Goal: Task Accomplishment & Management: Complete application form

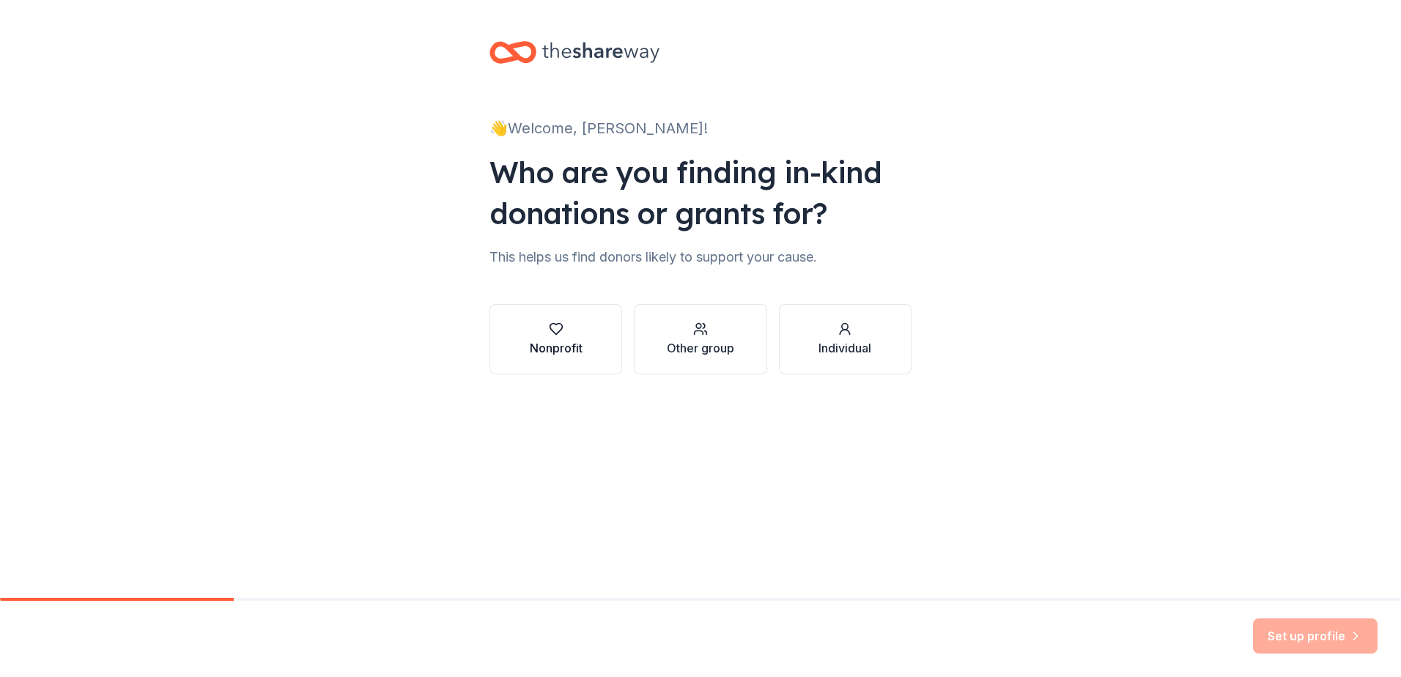
click at [556, 338] on div "Nonprofit" at bounding box center [556, 339] width 53 height 35
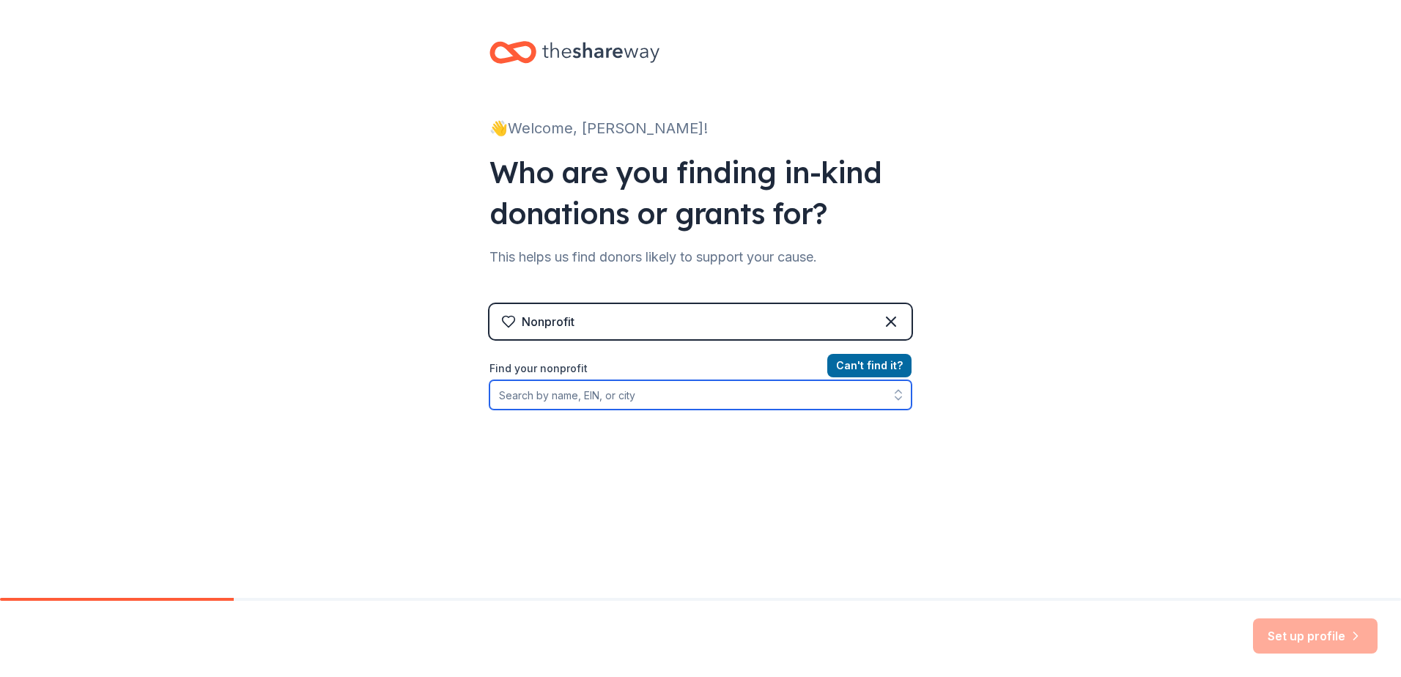
click at [672, 396] on input "Find your nonprofit" at bounding box center [700, 394] width 422 height 29
type input "[US_EMPLOYER_IDENTIFICATION_NUMBER]"
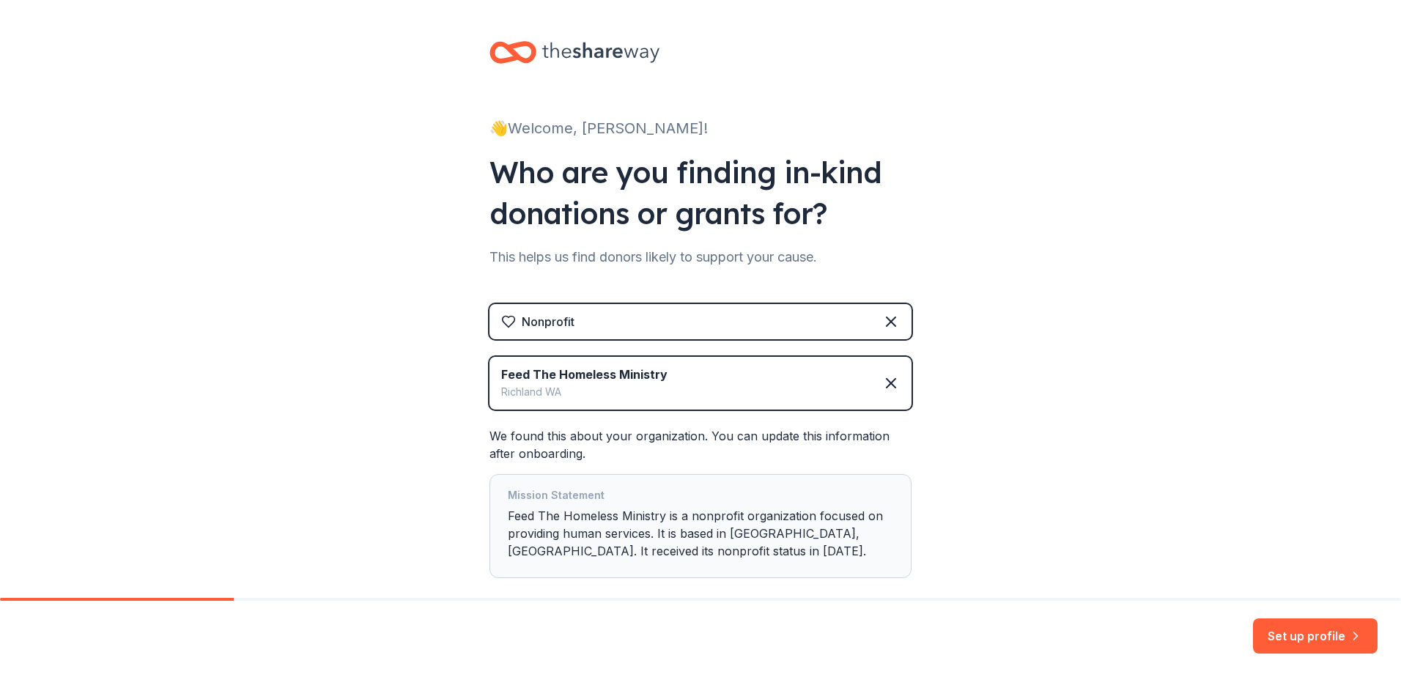
click at [1388, 405] on div "👋 Welcome, [PERSON_NAME]! Who are you finding in-kind donations or grants for? …" at bounding box center [700, 339] width 1401 height 678
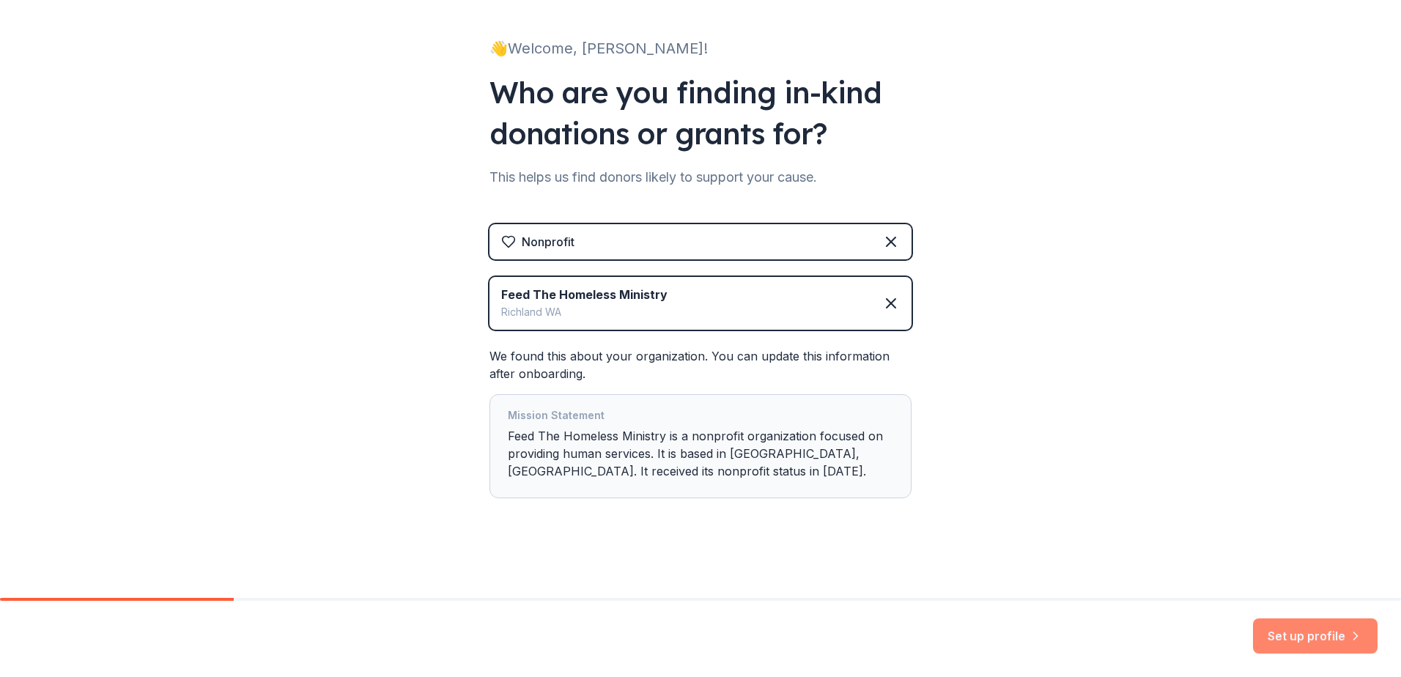
click at [1288, 641] on button "Set up profile" at bounding box center [1315, 635] width 125 height 35
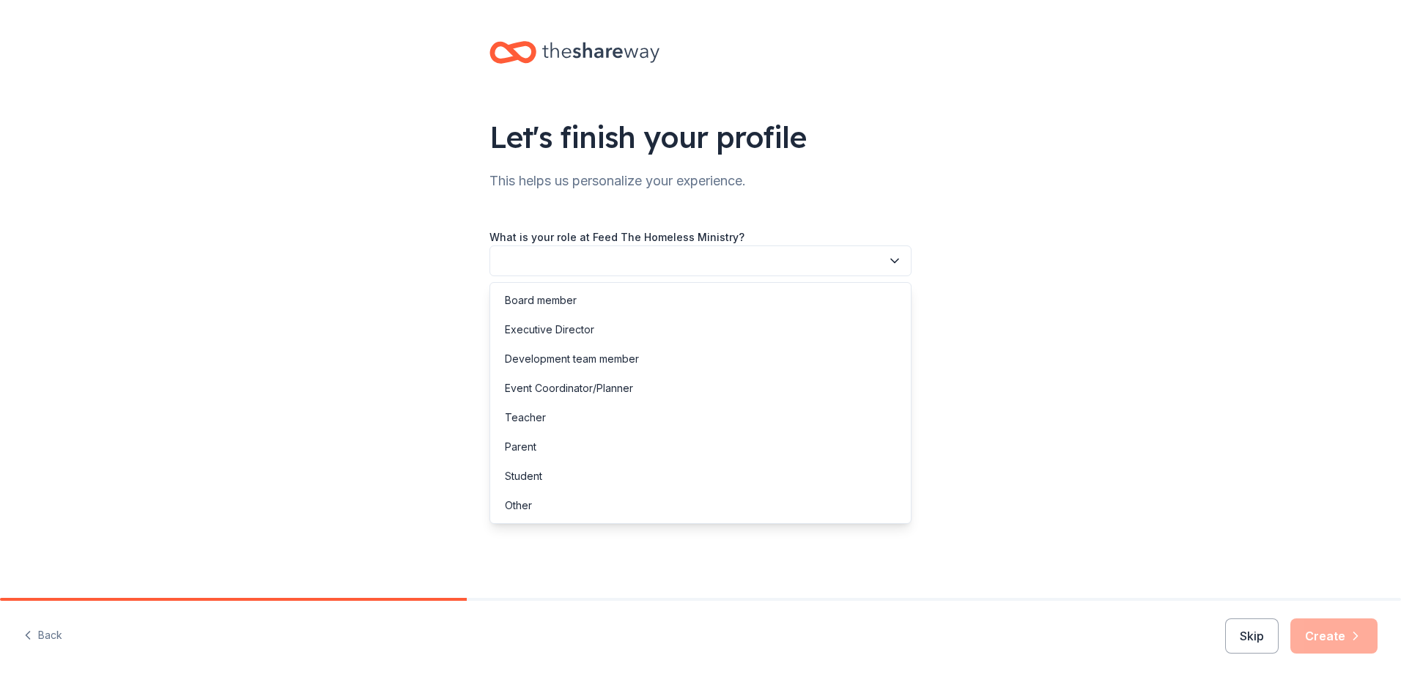
click at [527, 255] on button "button" at bounding box center [700, 260] width 422 height 31
click at [525, 294] on div "Board member" at bounding box center [541, 301] width 72 height 18
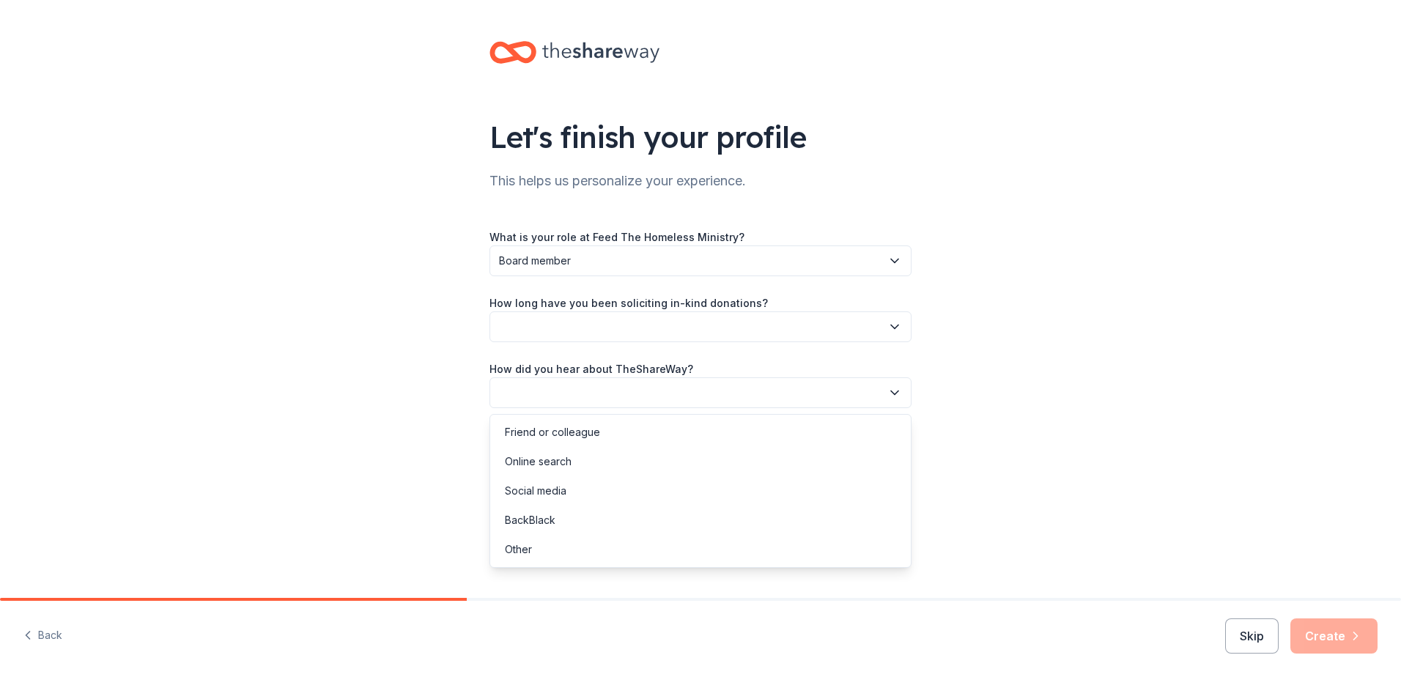
click at [514, 384] on button "button" at bounding box center [700, 392] width 422 height 31
click at [525, 456] on div "Online search" at bounding box center [538, 462] width 67 height 18
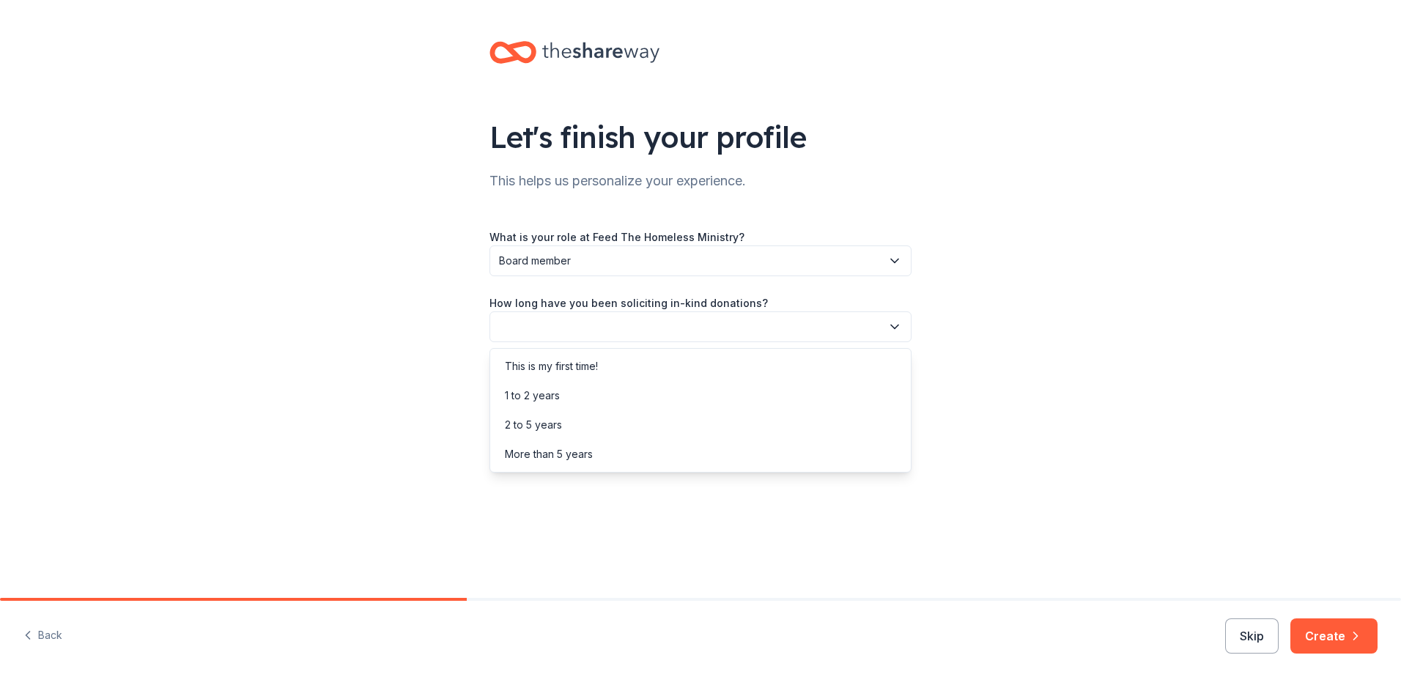
click at [536, 319] on button "button" at bounding box center [700, 326] width 422 height 31
click at [530, 420] on div "2 to 5 years" at bounding box center [533, 425] width 57 height 18
click at [893, 330] on icon "button" at bounding box center [894, 326] width 15 height 15
click at [683, 390] on div "1 to 2 years" at bounding box center [700, 395] width 415 height 29
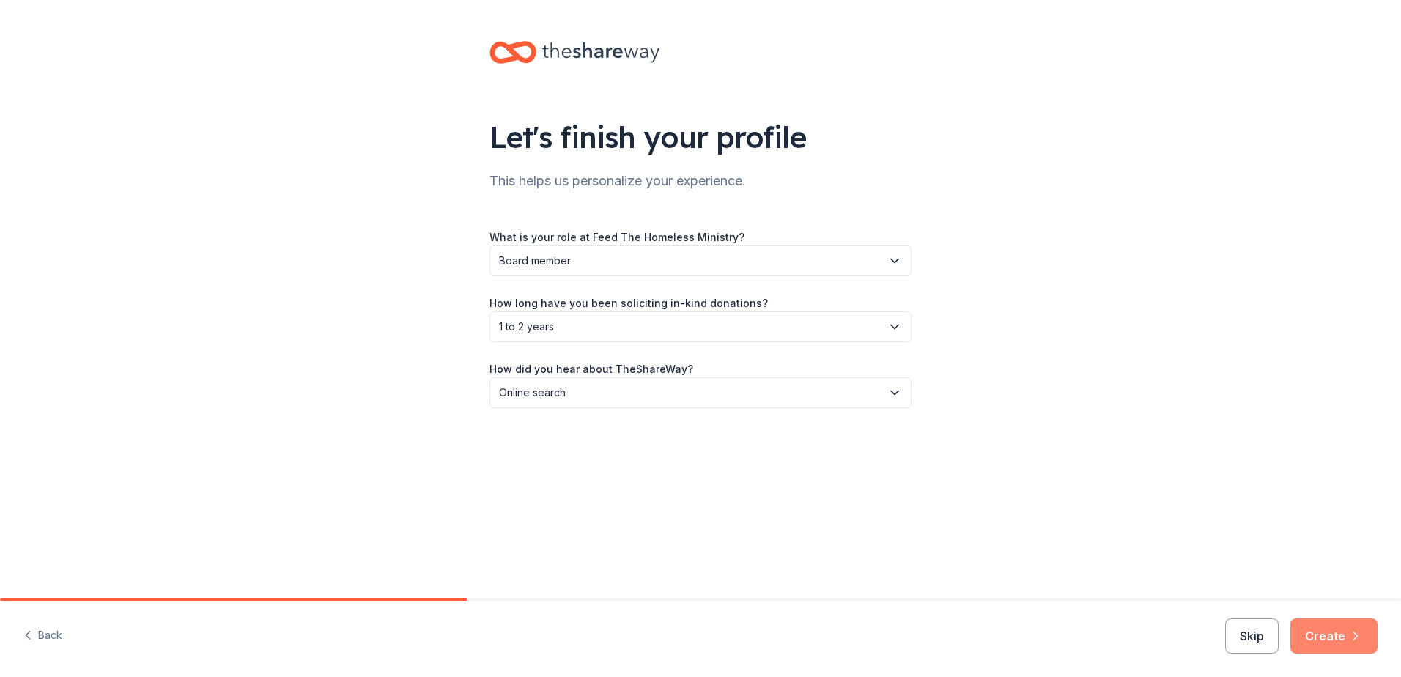
click at [1335, 637] on button "Create" at bounding box center [1333, 635] width 87 height 35
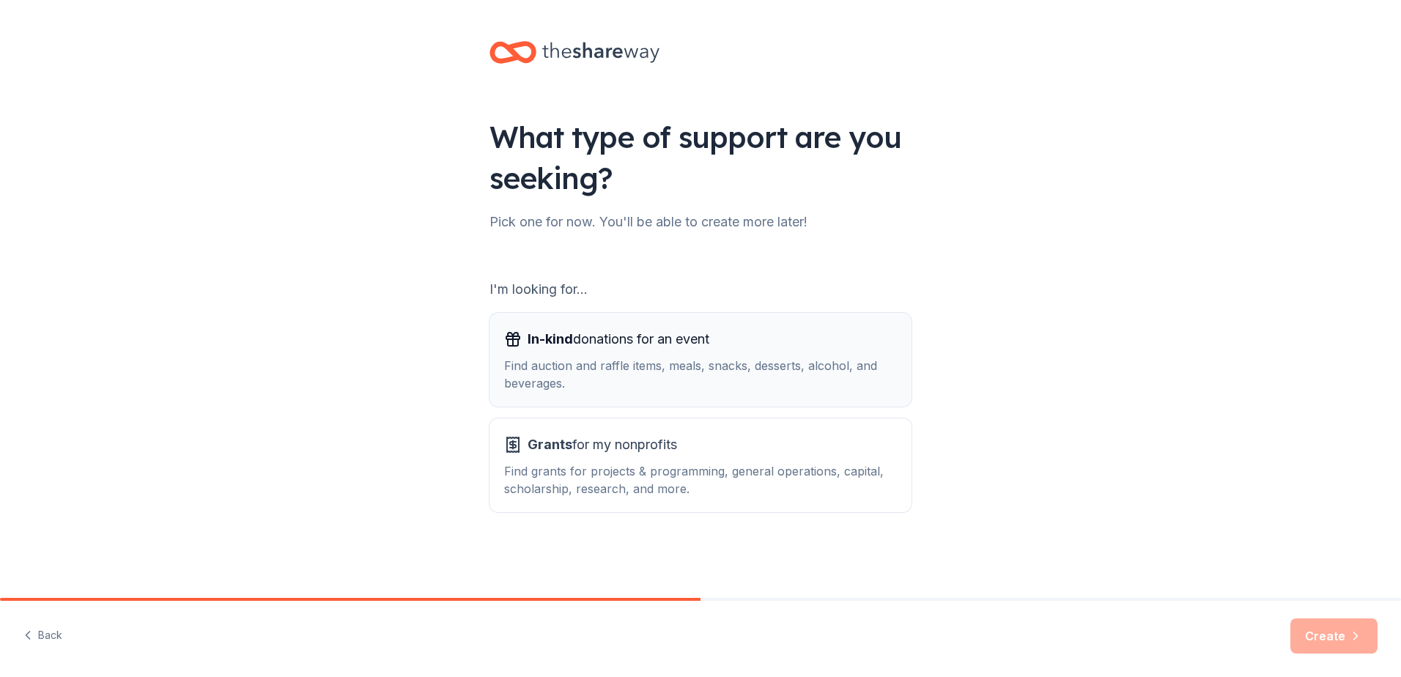
click at [634, 360] on div "Find auction and raffle items, meals, snacks, desserts, alcohol, and beverages." at bounding box center [700, 374] width 393 height 35
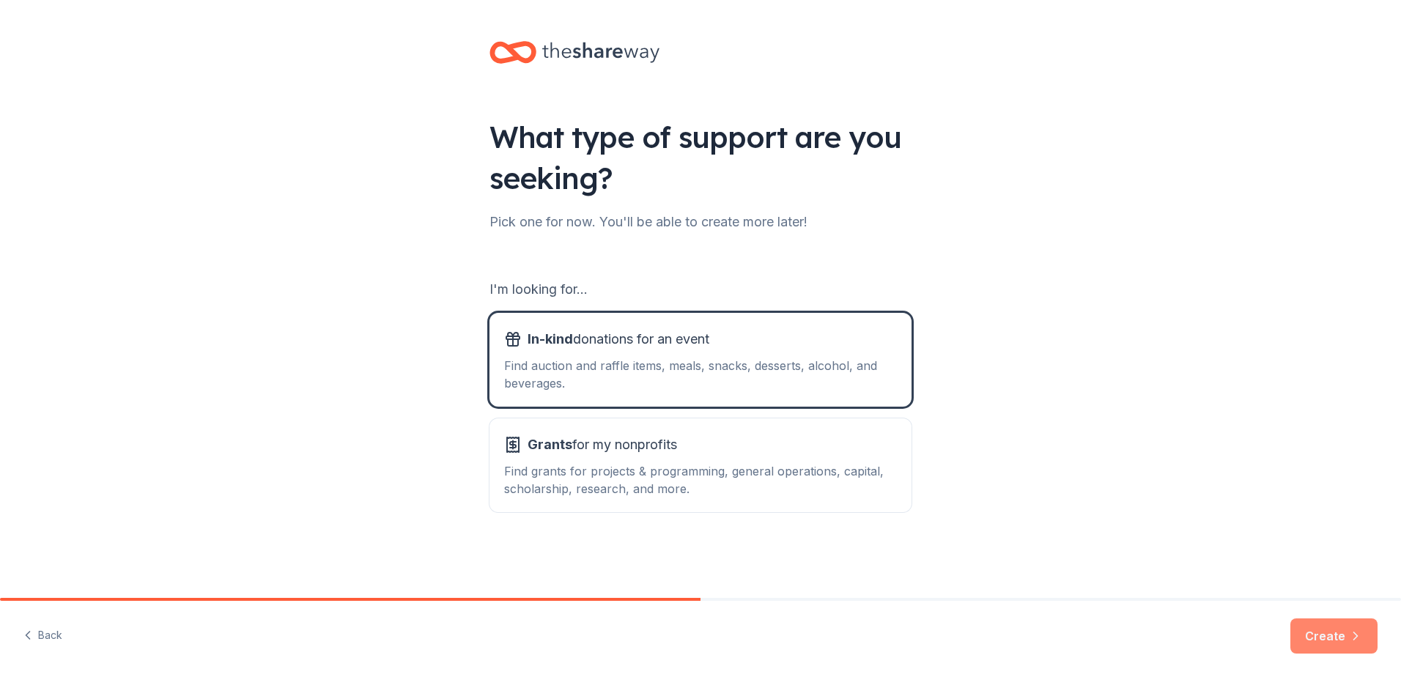
click at [1313, 624] on button "Create" at bounding box center [1333, 635] width 87 height 35
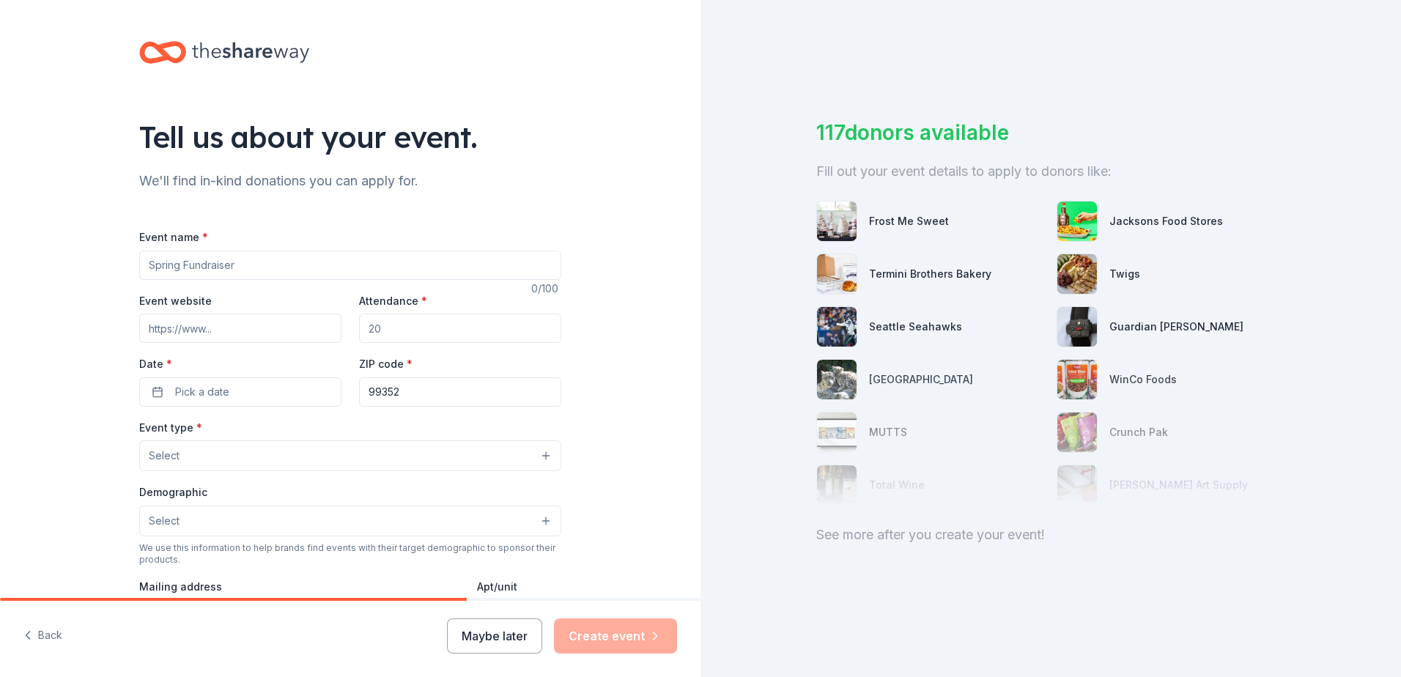
click at [179, 265] on input "Event name *" at bounding box center [350, 265] width 422 height 29
click at [234, 263] on input "Event name *" at bounding box center [350, 265] width 422 height 29
click at [541, 452] on button "Select" at bounding box center [350, 455] width 422 height 31
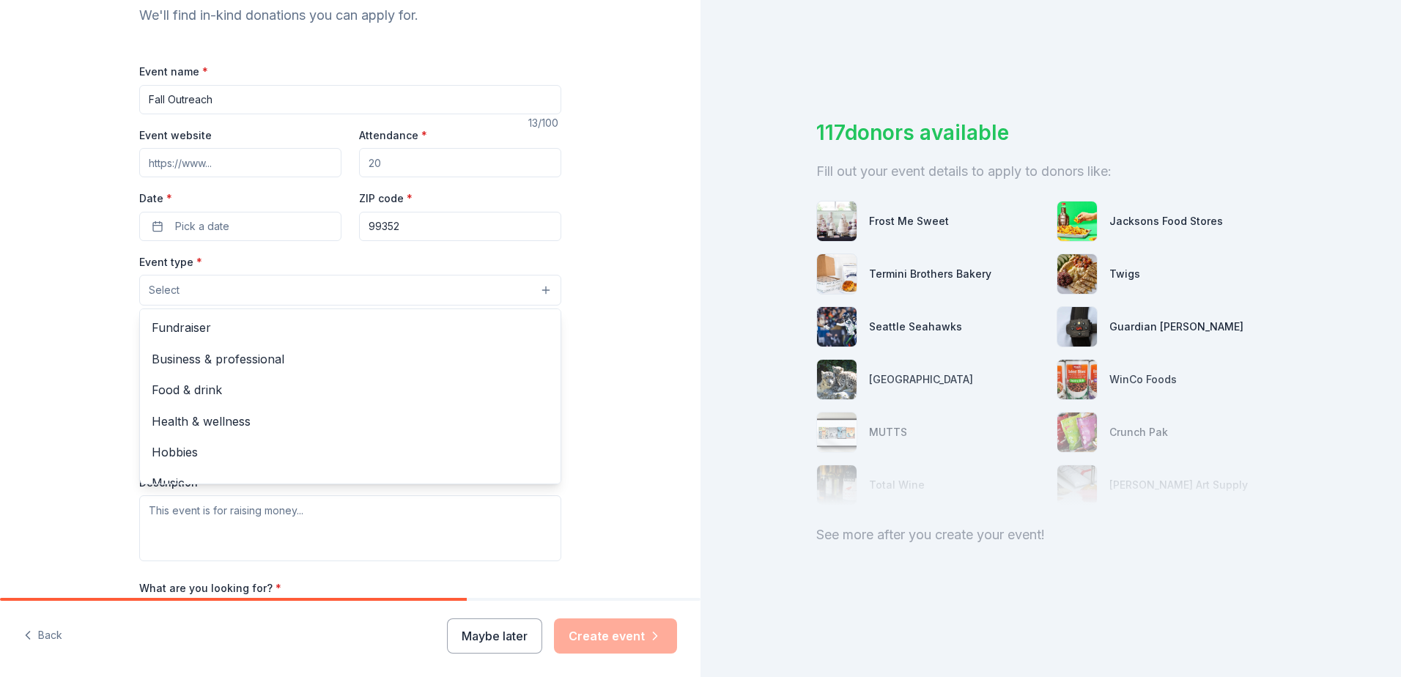
click at [591, 316] on div "Tell us about your event. We'll find in-kind donations you can apply for. Event…" at bounding box center [350, 321] width 700 height 975
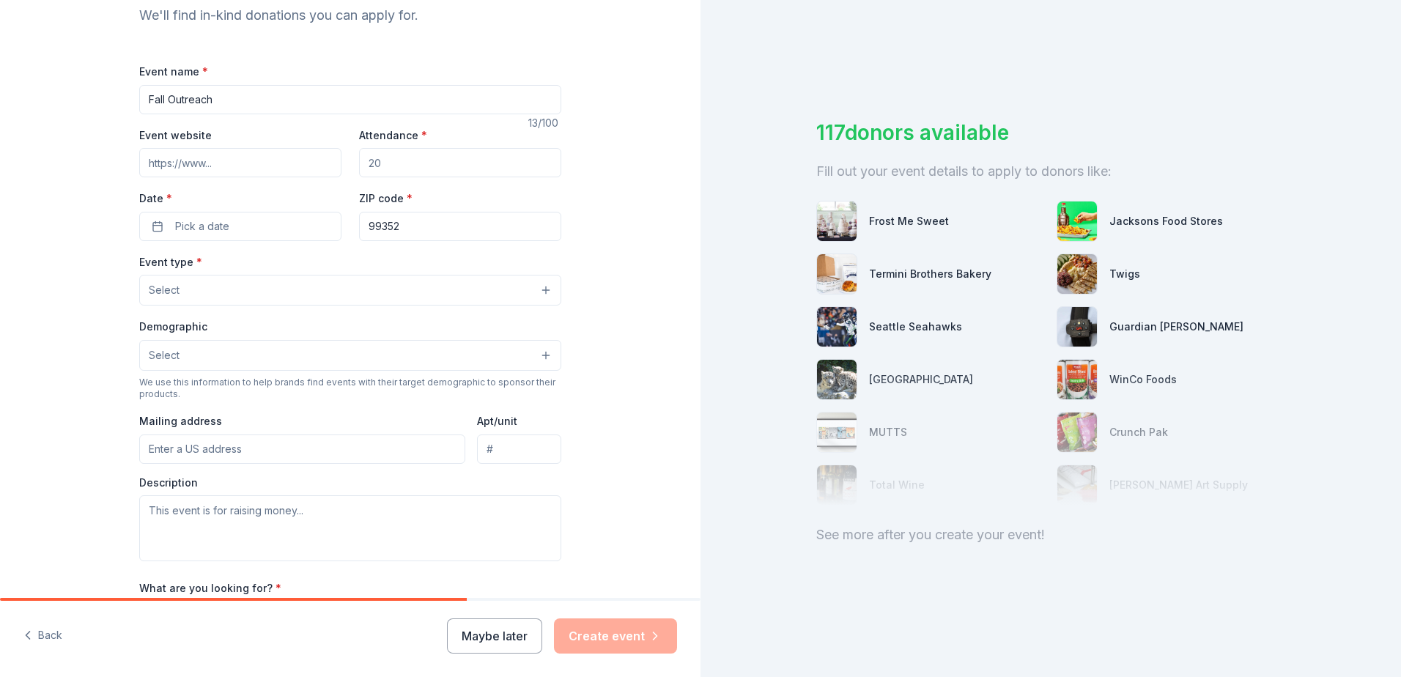
click at [231, 100] on input "Fall Outreach" at bounding box center [350, 99] width 422 height 29
type input "Fall Outreach Fundraiser"
click at [267, 161] on input "Event website" at bounding box center [240, 162] width 202 height 29
click at [385, 165] on input "Attendance *" at bounding box center [460, 162] width 202 height 29
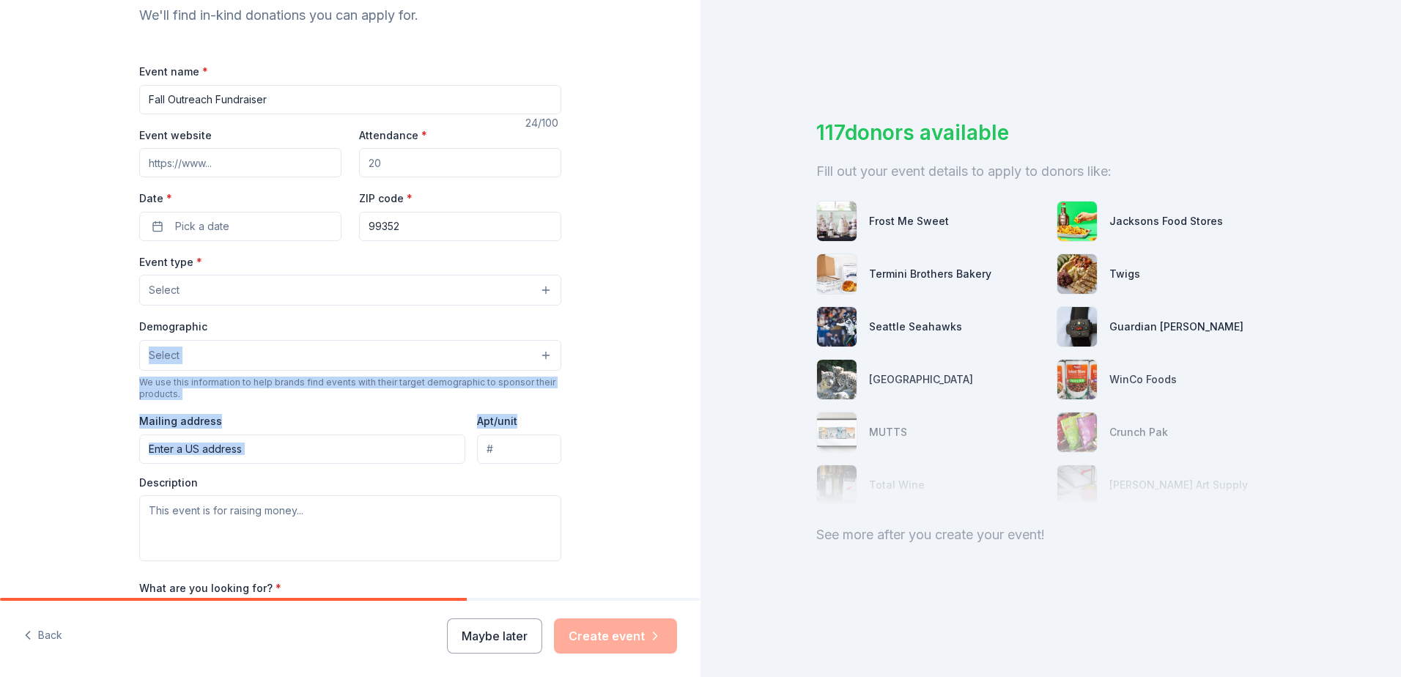
drag, startPoint x: 689, startPoint y: 312, endPoint x: 694, endPoint y: 420, distance: 107.8
click at [694, 420] on div "Tell us about your event. We'll find in-kind donations you can apply for. Event…" at bounding box center [350, 299] width 700 height 598
drag, startPoint x: 694, startPoint y: 420, endPoint x: 722, endPoint y: 452, distance: 43.1
click at [722, 452] on div "117 donors available Fill out your event details to apply to donors like: Frost…" at bounding box center [1050, 338] width 700 height 677
drag, startPoint x: 717, startPoint y: 452, endPoint x: 534, endPoint y: 352, distance: 208.5
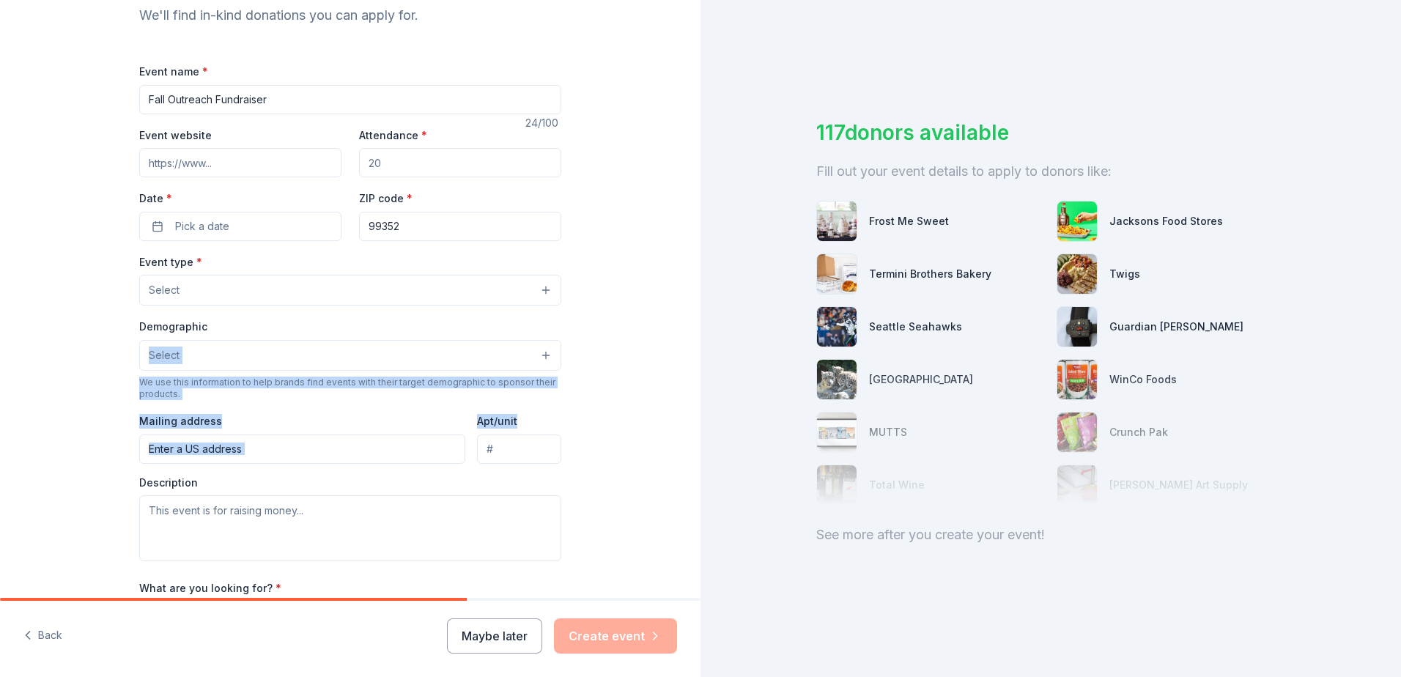
click at [534, 352] on div "Tell us about your event. We'll find in-kind donations you can apply for. Event…" at bounding box center [700, 338] width 1401 height 677
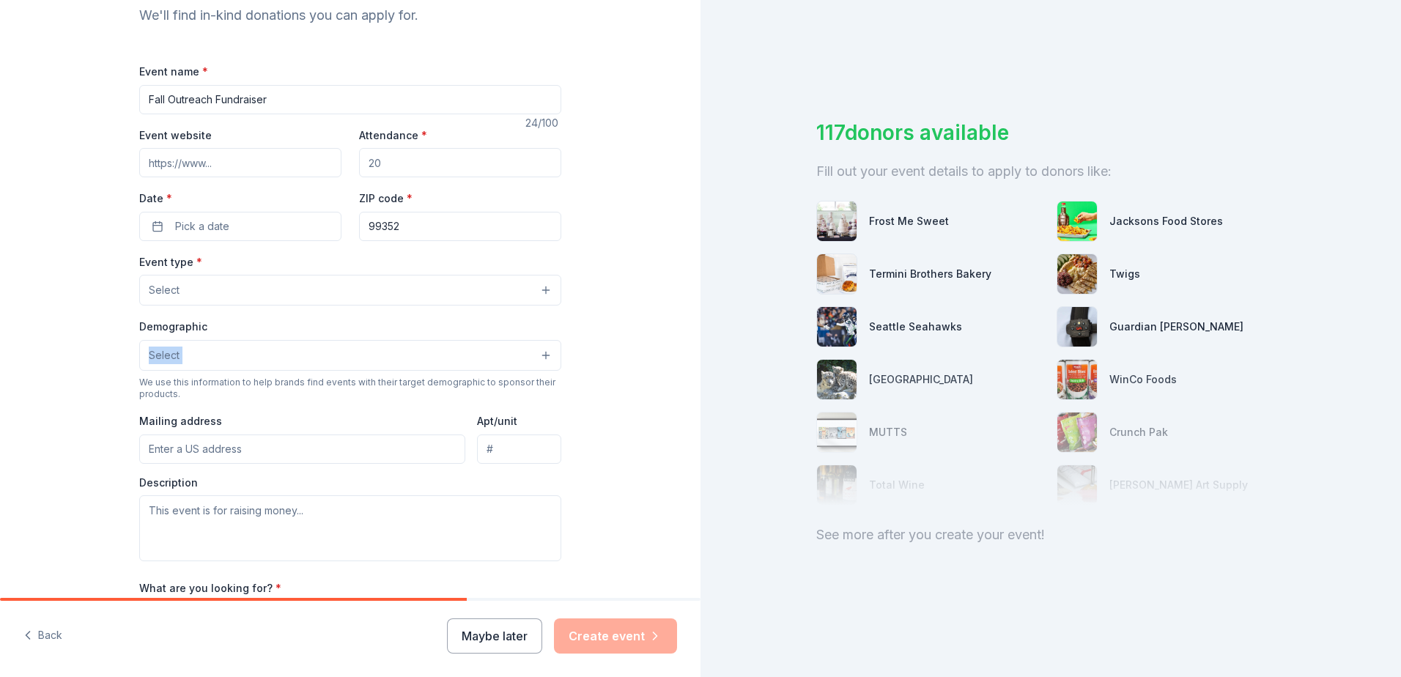
click at [534, 352] on button "Select" at bounding box center [350, 355] width 422 height 31
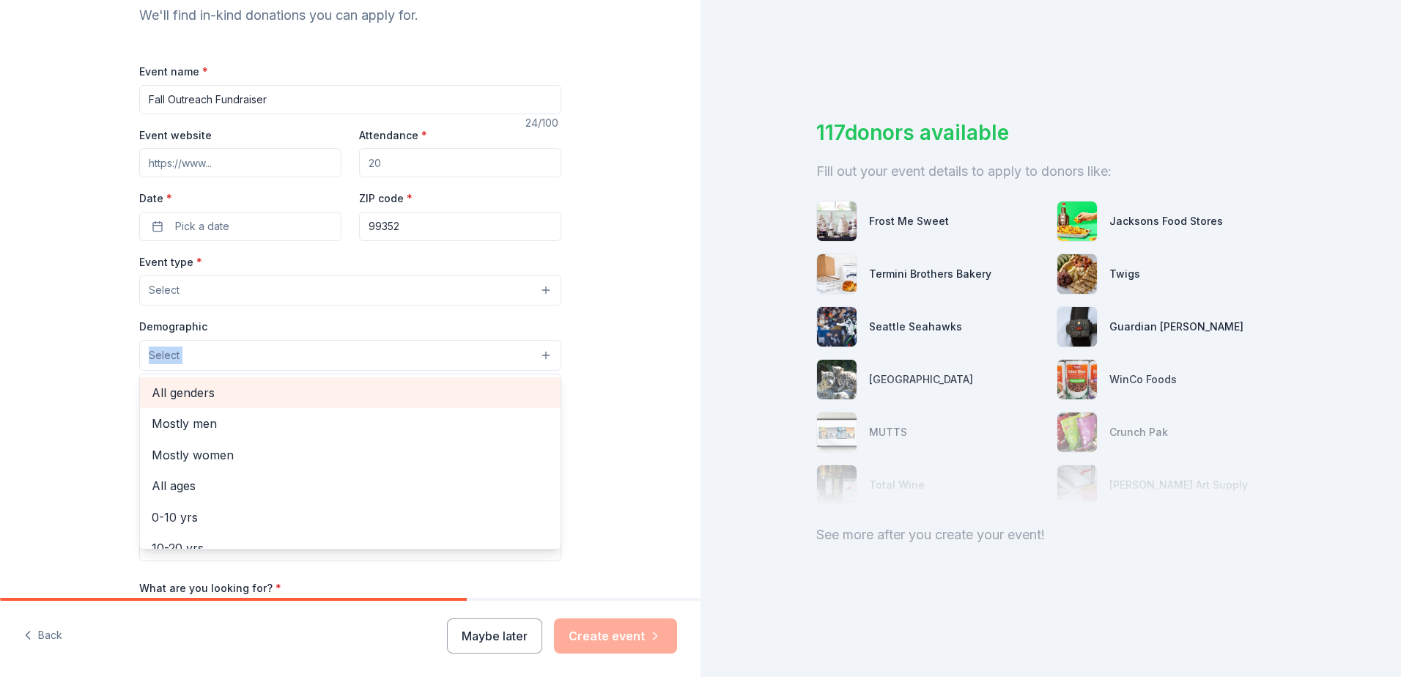
click at [335, 390] on span "All genders" at bounding box center [350, 392] width 397 height 19
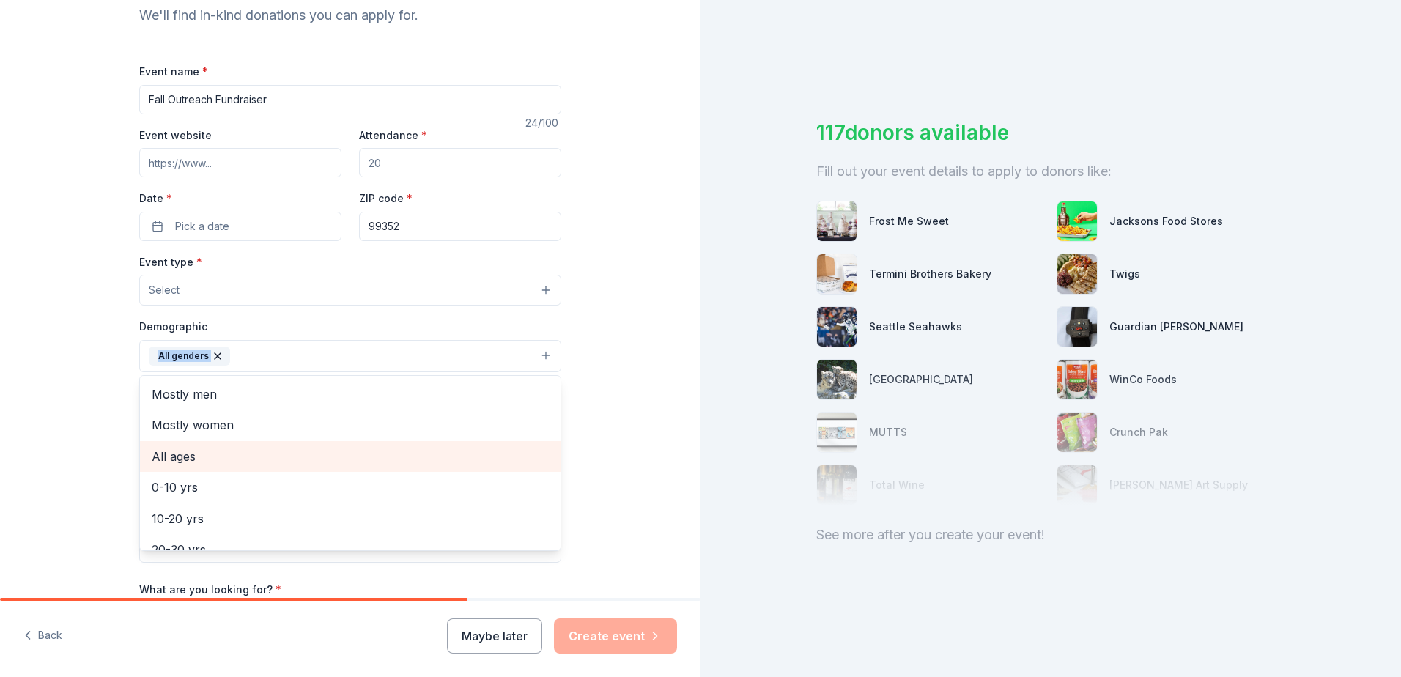
click at [298, 457] on span "All ages" at bounding box center [350, 456] width 397 height 19
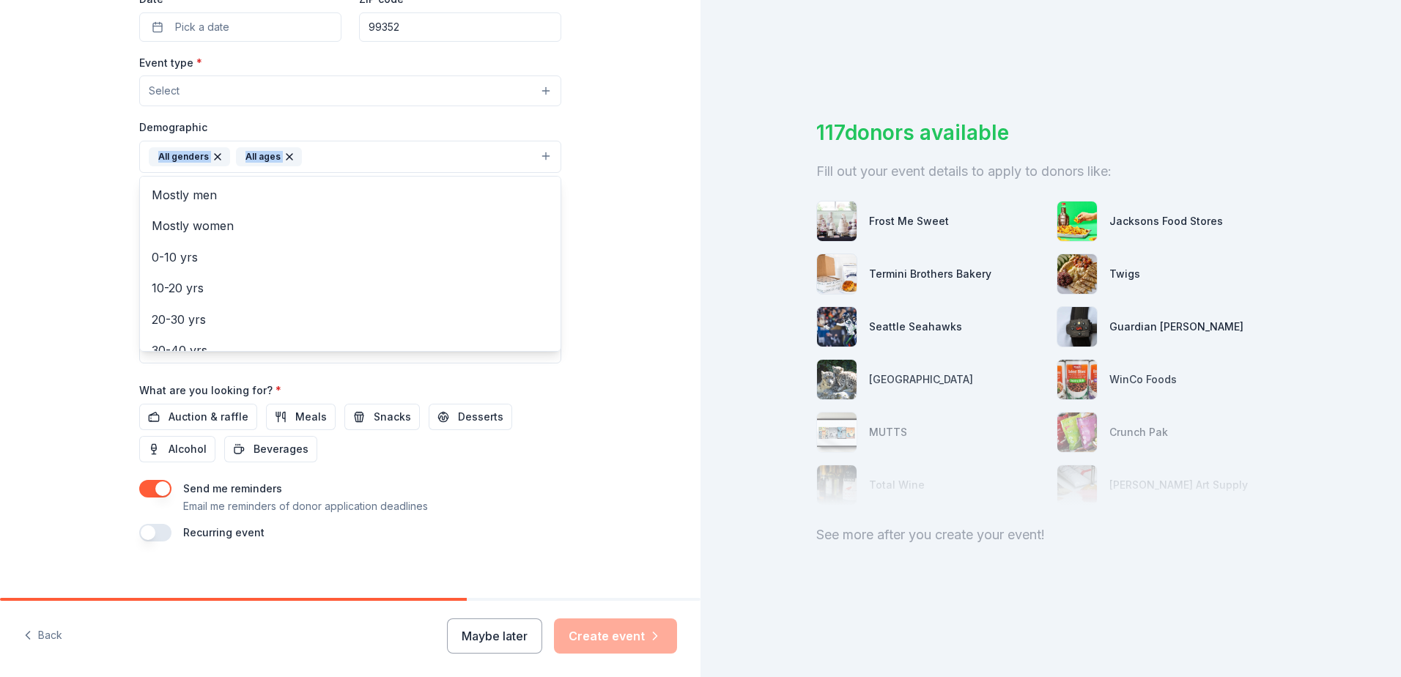
scroll to position [379, 0]
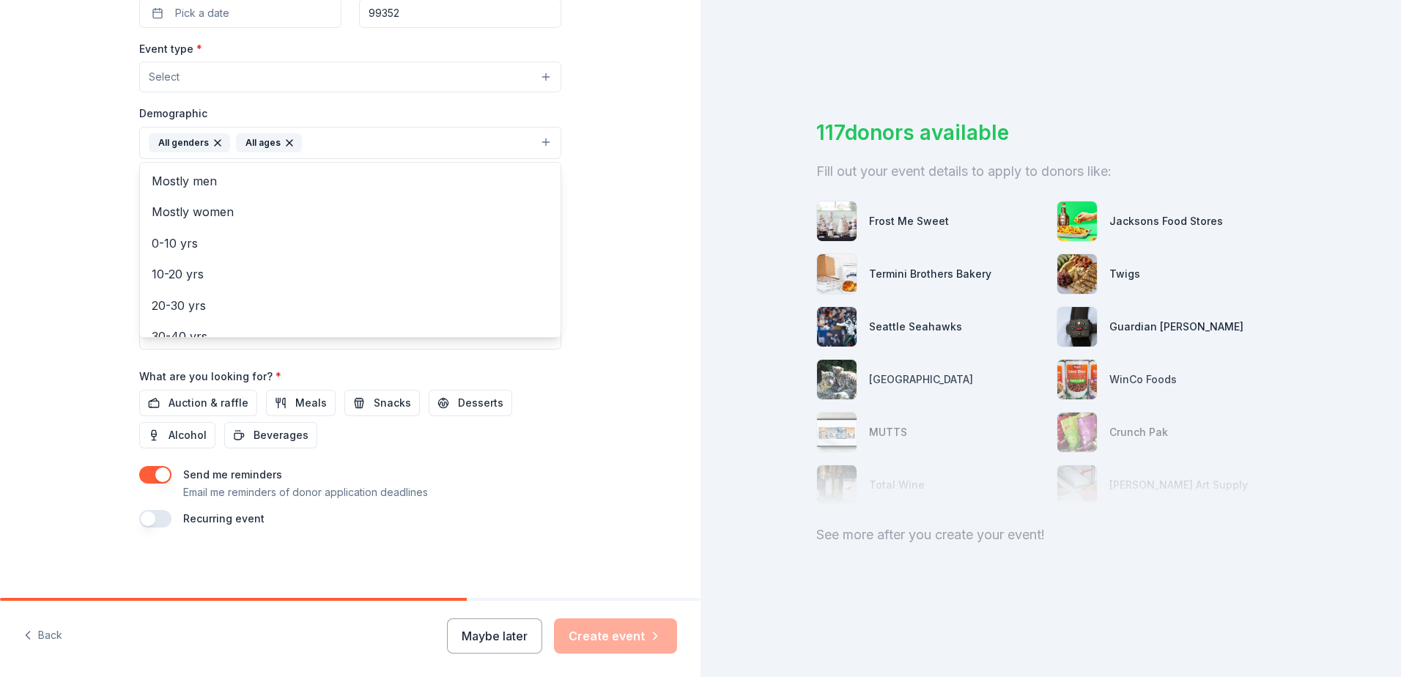
click at [155, 518] on div "Event name * Fall Outreach Fundraiser 24 /100 Event website Attendance * Date *…" at bounding box center [350, 188] width 422 height 678
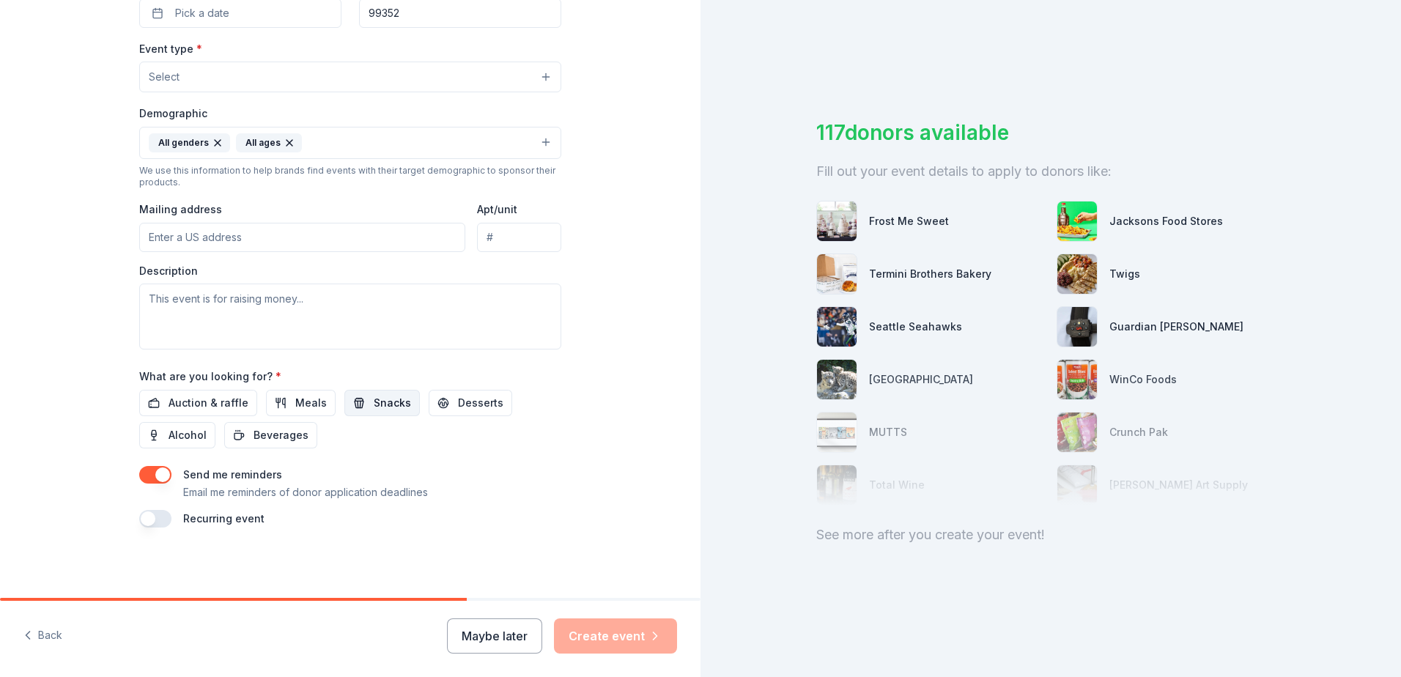
click at [374, 400] on span "Snacks" at bounding box center [392, 403] width 37 height 18
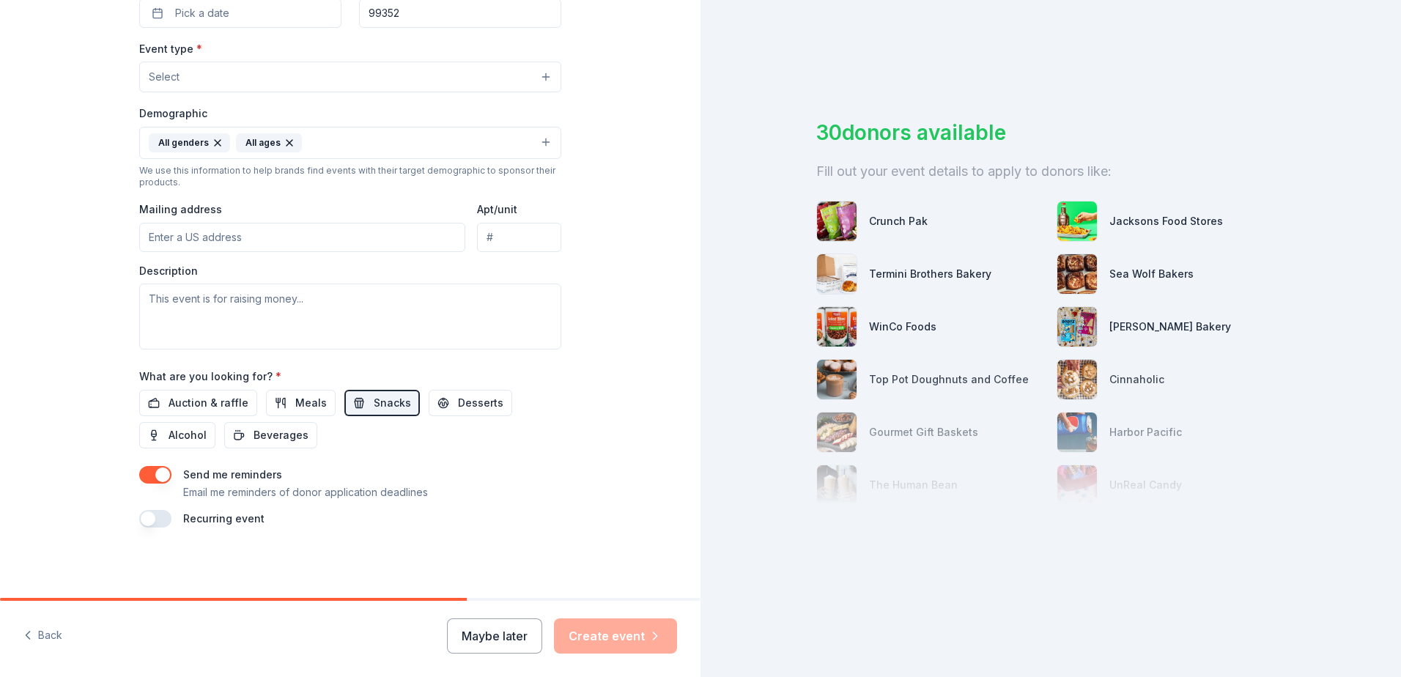
click at [210, 67] on button "Select" at bounding box center [350, 77] width 422 height 31
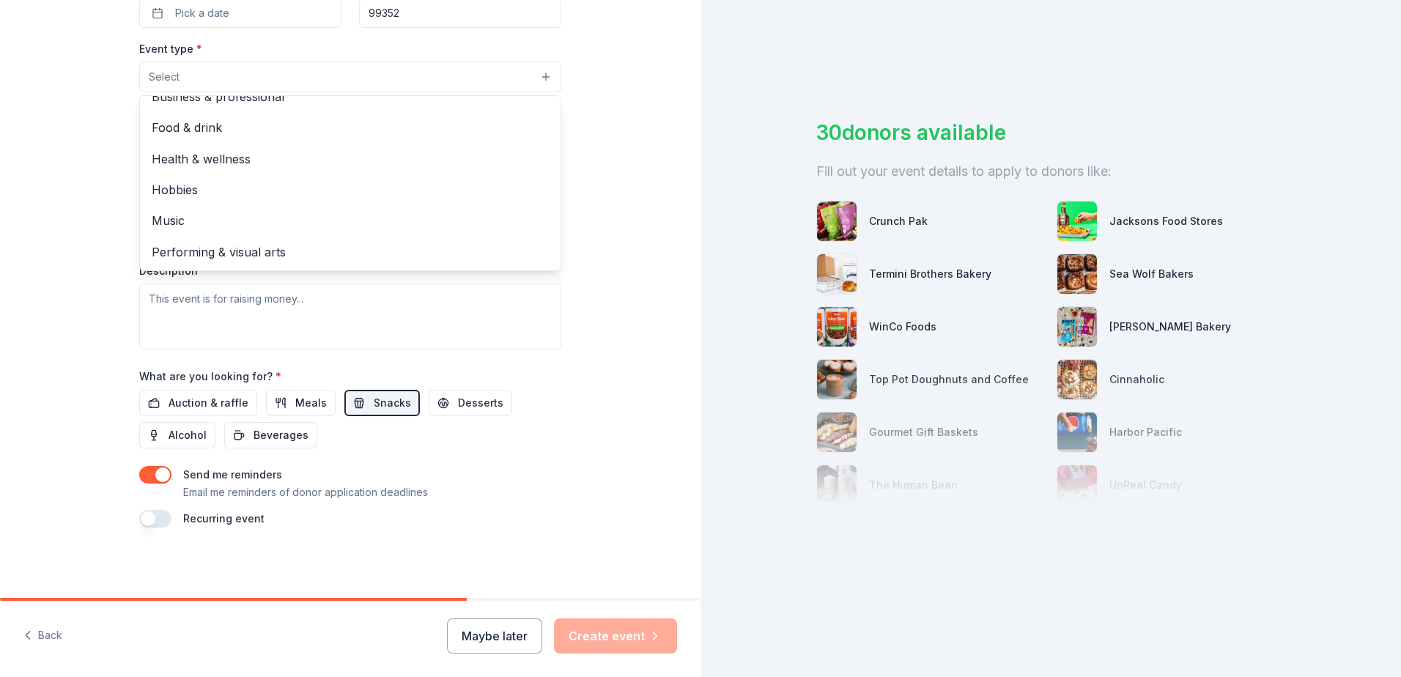
scroll to position [0, 0]
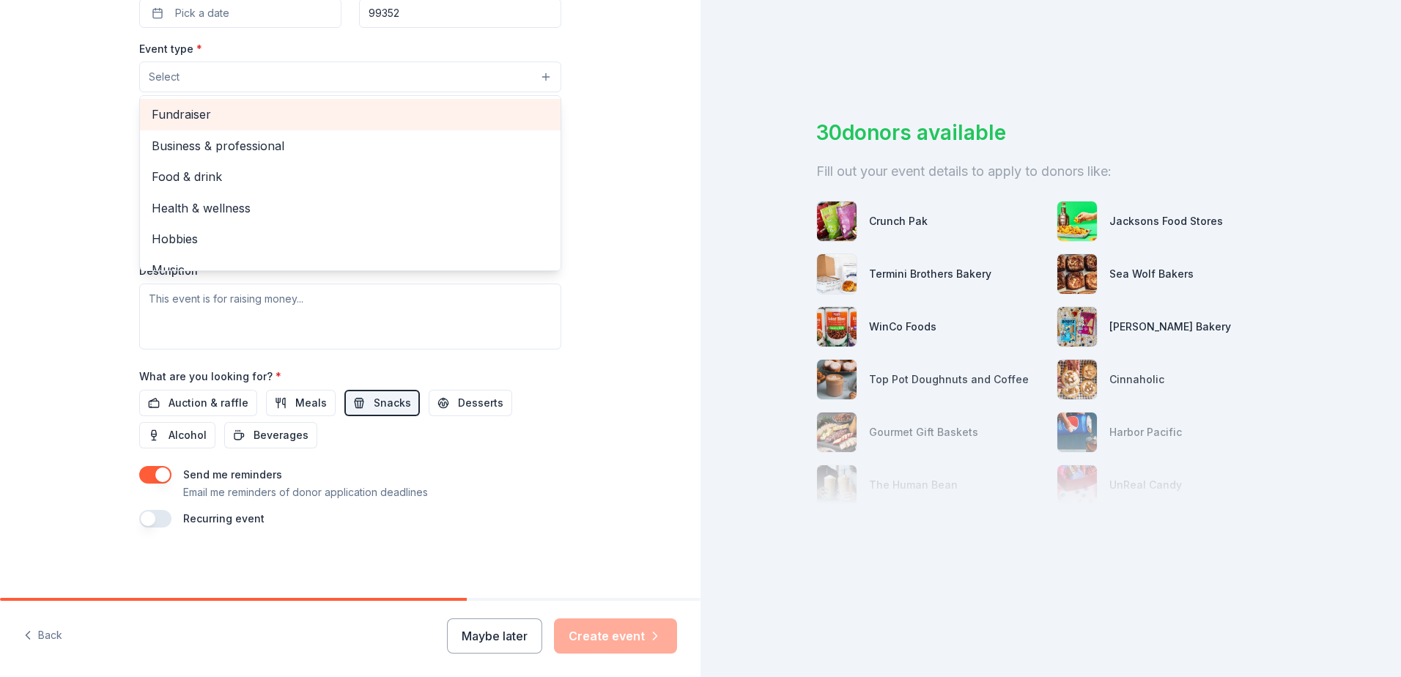
click at [314, 111] on span "Fundraiser" at bounding box center [350, 114] width 397 height 19
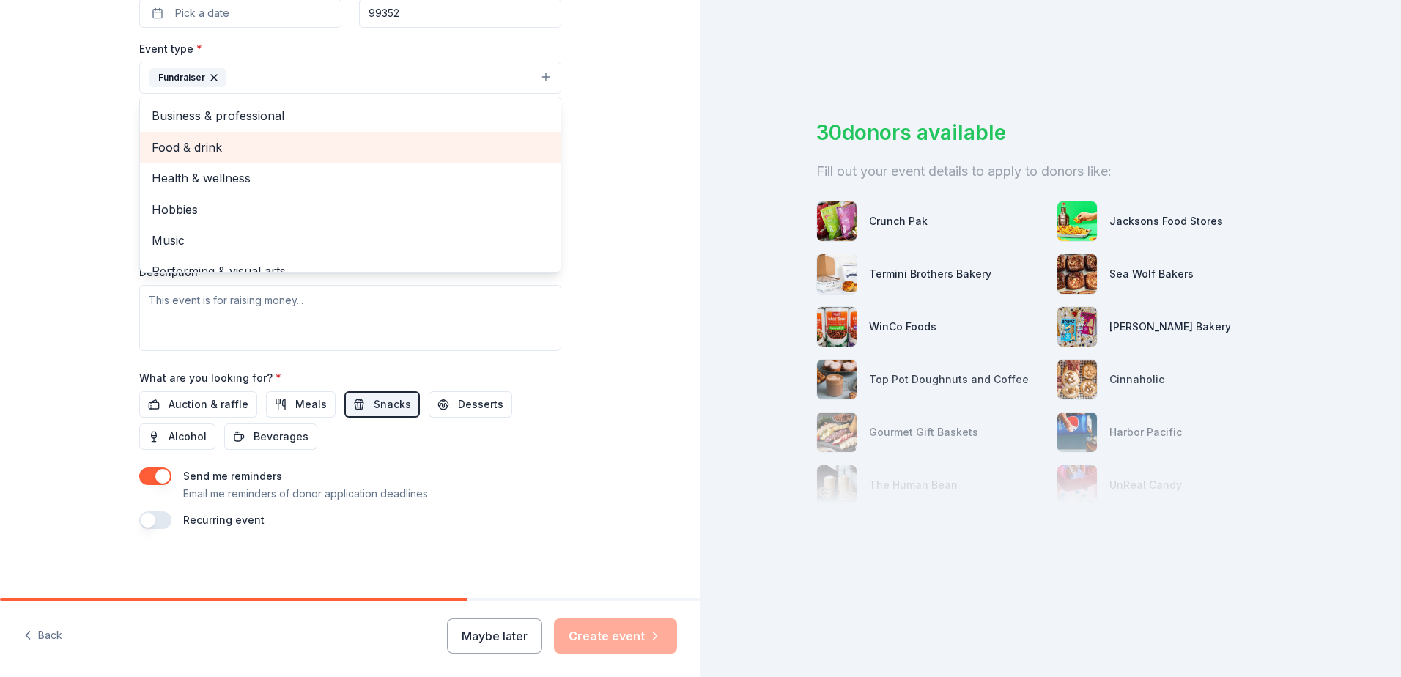
click at [344, 138] on span "Food & drink" at bounding box center [350, 147] width 397 height 19
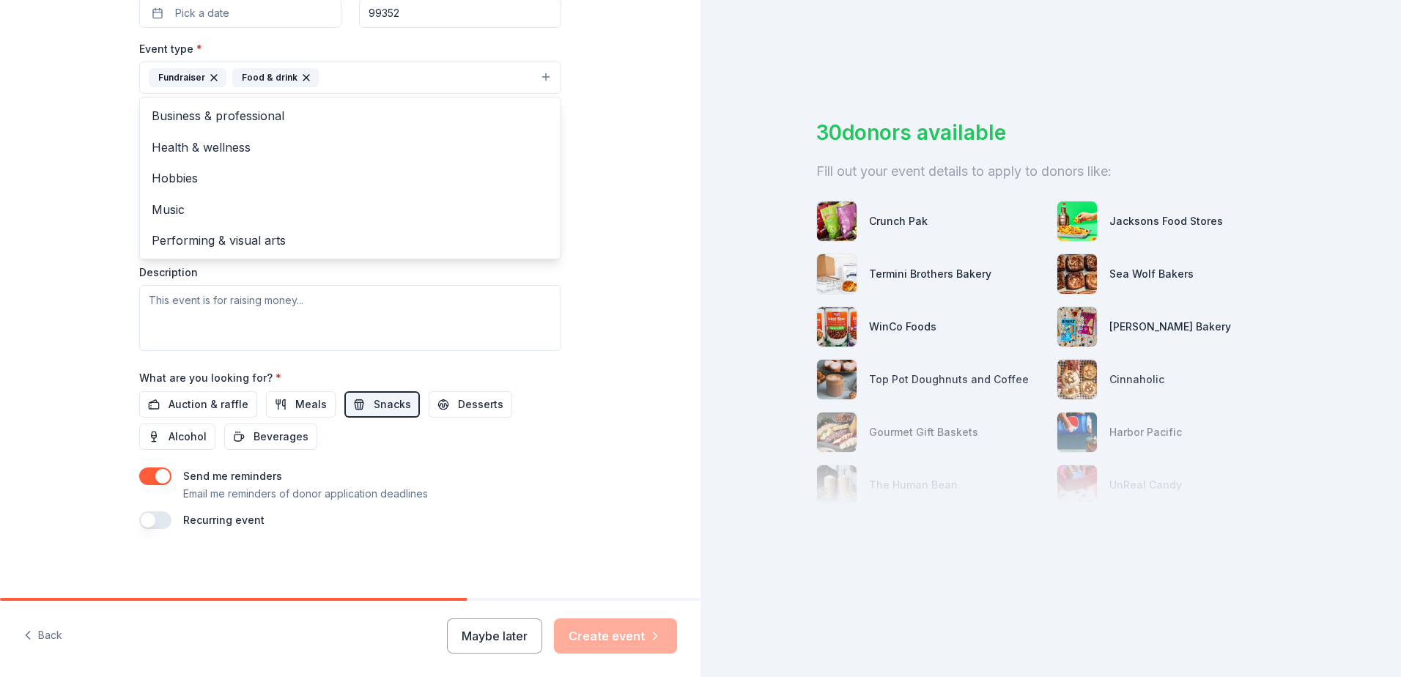
click at [438, 300] on div "Event type * Fundraiser Food & drink Business & professional Health & wellness …" at bounding box center [350, 195] width 422 height 311
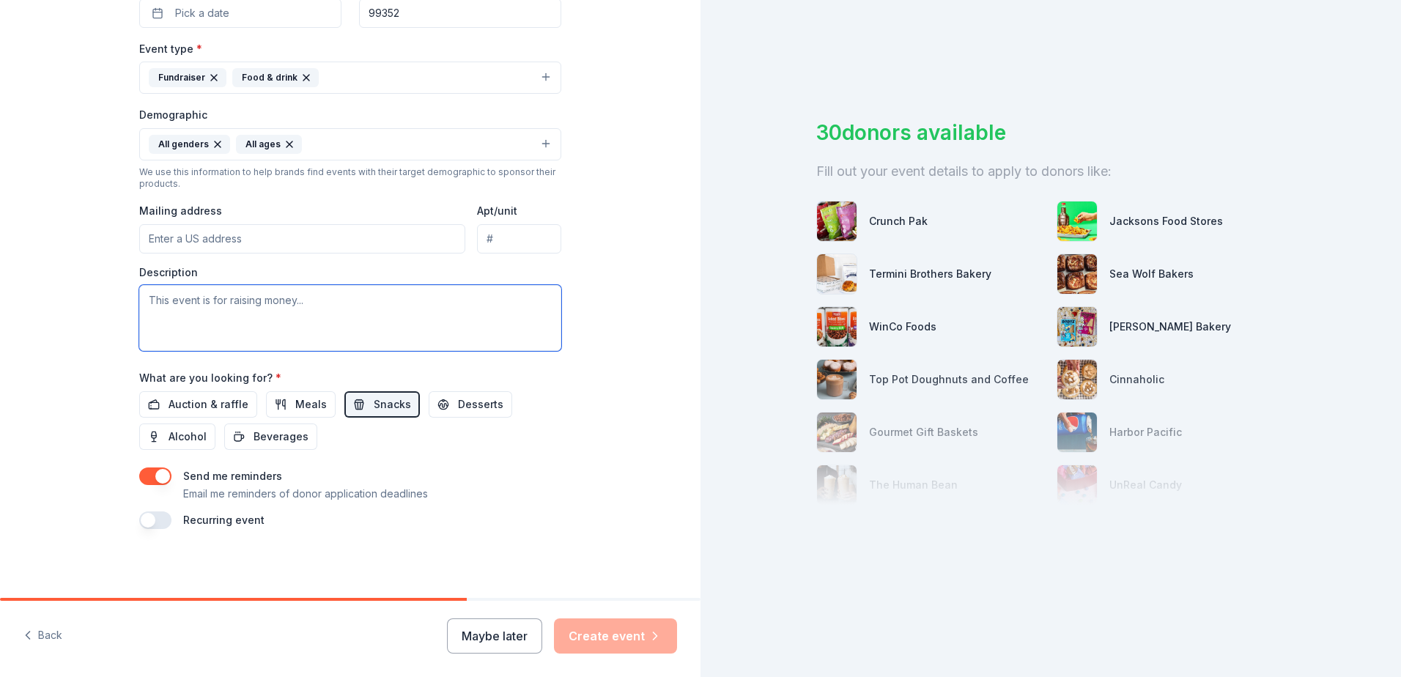
click at [209, 309] on textarea at bounding box center [350, 318] width 422 height 66
click at [192, 242] on input "Mailing address" at bounding box center [302, 238] width 326 height 29
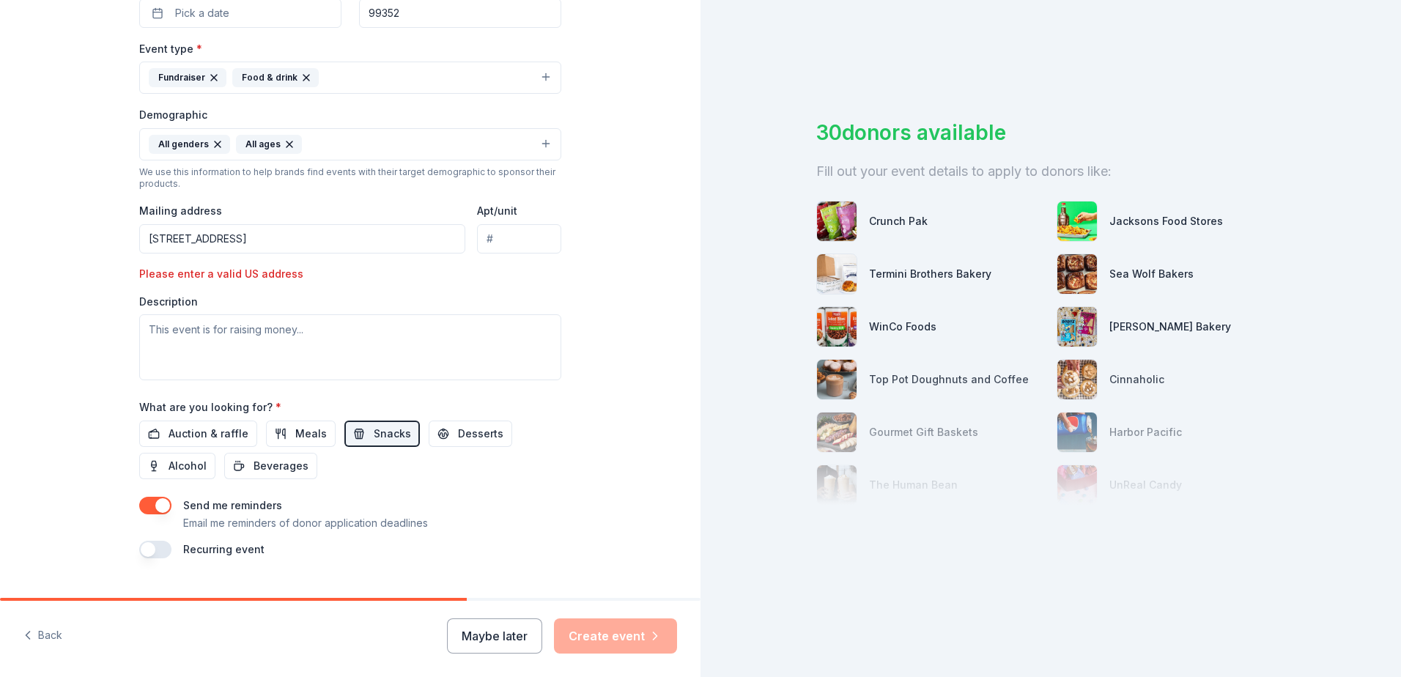
click at [319, 240] on input "PO Box 423 Richland, WA 99352" at bounding box center [302, 238] width 326 height 29
type input "P"
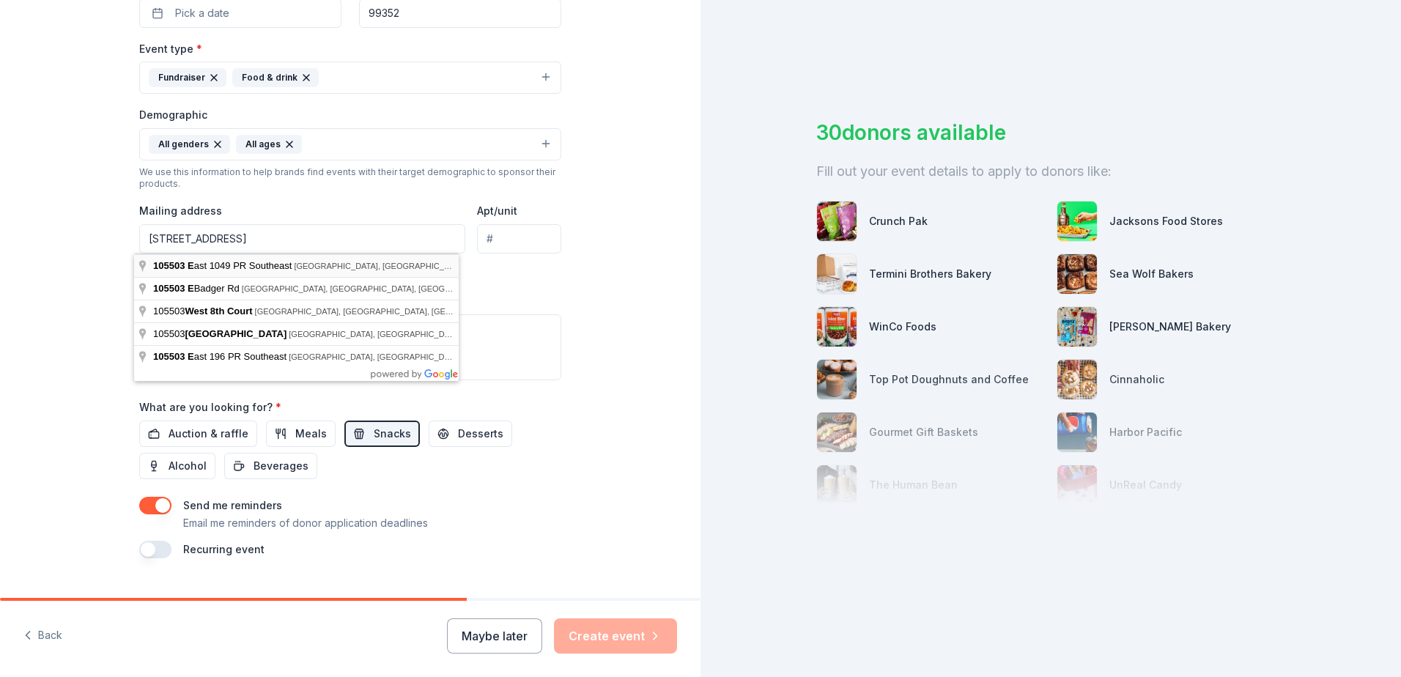
type input "105503 East 1049 PR Southeast, Kennewick, WA, 99338"
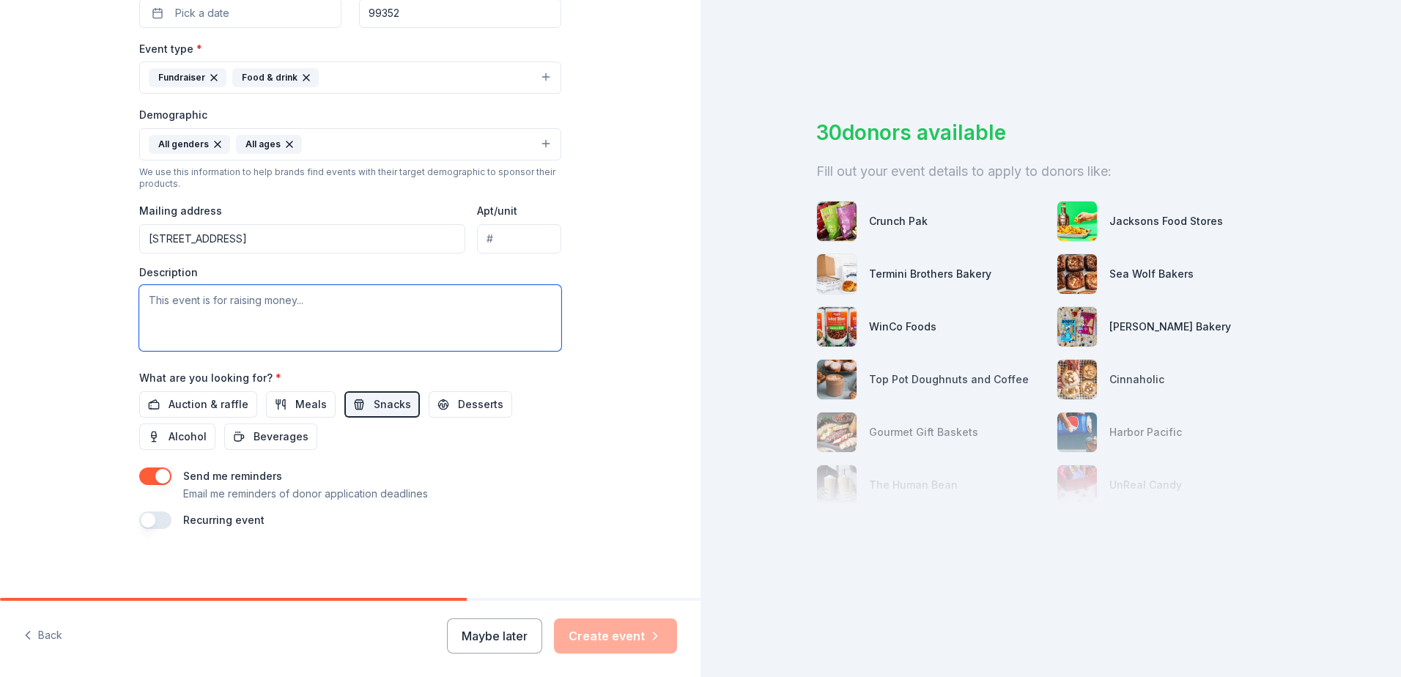
click at [187, 303] on textarea at bounding box center [350, 318] width 422 height 66
click at [202, 299] on textarea "This is a fall fundraiser to collect snacks" at bounding box center [350, 318] width 422 height 66
click at [375, 303] on textarea "This is a seasonal fundraiser to collect snacks" at bounding box center [350, 318] width 422 height 66
click at [429, 301] on textarea "This is a seasonal fundraiser to collect snacks for our local outreaches to fee…" at bounding box center [350, 318] width 422 height 66
click at [519, 300] on textarea "This is a seasonal fundraiser to collect snacks for our local mobile outreaches…" at bounding box center [350, 318] width 422 height 66
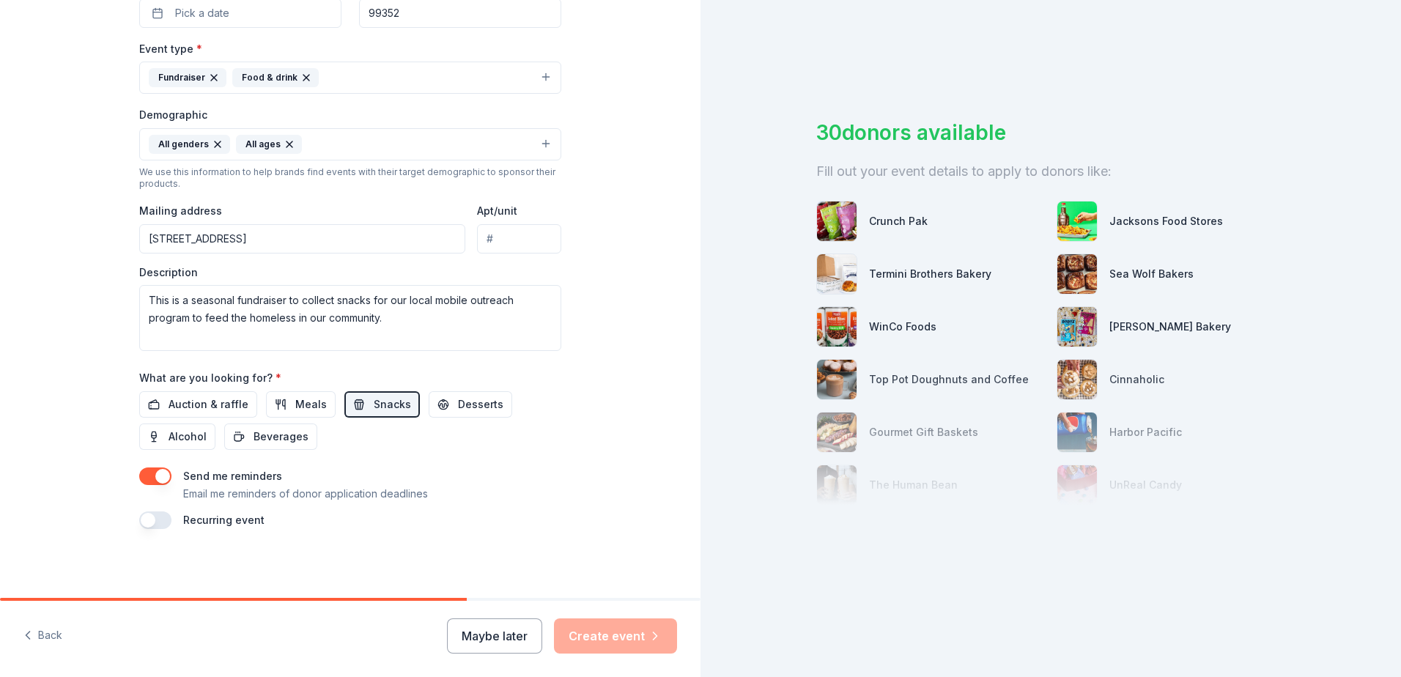
click at [149, 522] on button "button" at bounding box center [155, 520] width 32 height 18
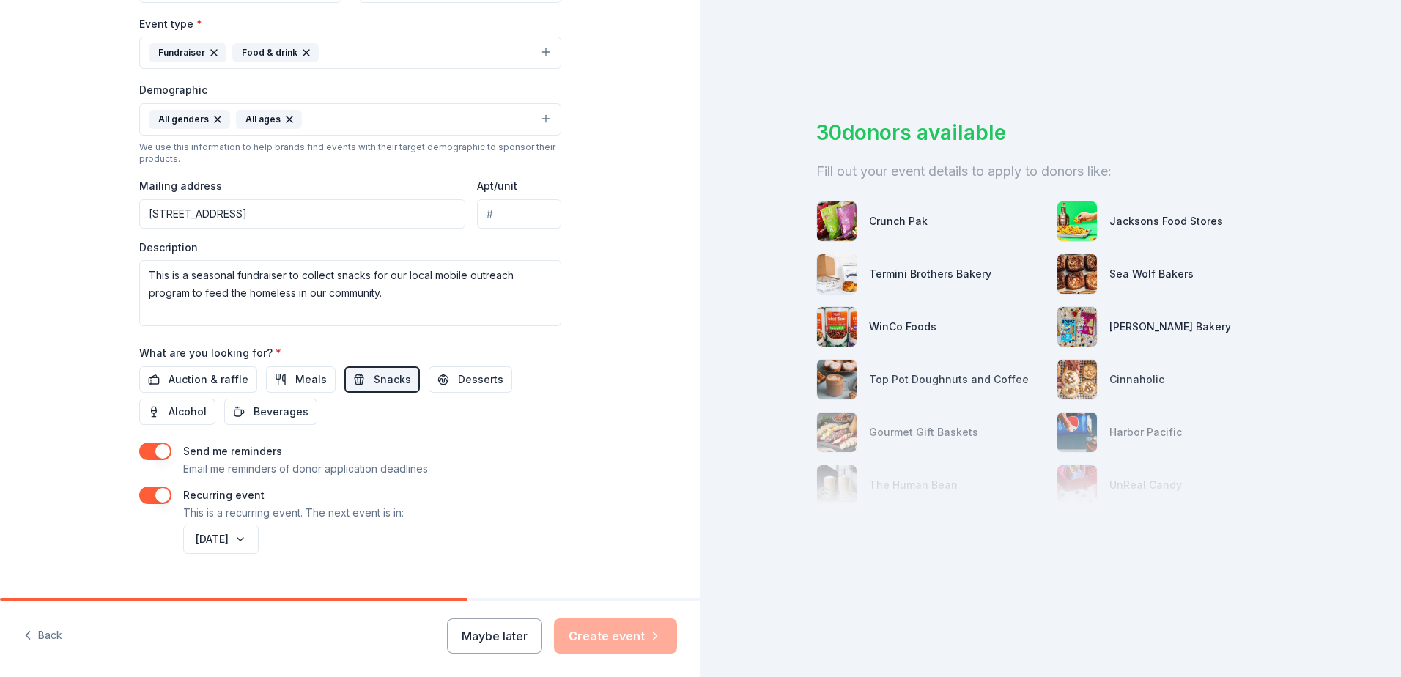
scroll to position [433, 0]
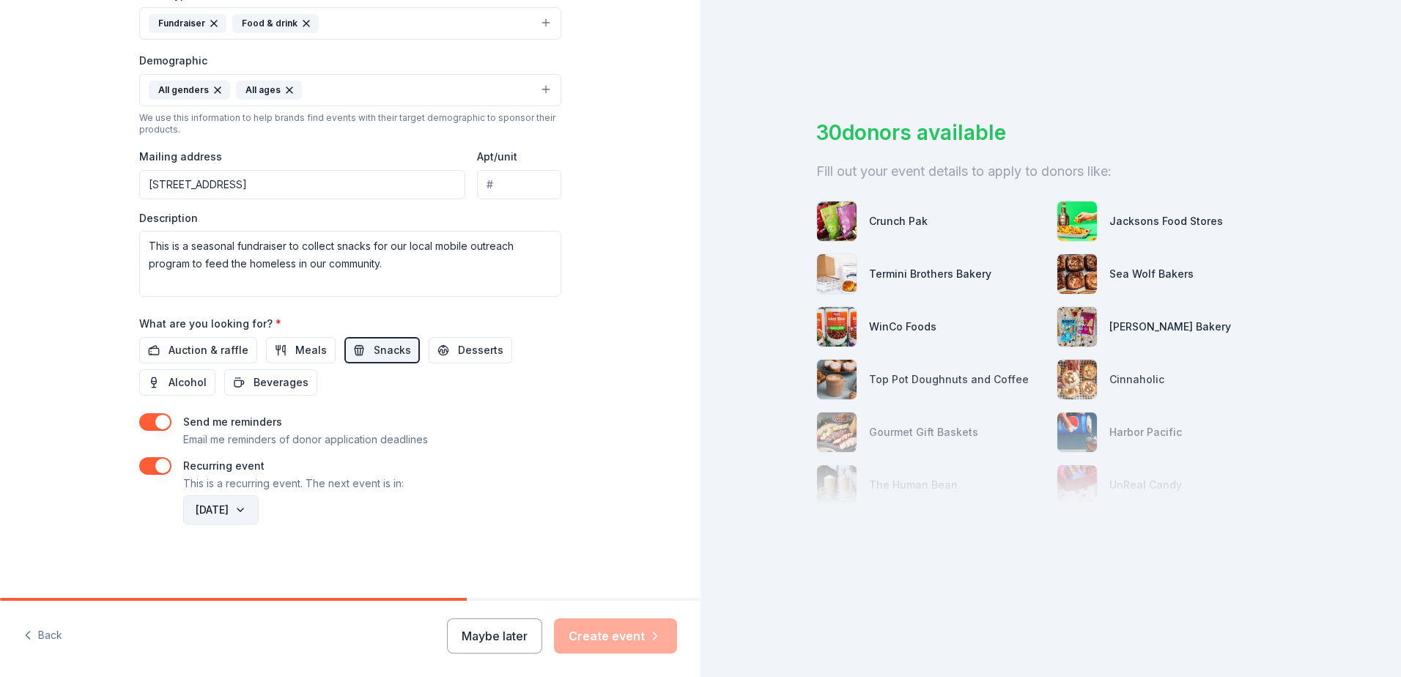
click at [259, 511] on button "August 2026" at bounding box center [220, 509] width 75 height 29
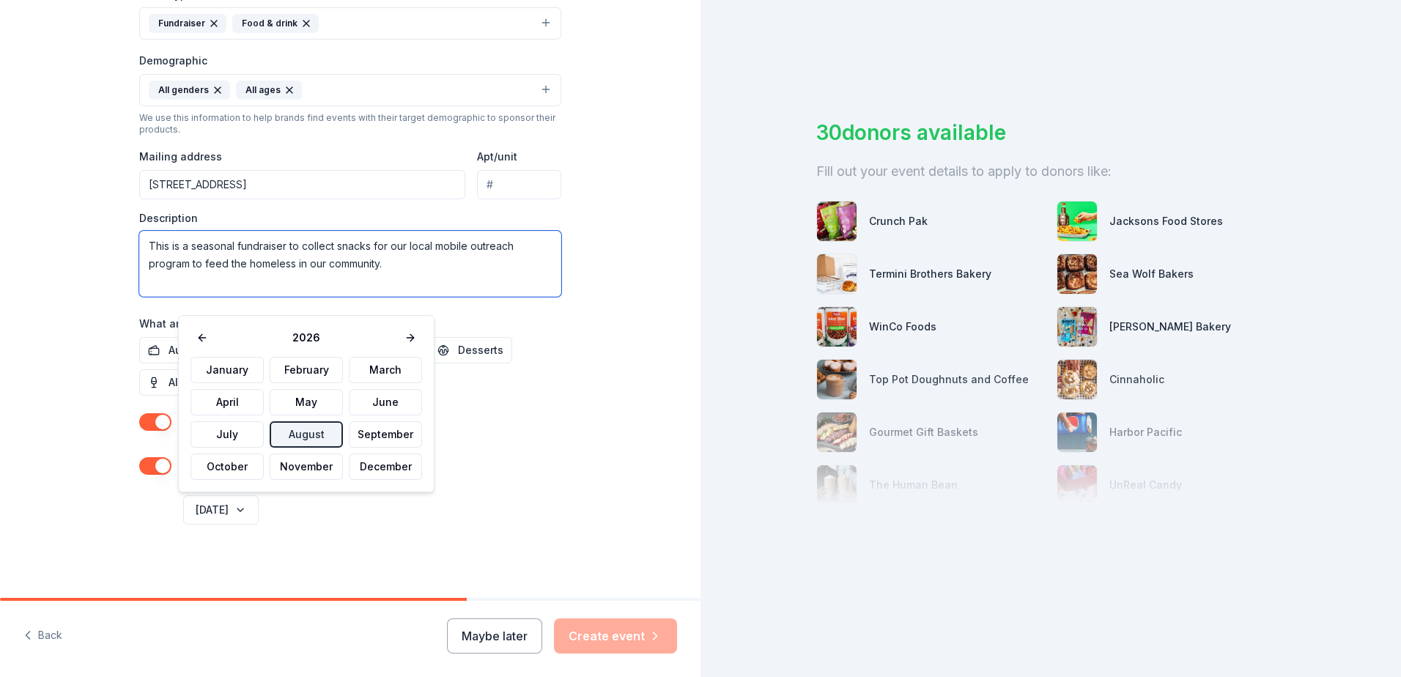
click at [370, 245] on textarea "This is a seasonal fundraiser to collect snacks for our local mobile outreach p…" at bounding box center [350, 264] width 422 height 66
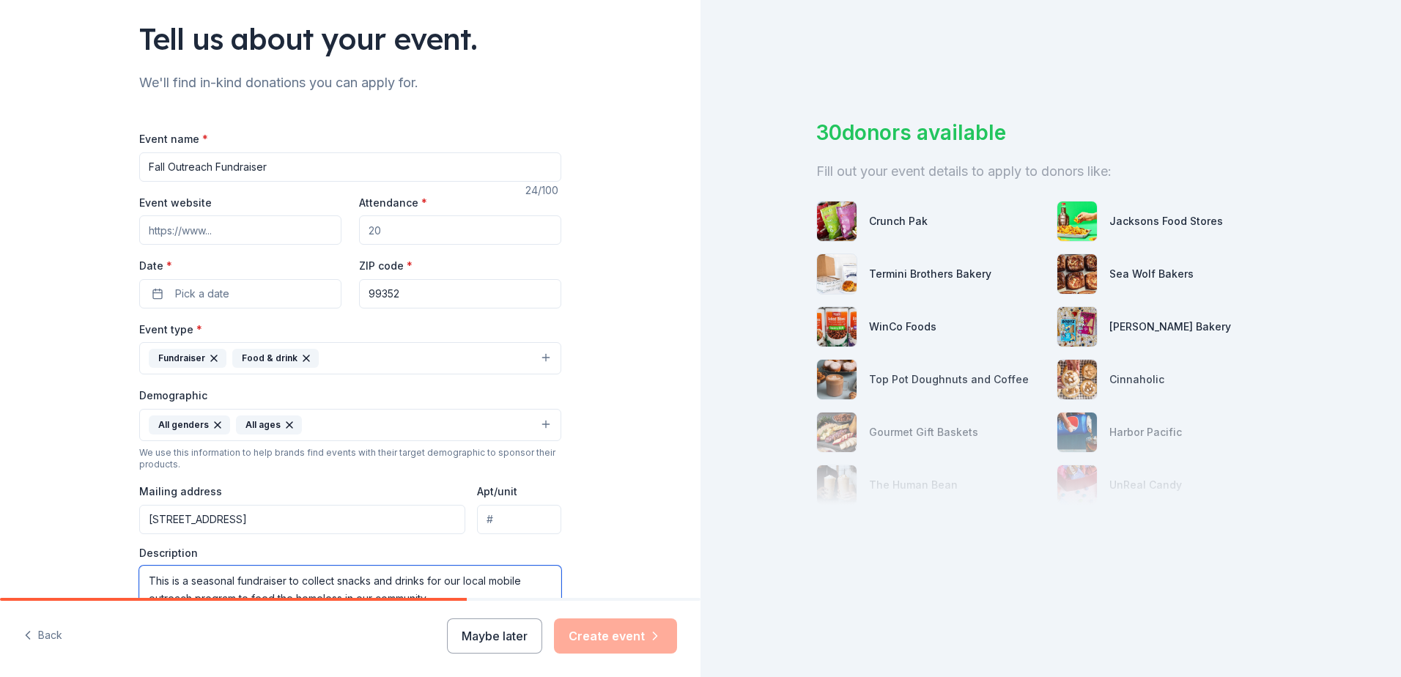
scroll to position [79, 0]
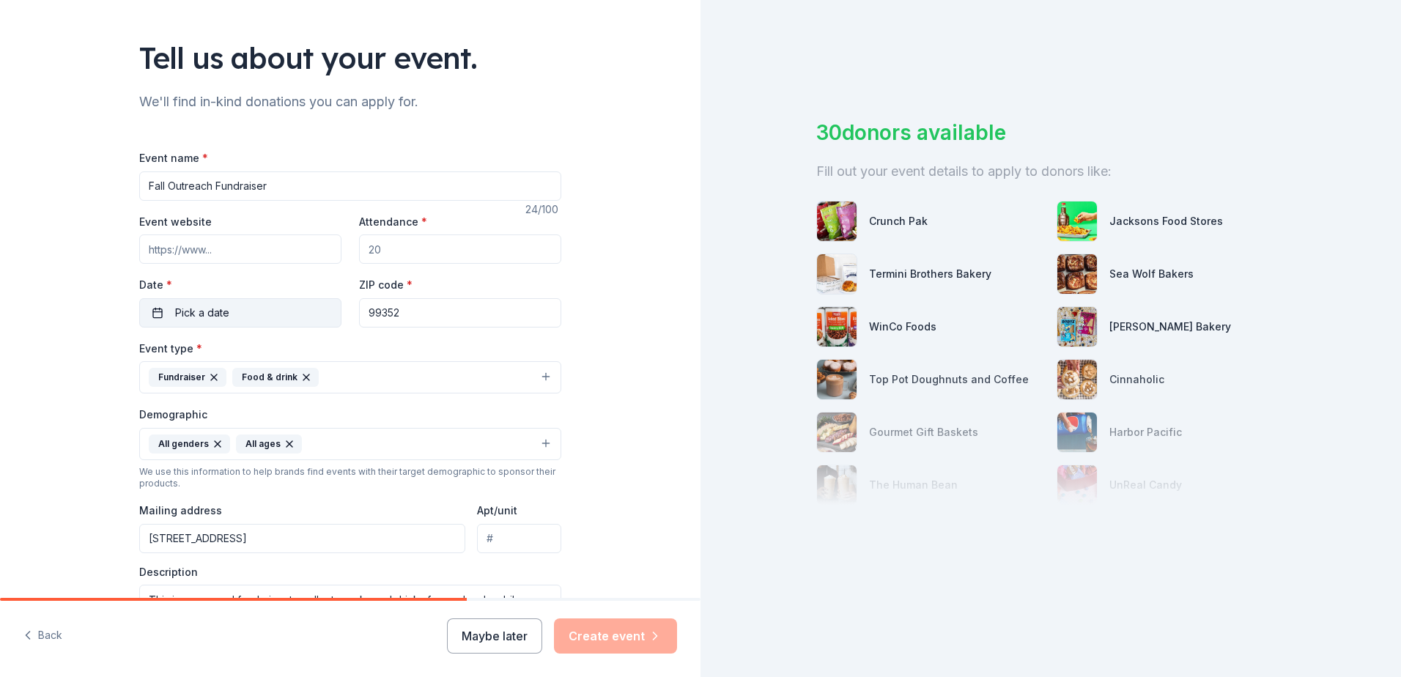
click at [176, 306] on span "Pick a date" at bounding box center [202, 313] width 54 height 18
click at [201, 307] on span "Pick a date" at bounding box center [202, 313] width 54 height 18
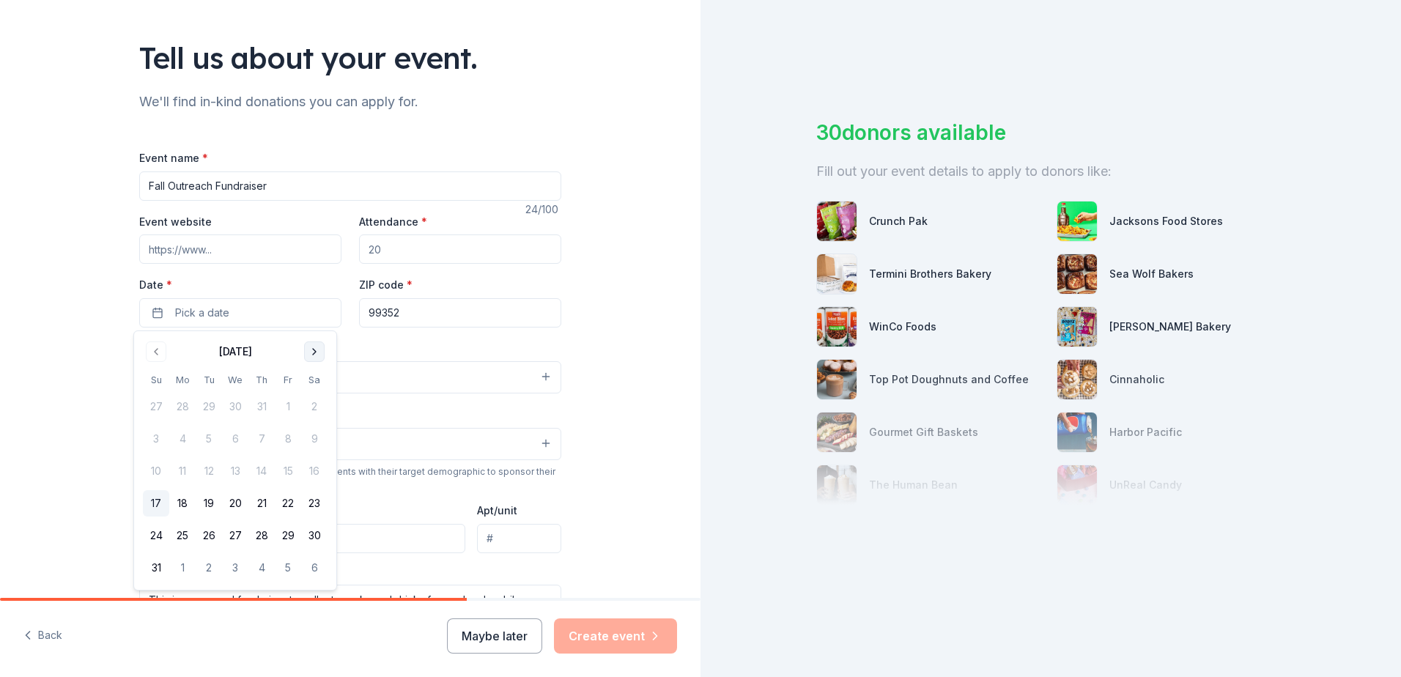
click at [312, 349] on button "Go to next month" at bounding box center [314, 351] width 21 height 21
click at [168, 304] on button "Pick a date" at bounding box center [240, 312] width 202 height 29
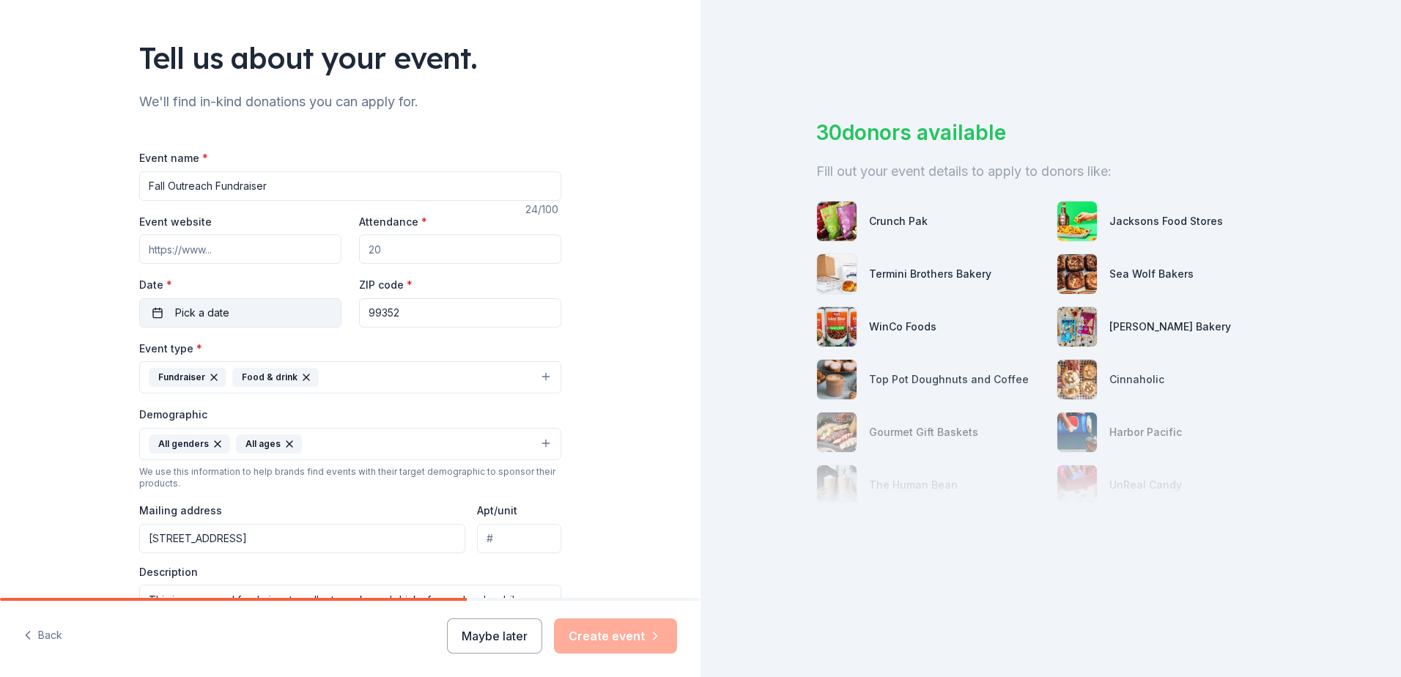
click at [168, 304] on button "Pick a date" at bounding box center [240, 312] width 202 height 29
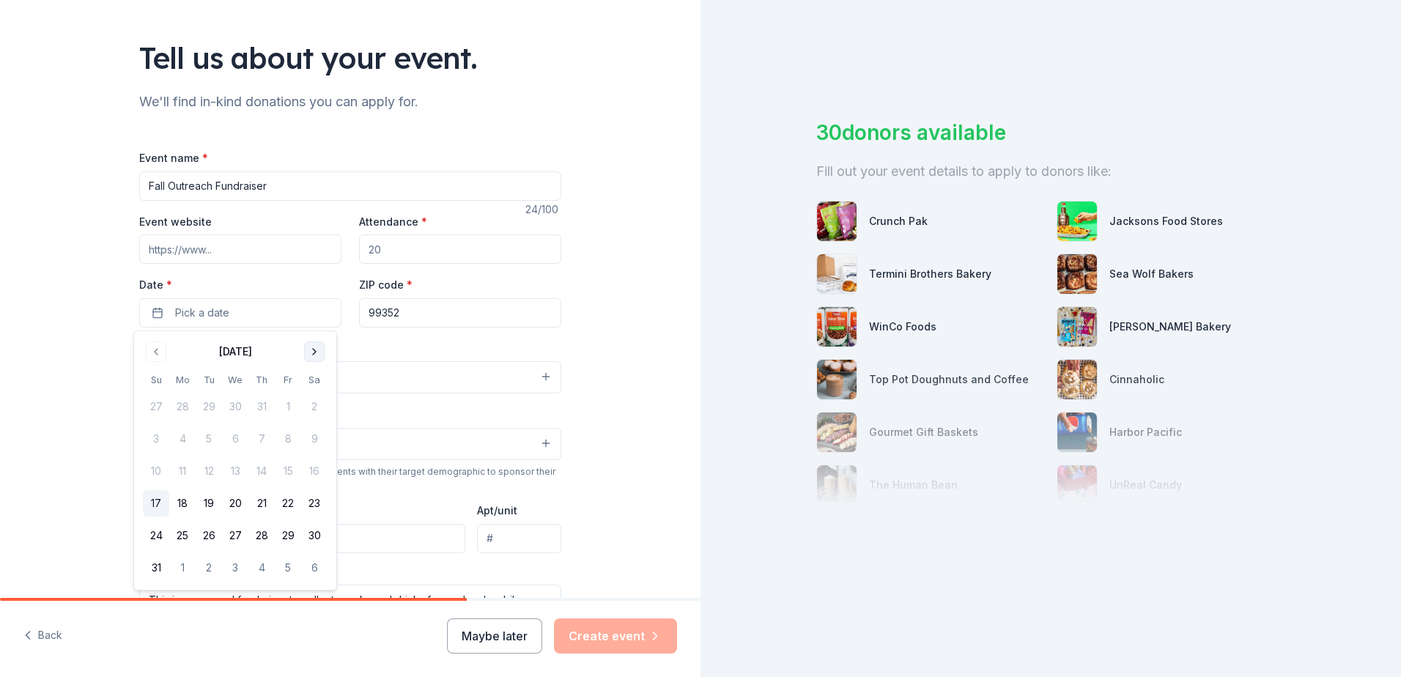
drag, startPoint x: 171, startPoint y: 303, endPoint x: 310, endPoint y: 349, distance: 145.7
click at [310, 349] on body "Tell us about your event. We'll find in-kind donations you can apply for. Event…" at bounding box center [700, 338] width 1401 height 677
click at [312, 349] on button "Go to next month" at bounding box center [314, 351] width 21 height 21
click at [206, 467] on button "14" at bounding box center [209, 471] width 26 height 26
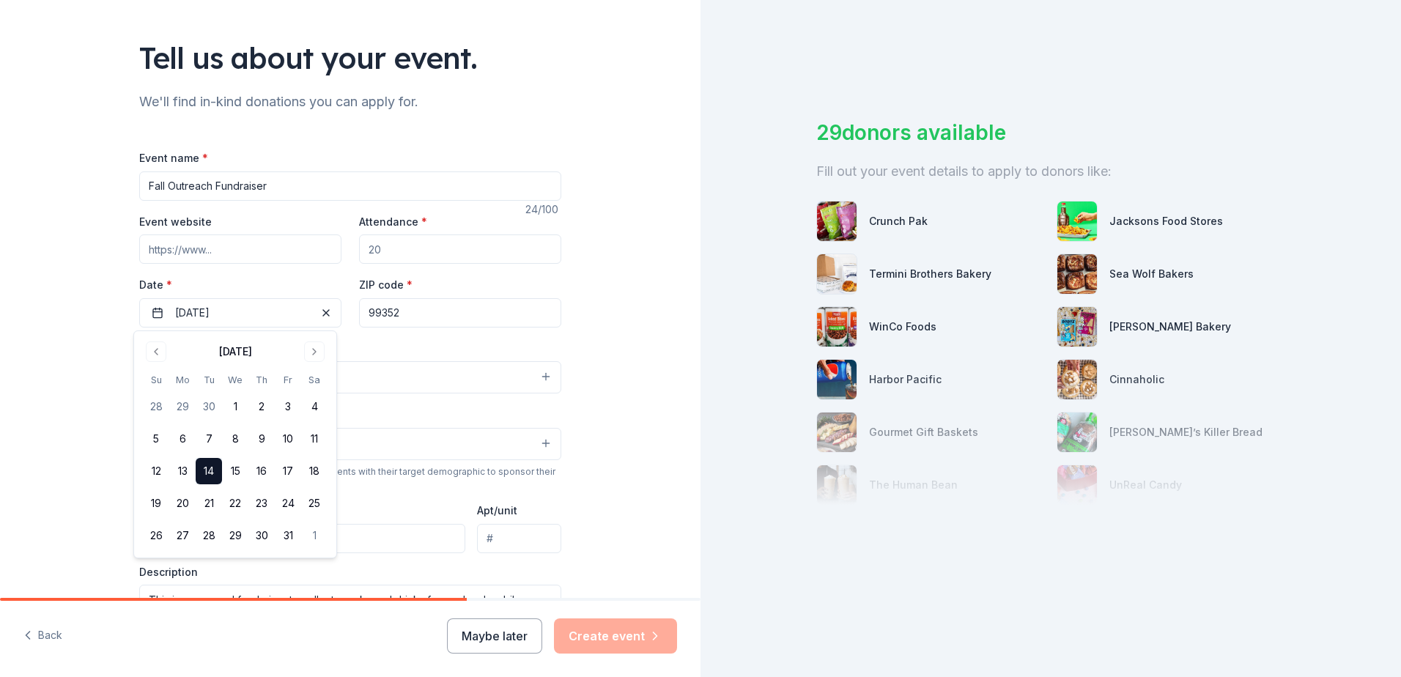
click at [62, 350] on div "Tell us about your event. We'll find in-kind donations you can apply for. Event…" at bounding box center [350, 436] width 700 height 1031
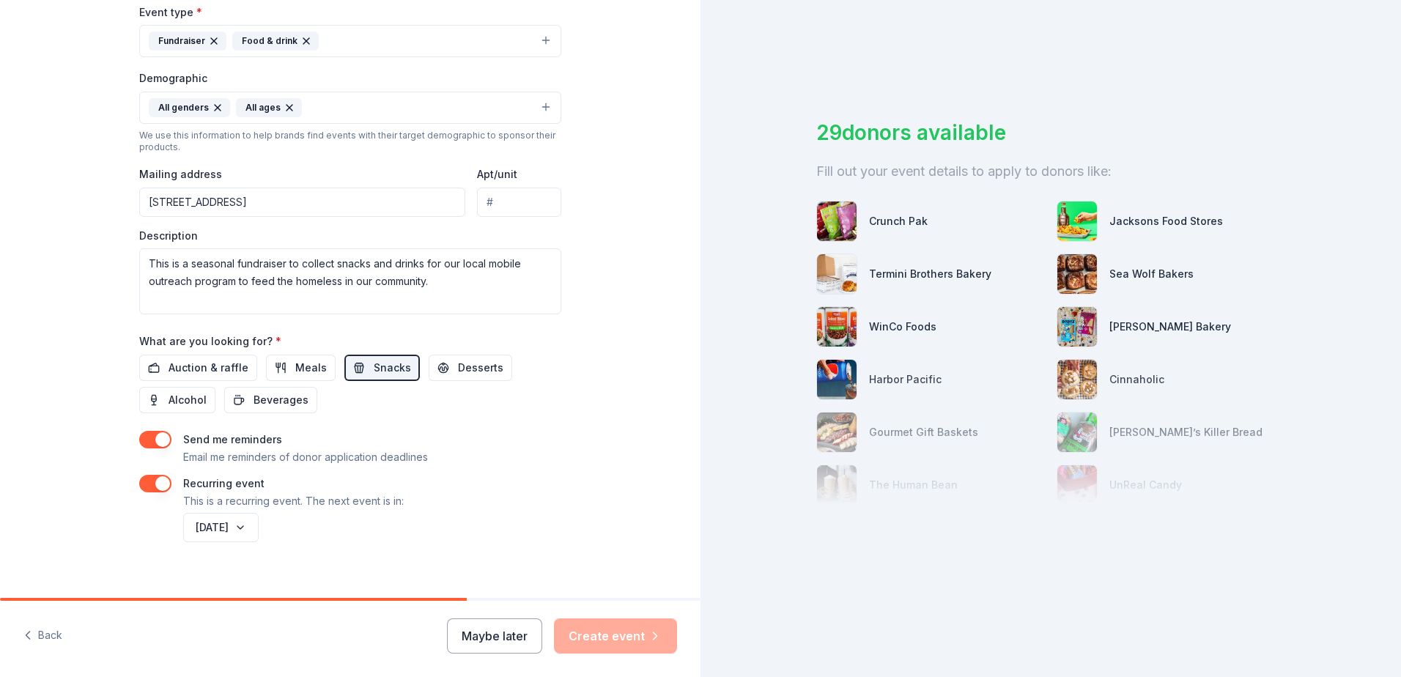
scroll to position [433, 0]
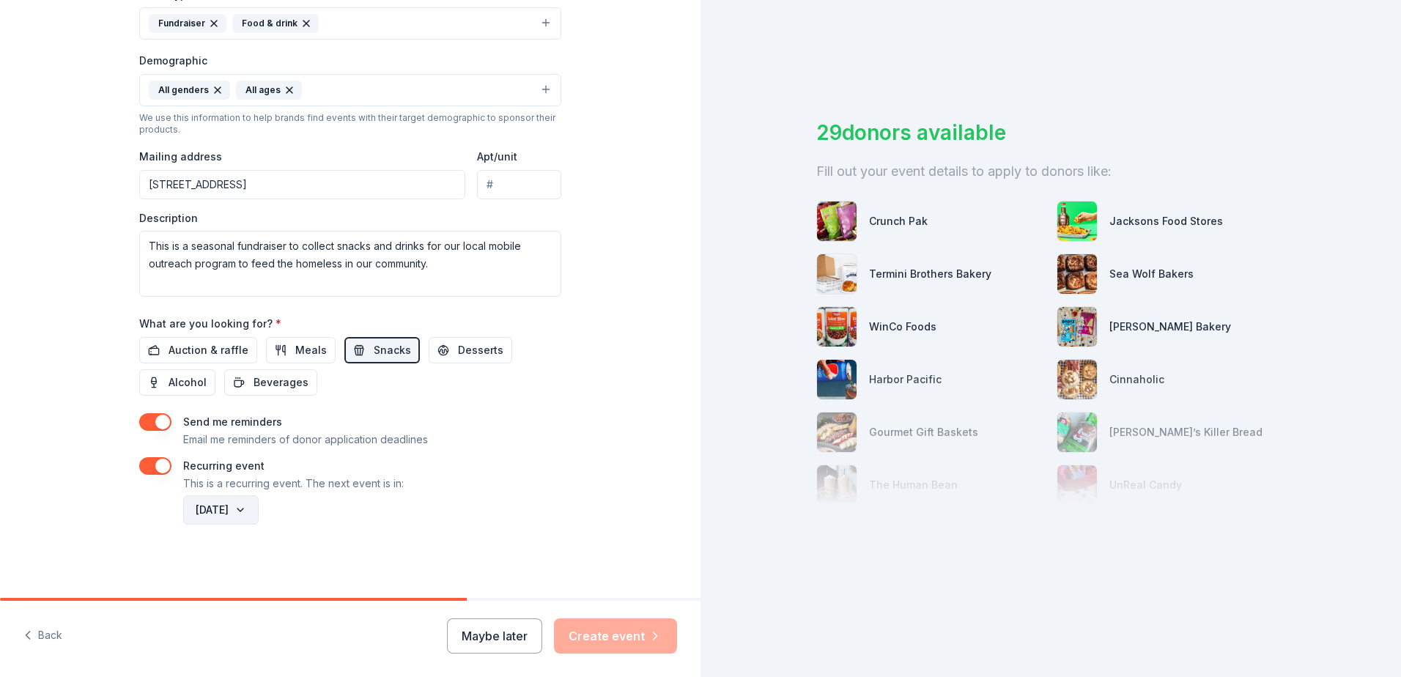
click at [259, 512] on button "August 2026" at bounding box center [220, 509] width 75 height 29
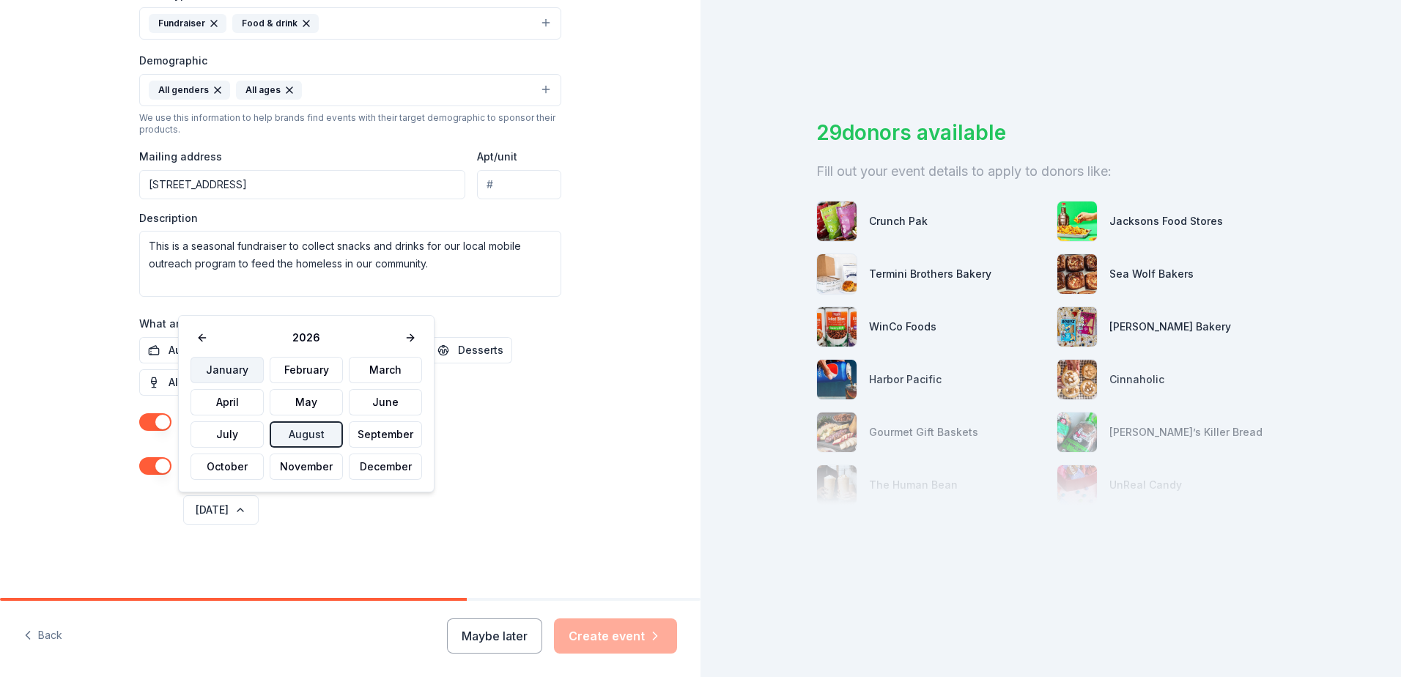
click at [234, 365] on button "January" at bounding box center [226, 370] width 73 height 26
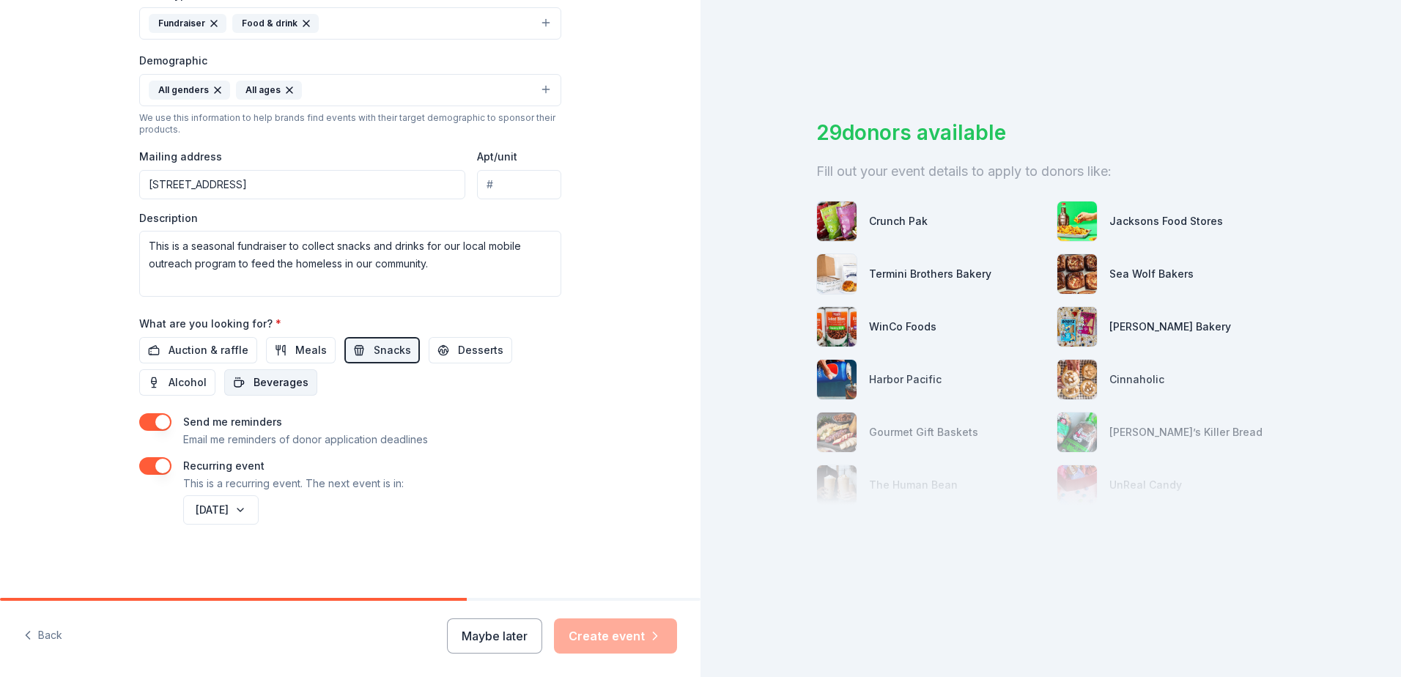
click at [254, 376] on span "Beverages" at bounding box center [280, 383] width 55 height 18
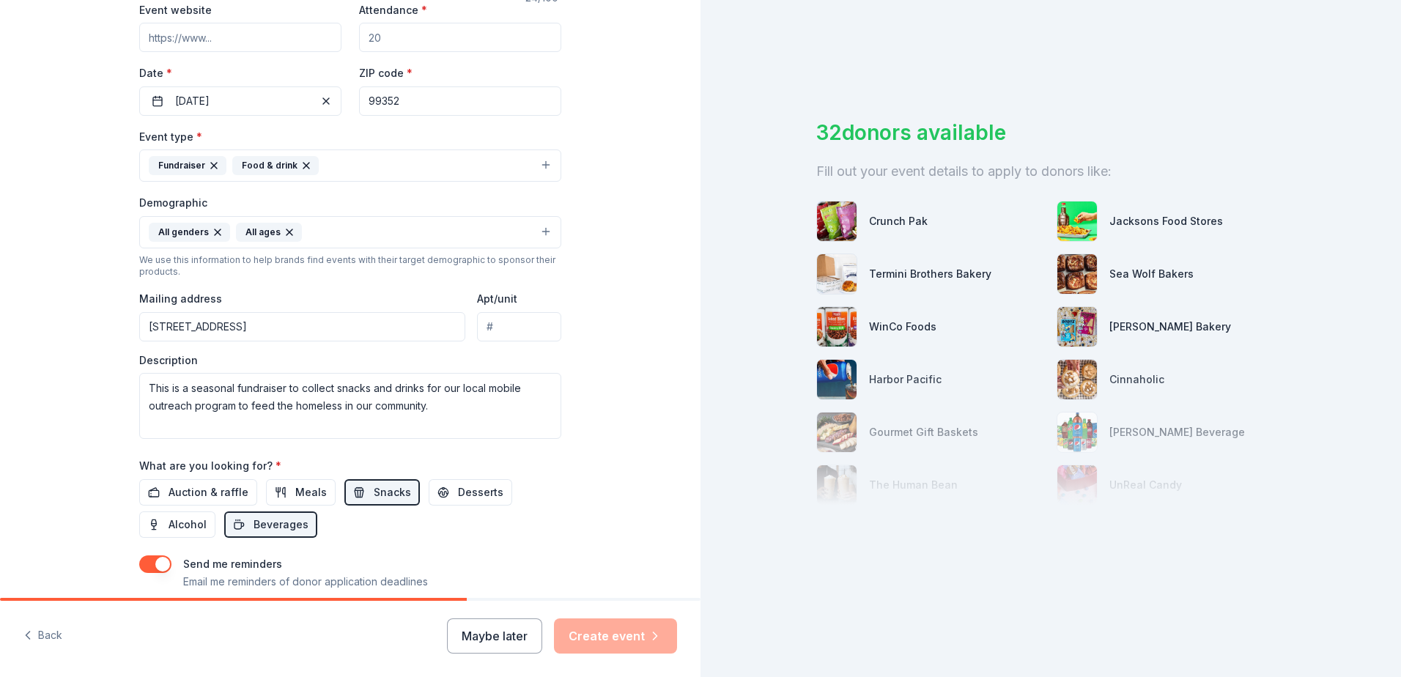
scroll to position [288, 0]
click at [338, 412] on textarea "This is a seasonal fundraiser to collect snacks and drinks for our local mobile…" at bounding box center [350, 409] width 422 height 66
click at [242, 408] on textarea "This is a seasonal fundraiser to collect snacks and drinks for our local mobile…" at bounding box center [350, 409] width 422 height 66
click at [423, 392] on textarea "This is a seasonal fundraiser to collect snacks and drinks for our local mobile…" at bounding box center [350, 409] width 422 height 66
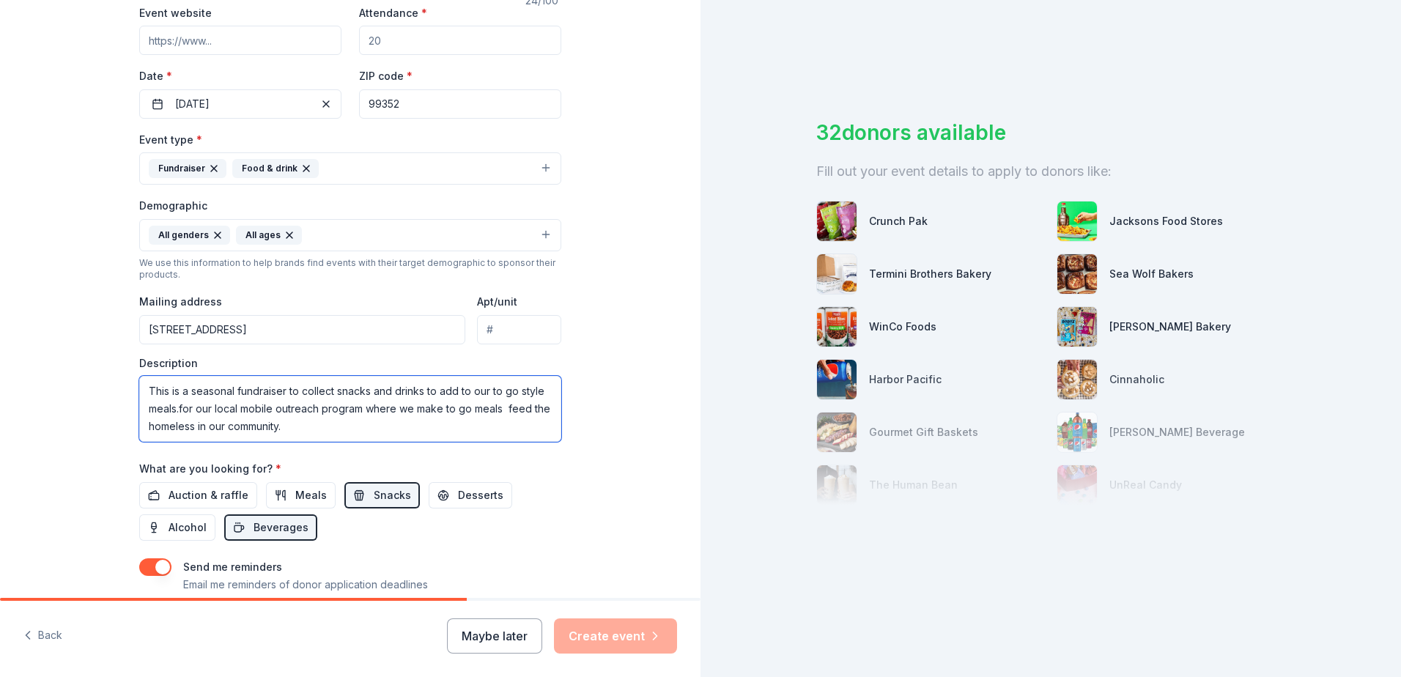
click at [282, 426] on textarea "This is a seasonal fundraiser to collect snacks and drinks to add to our to go …" at bounding box center [350, 409] width 422 height 66
click at [142, 387] on textarea "This is a seasonal fundraiser to collect snacks and drinks to add to our to go …" at bounding box center [350, 409] width 422 height 66
click at [179, 389] on textarea "We are a mobile outreach prThis is a seasonal fundraiser to collect snacks and …" at bounding box center [350, 409] width 422 height 66
click at [384, 393] on textarea "We are a mobile outreach program that makes to go style meals This is a seasona…" at bounding box center [350, 409] width 422 height 66
click at [368, 393] on textarea "We are a mobile outreach program that makes to go style meals This is a seasona…" at bounding box center [350, 409] width 422 height 66
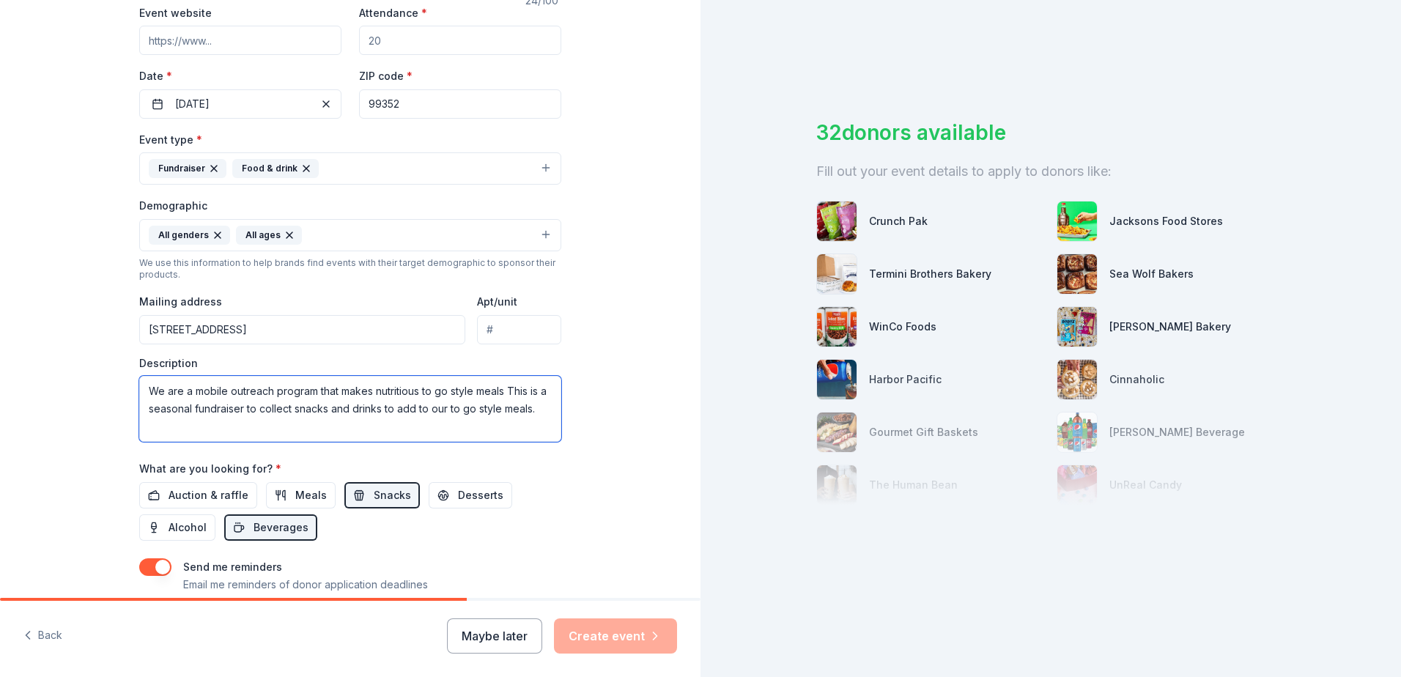
drag, startPoint x: 501, startPoint y: 395, endPoint x: 569, endPoint y: 406, distance: 69.0
click at [569, 406] on div "Tell us about your event. We'll find in-kind donations you can apply for. Event…" at bounding box center [350, 227] width 469 height 1031
click at [501, 393] on textarea "We are a mobile outreach program that makes nutritious to go style meals This i…" at bounding box center [350, 409] width 422 height 66
click at [188, 393] on textarea "We are a mobile outreach program that makes nutritious to go style meals This i…" at bounding box center [350, 409] width 422 height 66
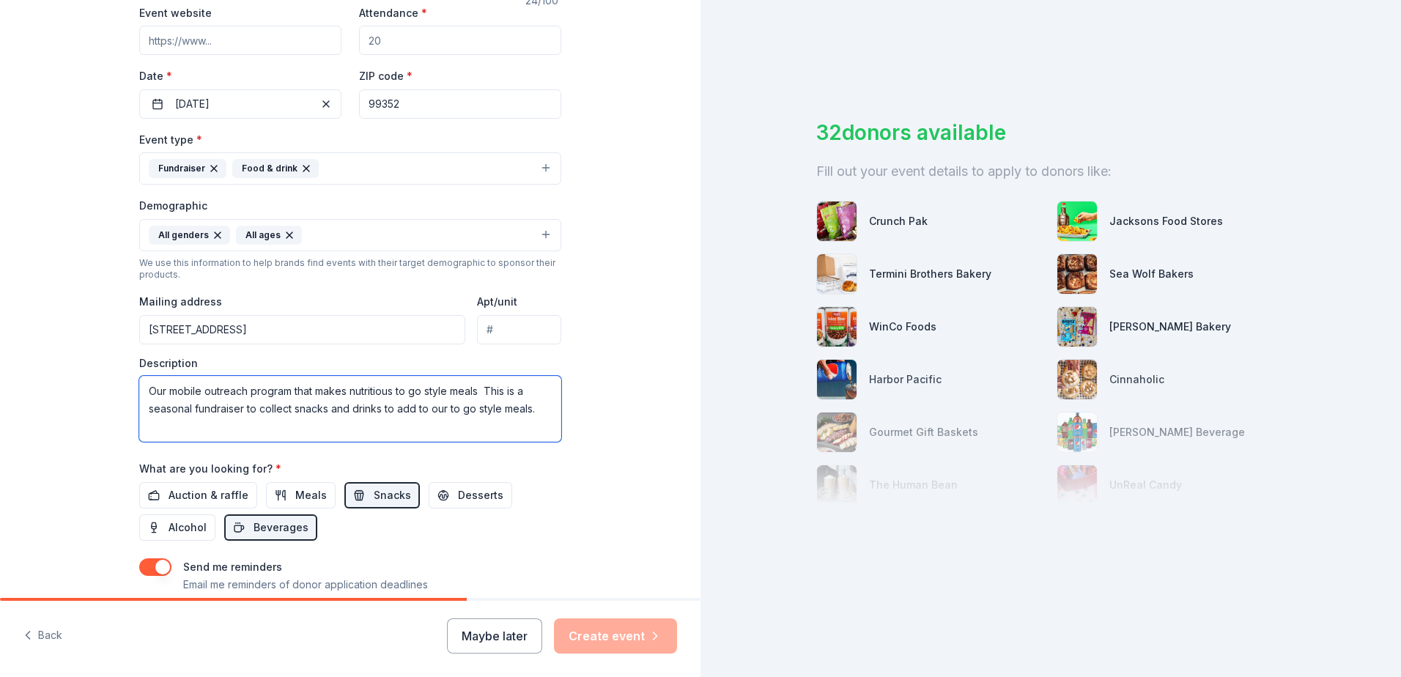
click at [309, 393] on textarea "Our mobile outreach program that makes nutritious to go style meals This is a s…" at bounding box center [350, 409] width 422 height 66
click at [546, 412] on textarea "Our mobile outreach program makes nutritious to go style meals to give out This…" at bounding box center [350, 409] width 422 height 66
click at [511, 390] on textarea "Our mobile outreach program makes nutritious to go style meals to give out This…" at bounding box center [350, 409] width 422 height 66
click at [283, 426] on textarea "Our mobile outreach program makes nutritious to go style meals for those in nee…" at bounding box center [350, 409] width 422 height 66
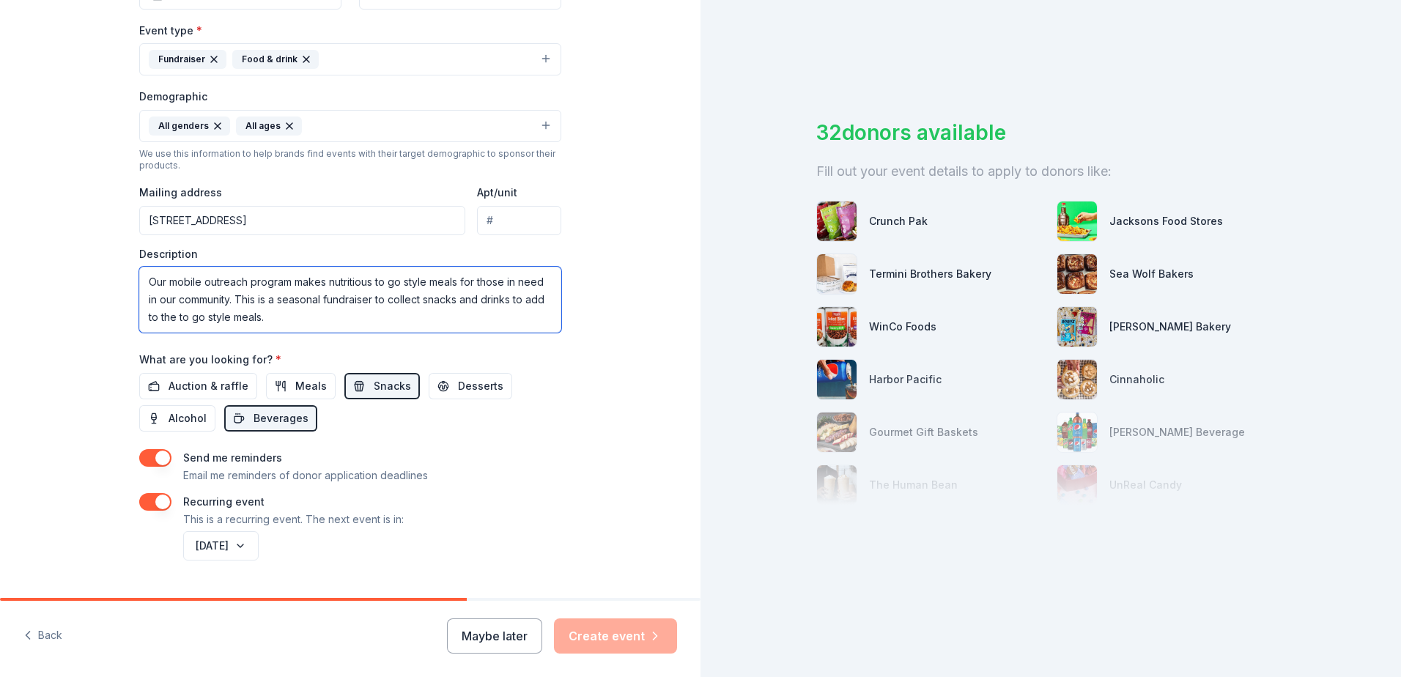
scroll to position [415, 0]
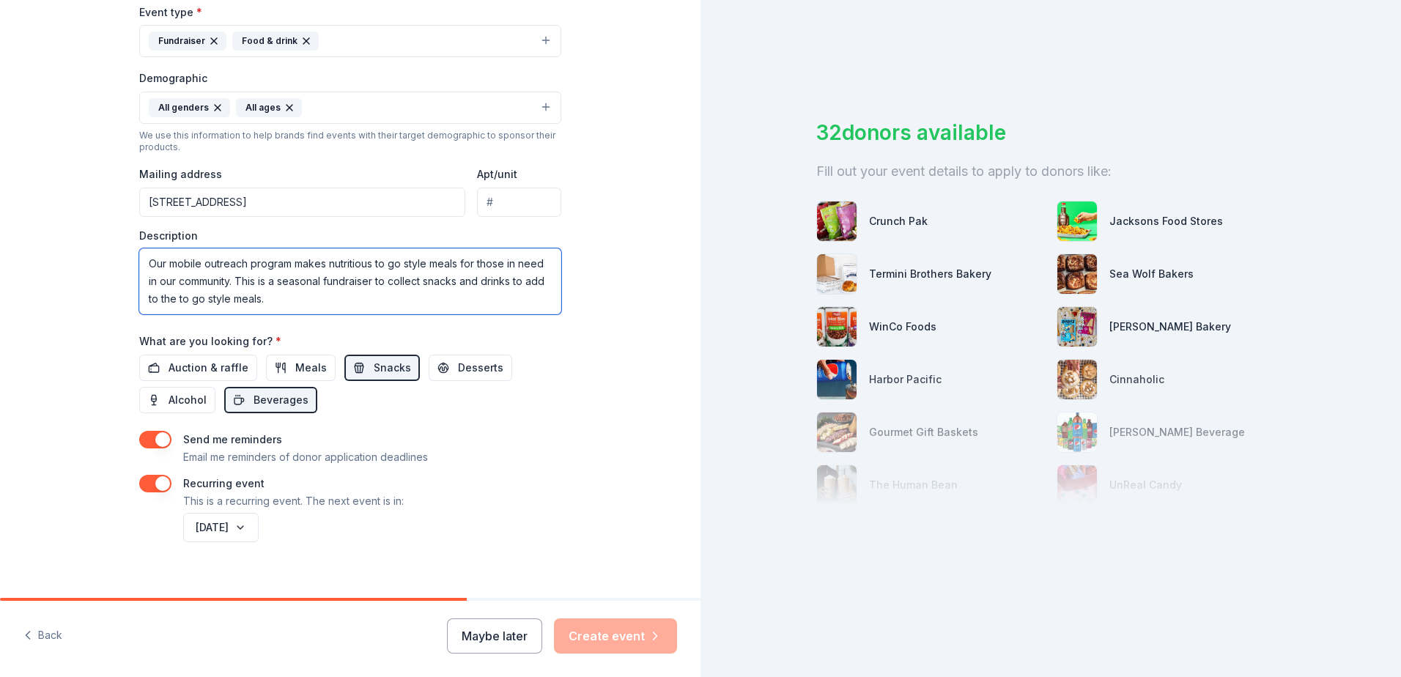
type textarea "Our mobile outreach program makes nutritious to go style meals for those in nee…"
click at [139, 437] on button "button" at bounding box center [155, 440] width 32 height 18
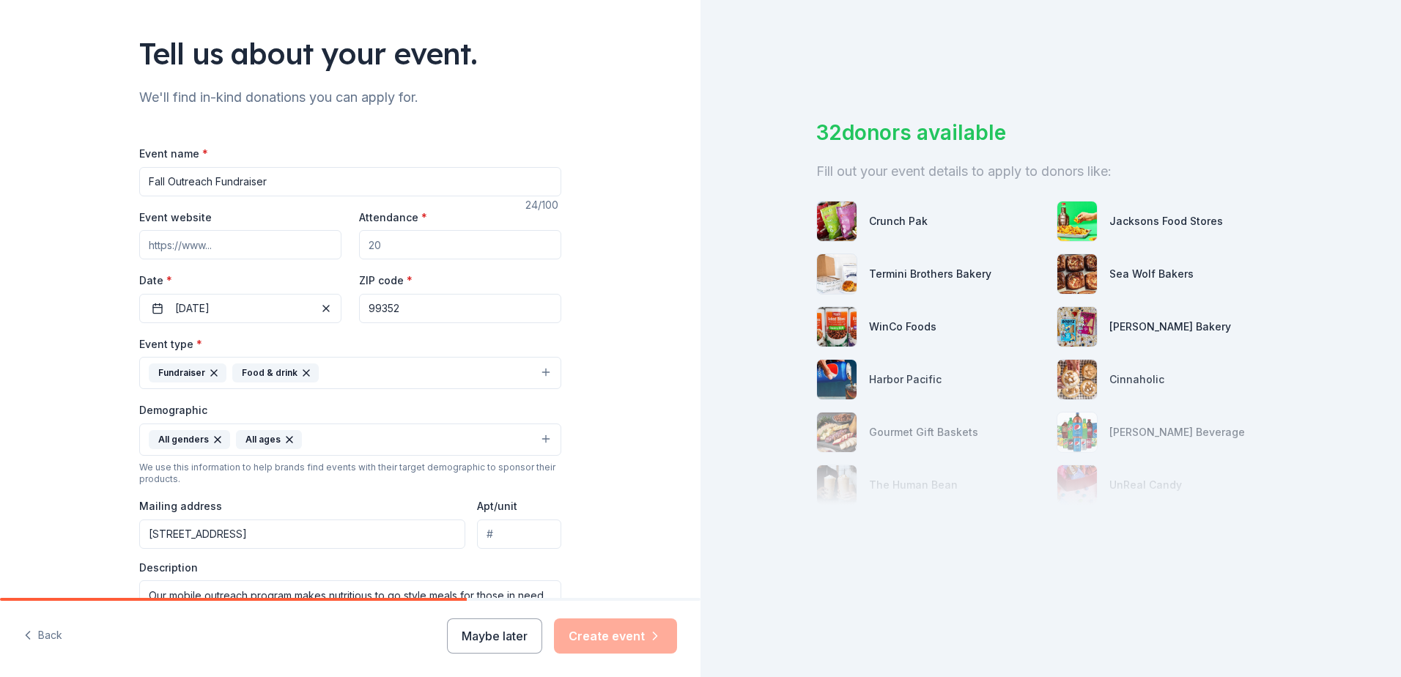
scroll to position [84, 0]
click at [380, 242] on input "Attendance *" at bounding box center [460, 243] width 202 height 29
click at [228, 243] on input "Event website" at bounding box center [240, 243] width 202 height 29
click at [620, 263] on div "Tell us about your event. We'll find in-kind donations you can apply for. Event…" at bounding box center [350, 431] width 700 height 1031
click at [382, 245] on input "40" at bounding box center [460, 243] width 202 height 29
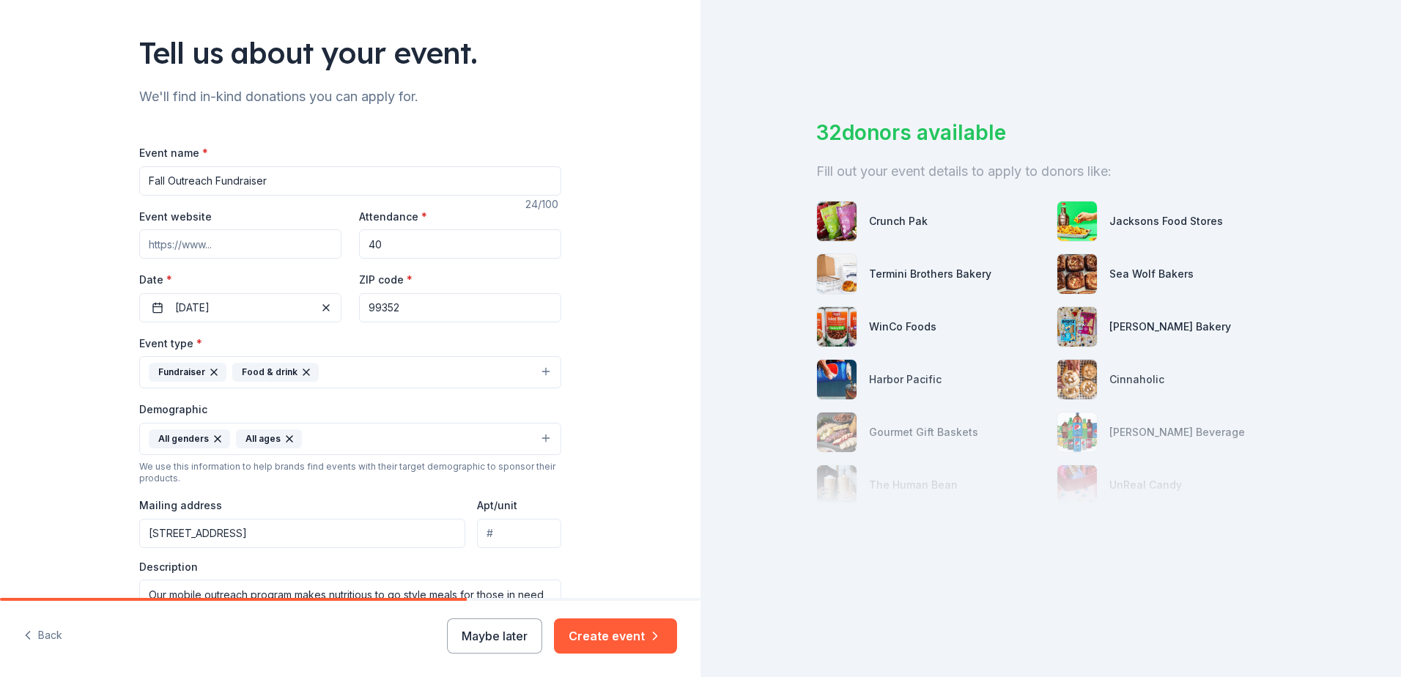
click at [382, 245] on input "40" at bounding box center [460, 243] width 202 height 29
type input "40"
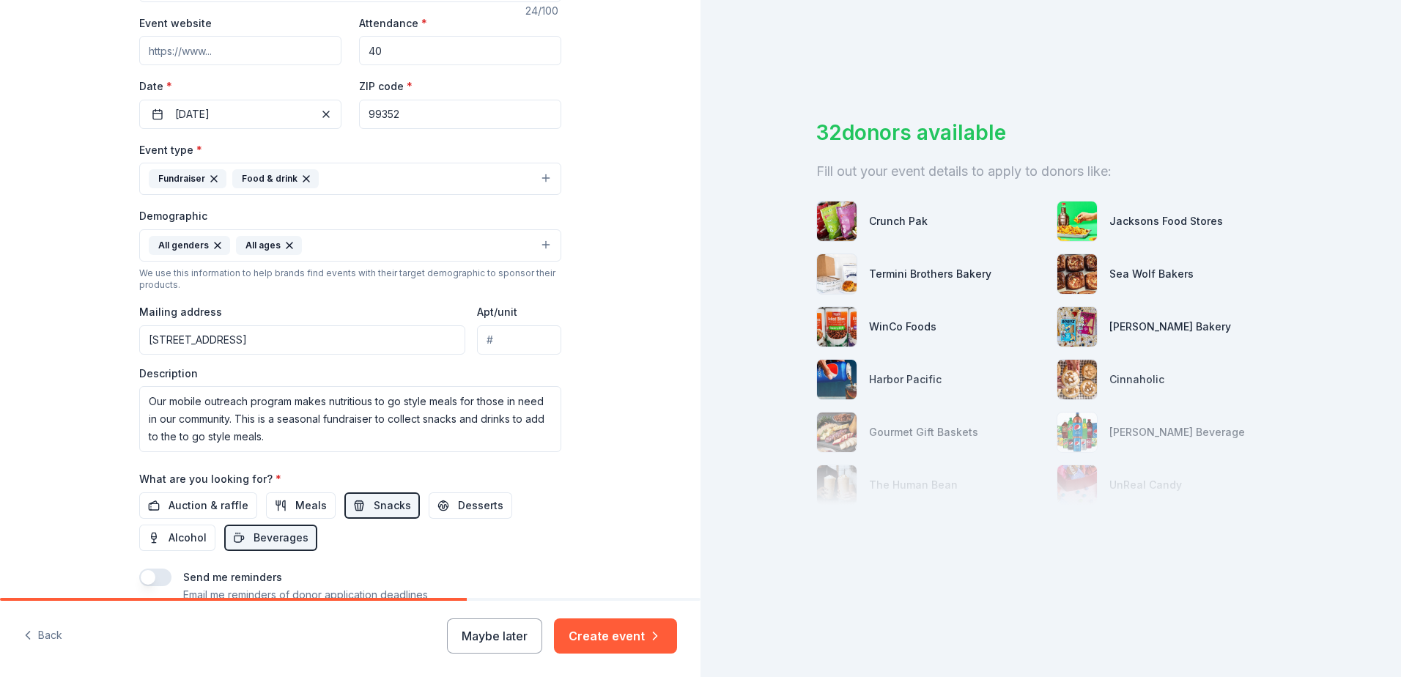
scroll to position [302, 0]
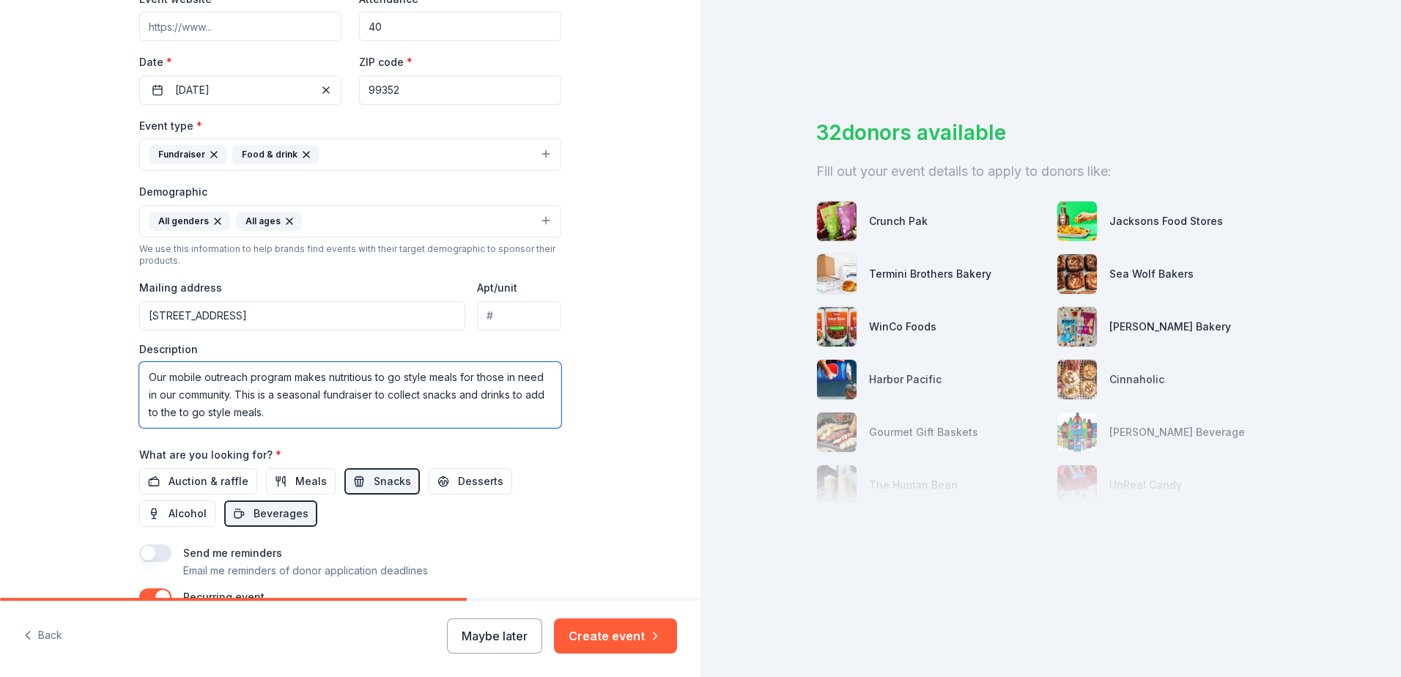
click at [370, 377] on textarea "Our mobile outreach program makes nutritious to go style meals for those in nee…" at bounding box center [350, 395] width 422 height 66
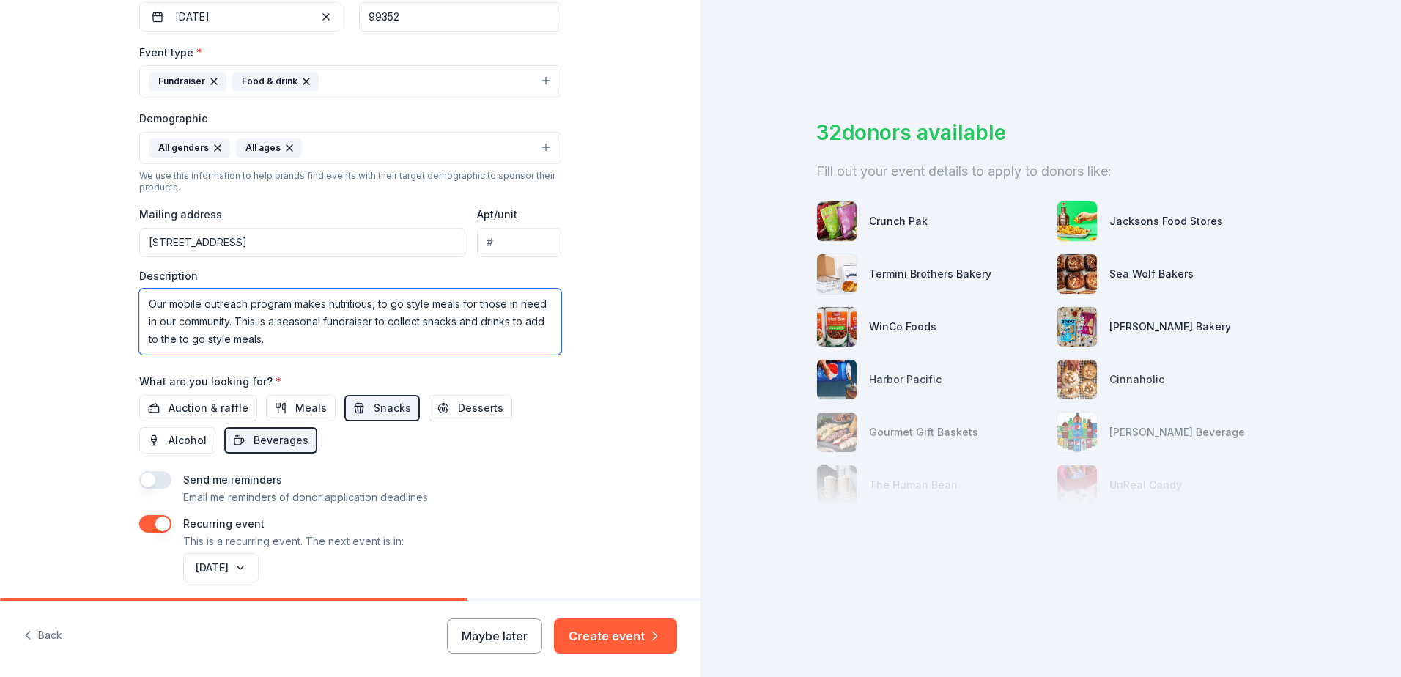
scroll to position [377, 0]
click at [261, 335] on textarea "Our mobile outreach program makes nutritious, to go style meals for those in ne…" at bounding box center [350, 320] width 422 height 66
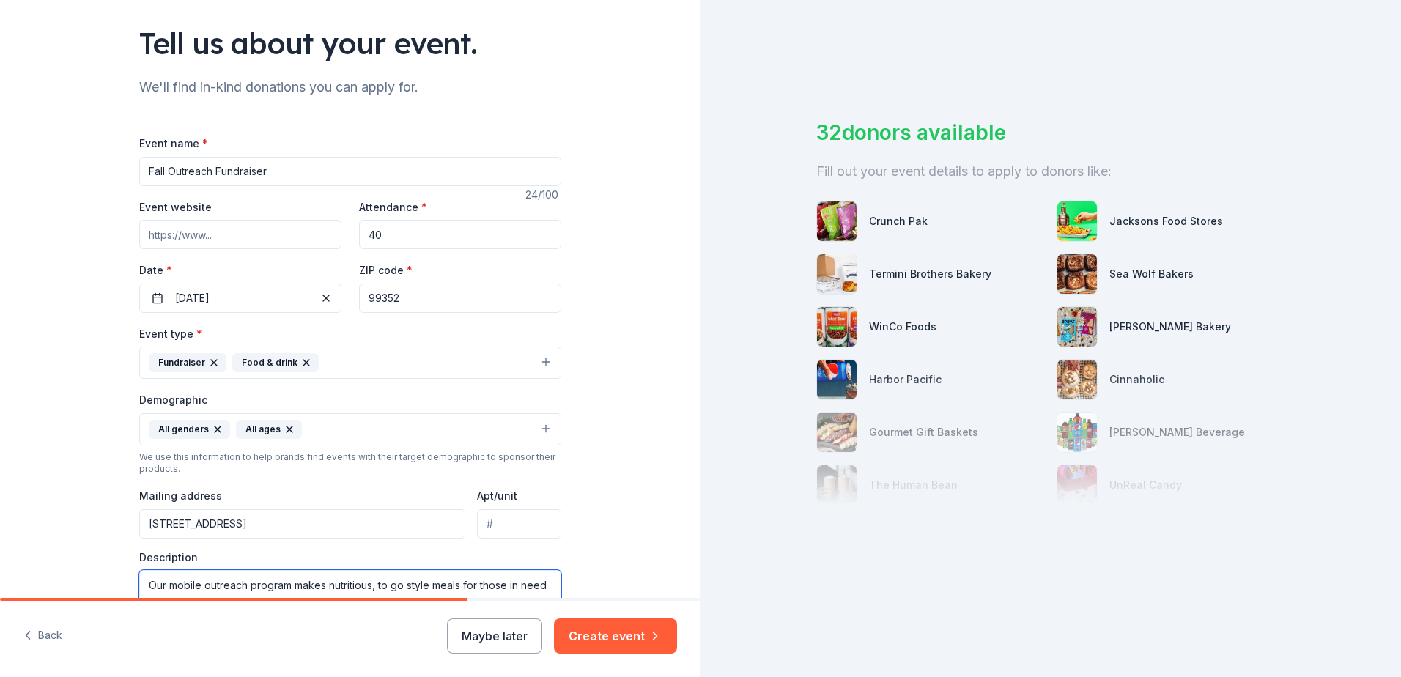
scroll to position [92, 0]
type textarea "Our mobile outreach program makes nutritious, to go style meals for those in ne…"
click at [161, 173] on input "Fall Outreach Fundraiser" at bounding box center [350, 172] width 422 height 29
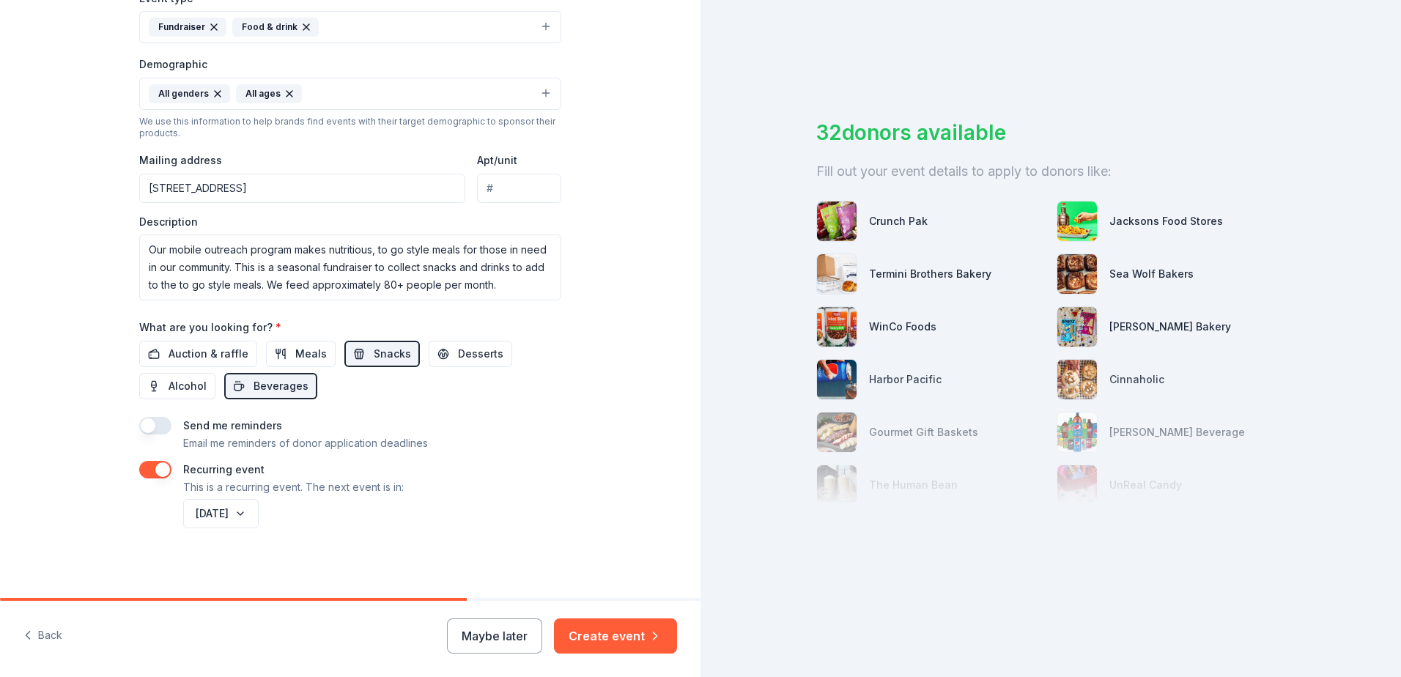
scroll to position [433, 0]
type input "FTHM Outreach Fundraiser"
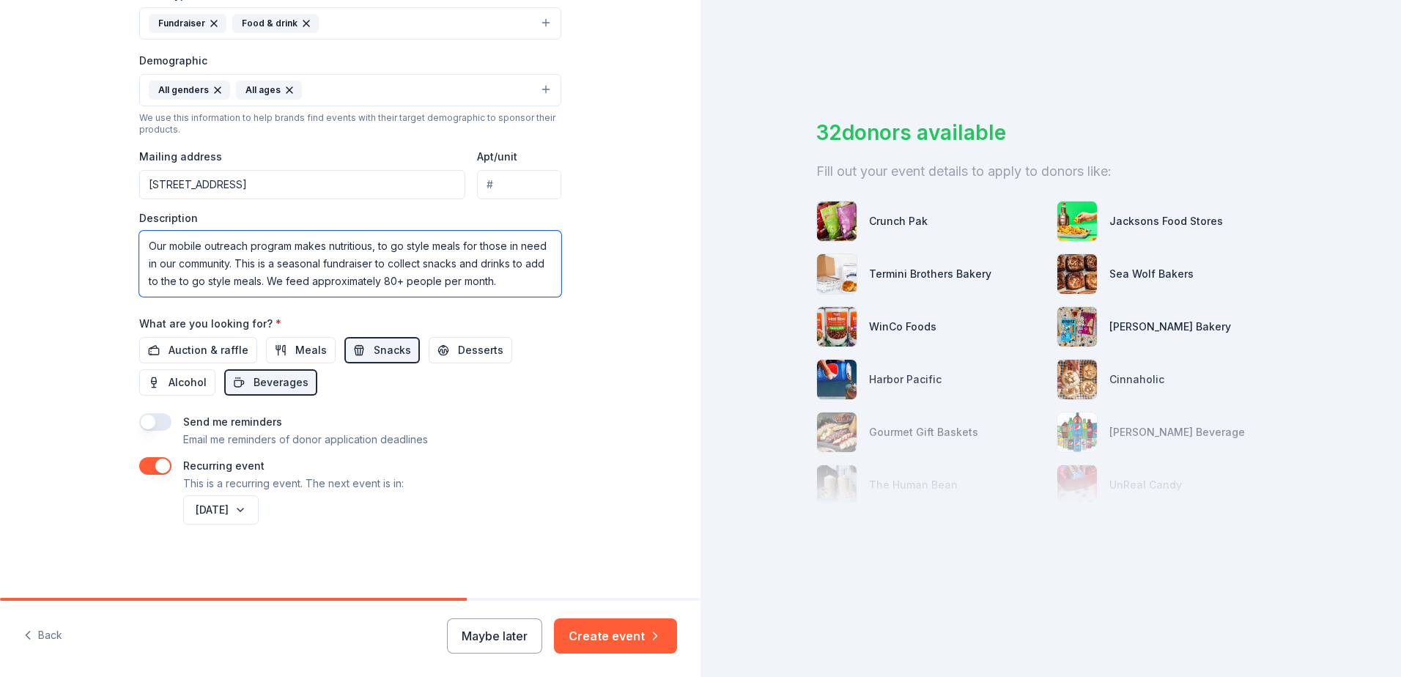
click at [423, 265] on textarea "Our mobile outreach program makes nutritious, to go style meals for those in ne…" at bounding box center [350, 264] width 422 height 66
type textarea "Our mobile outreach program makes nutritious, to go style meals for those in ne…"
click at [595, 623] on button "Create event" at bounding box center [615, 635] width 123 height 35
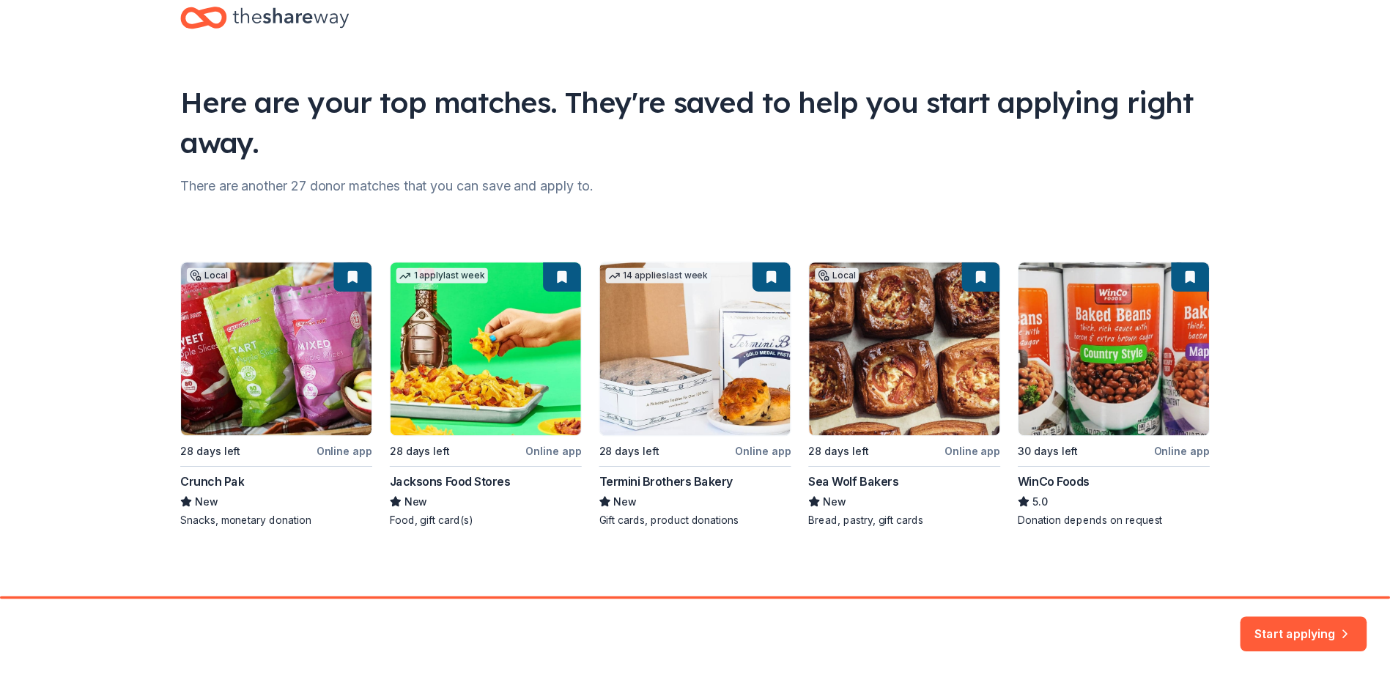
scroll to position [39, 0]
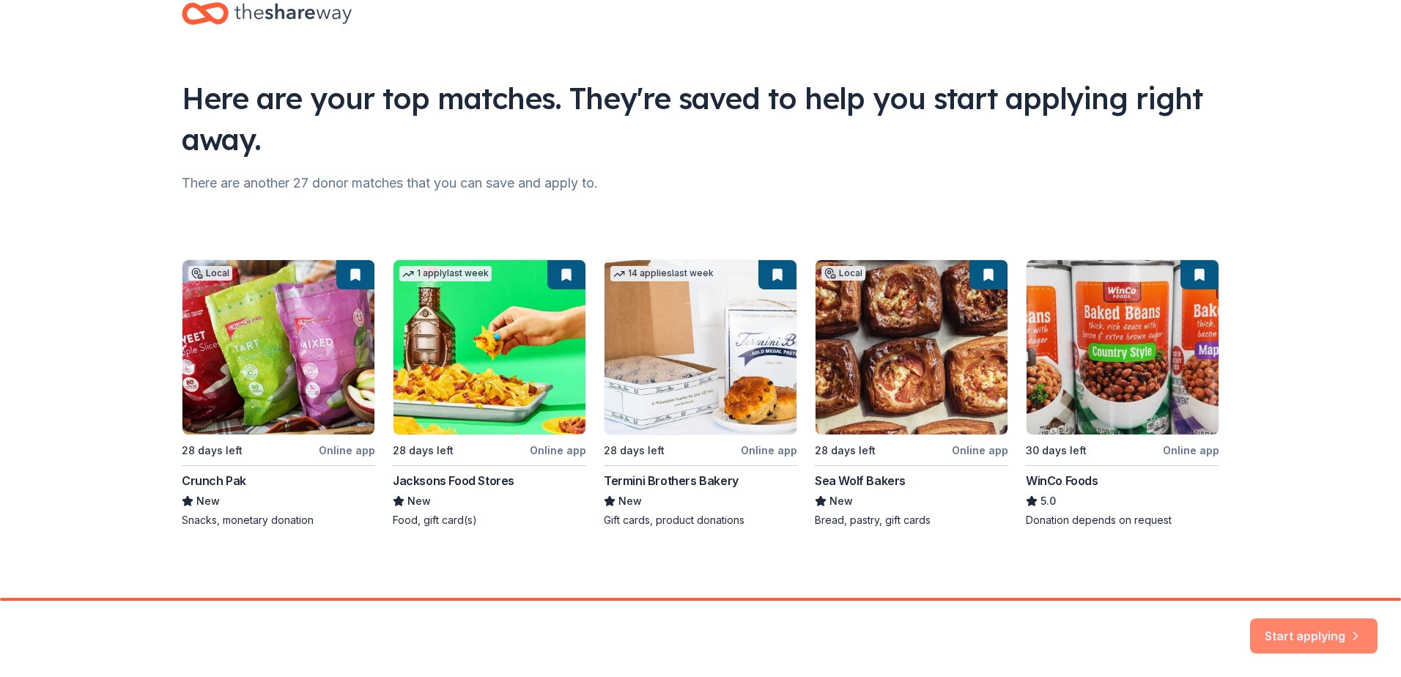
click at [1319, 621] on button "Start applying" at bounding box center [1313, 626] width 127 height 35
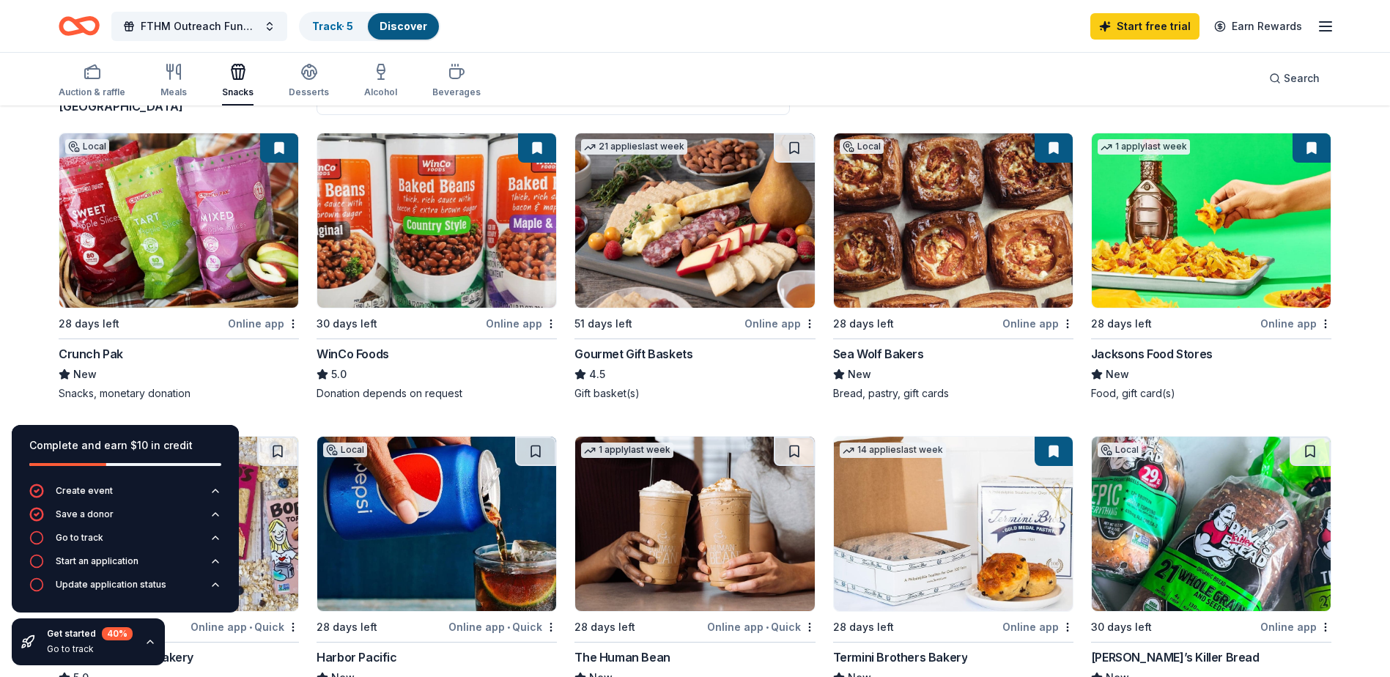
scroll to position [140, 0]
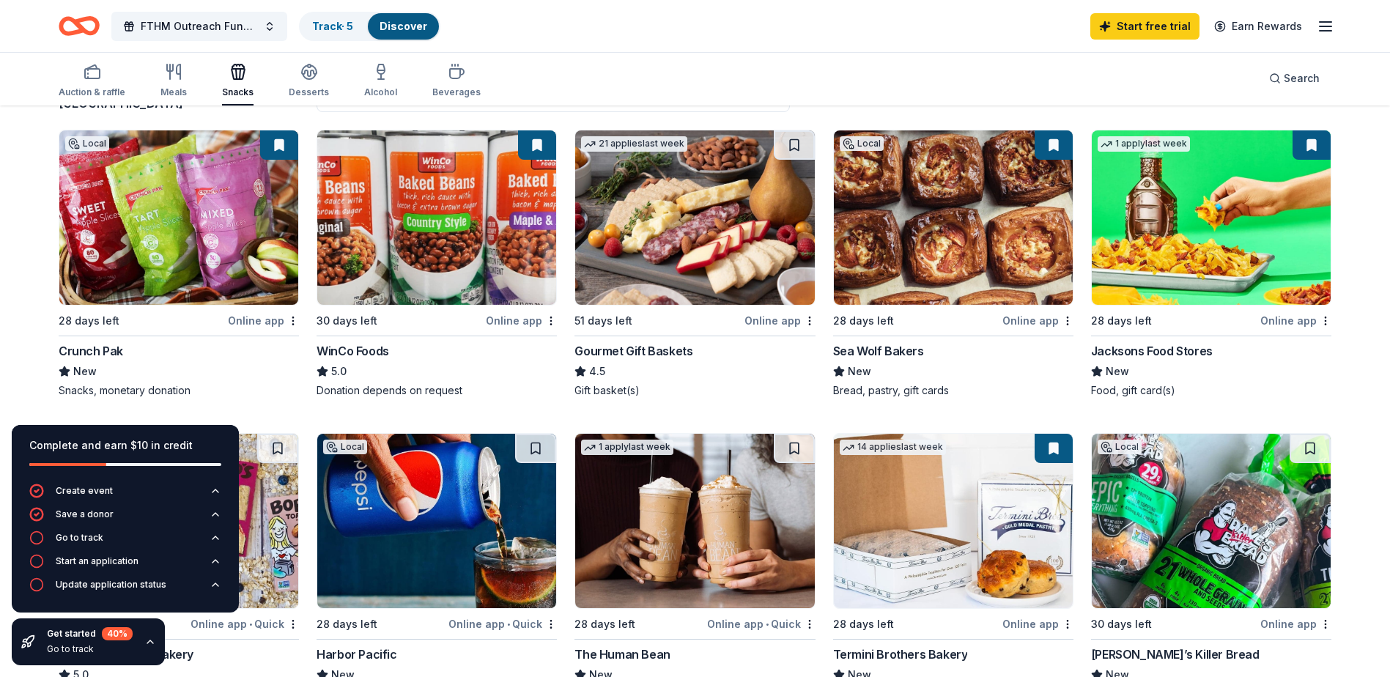
click at [185, 257] on img at bounding box center [178, 217] width 239 height 174
click at [512, 322] on div "Online app" at bounding box center [521, 320] width 71 height 18
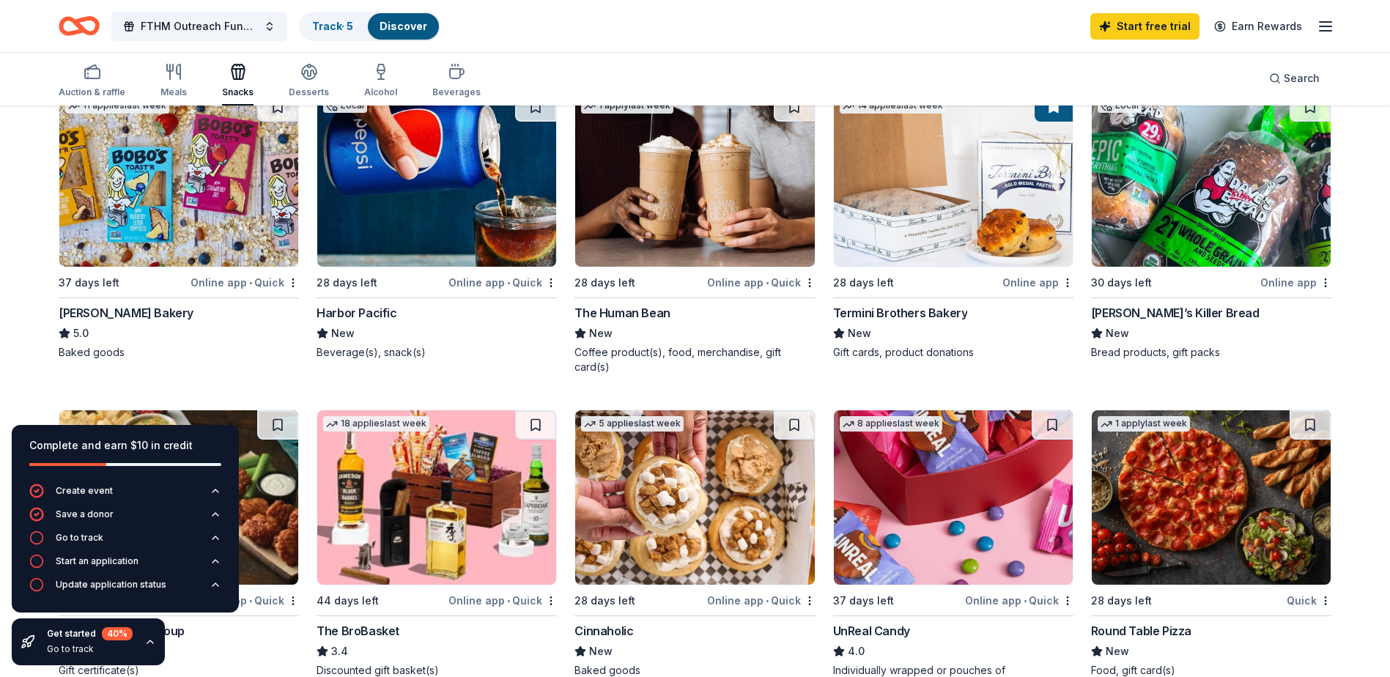
scroll to position [489, 0]
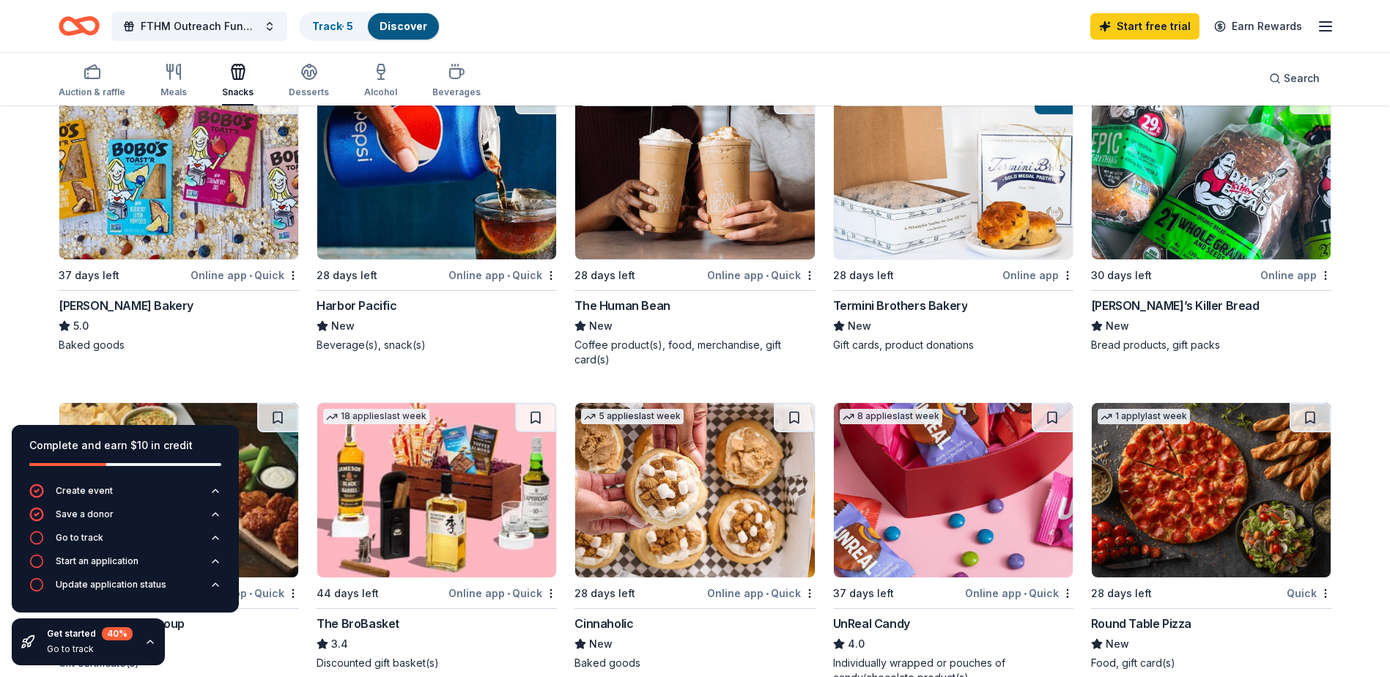
click at [203, 156] on img at bounding box center [178, 172] width 239 height 174
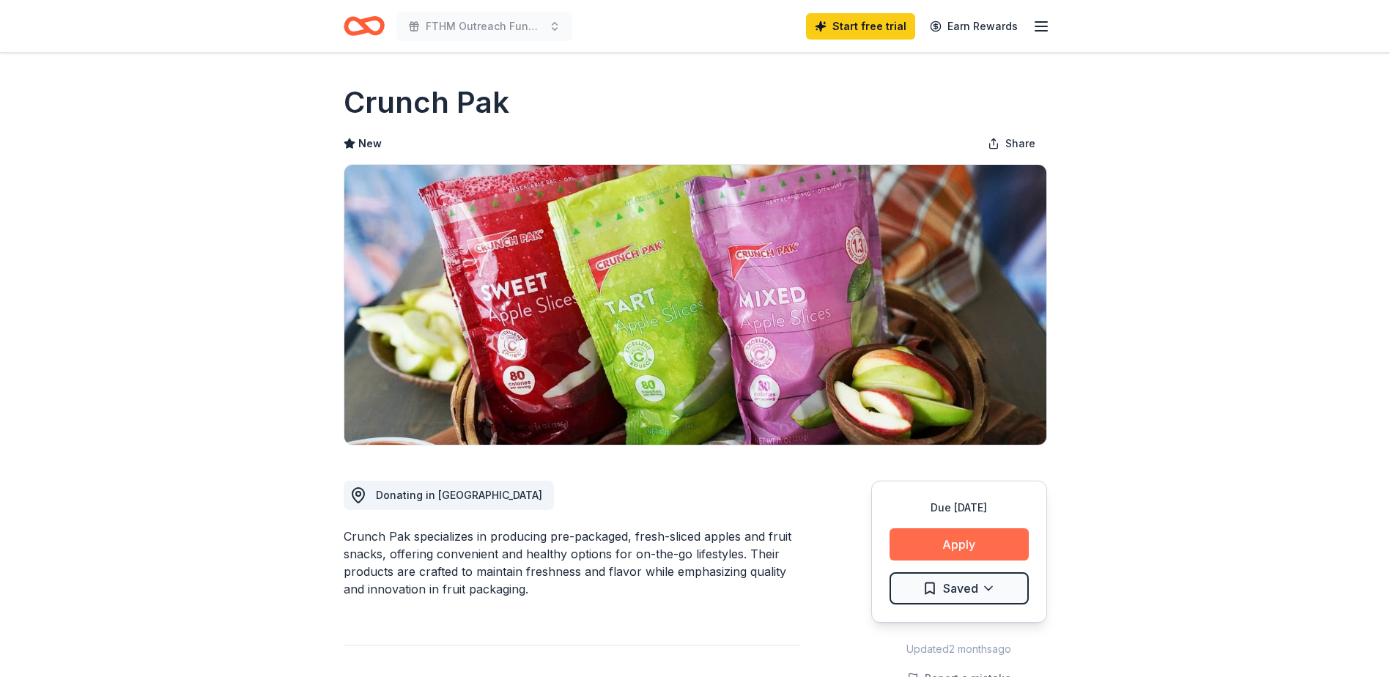
click at [955, 538] on button "Apply" at bounding box center [958, 544] width 139 height 32
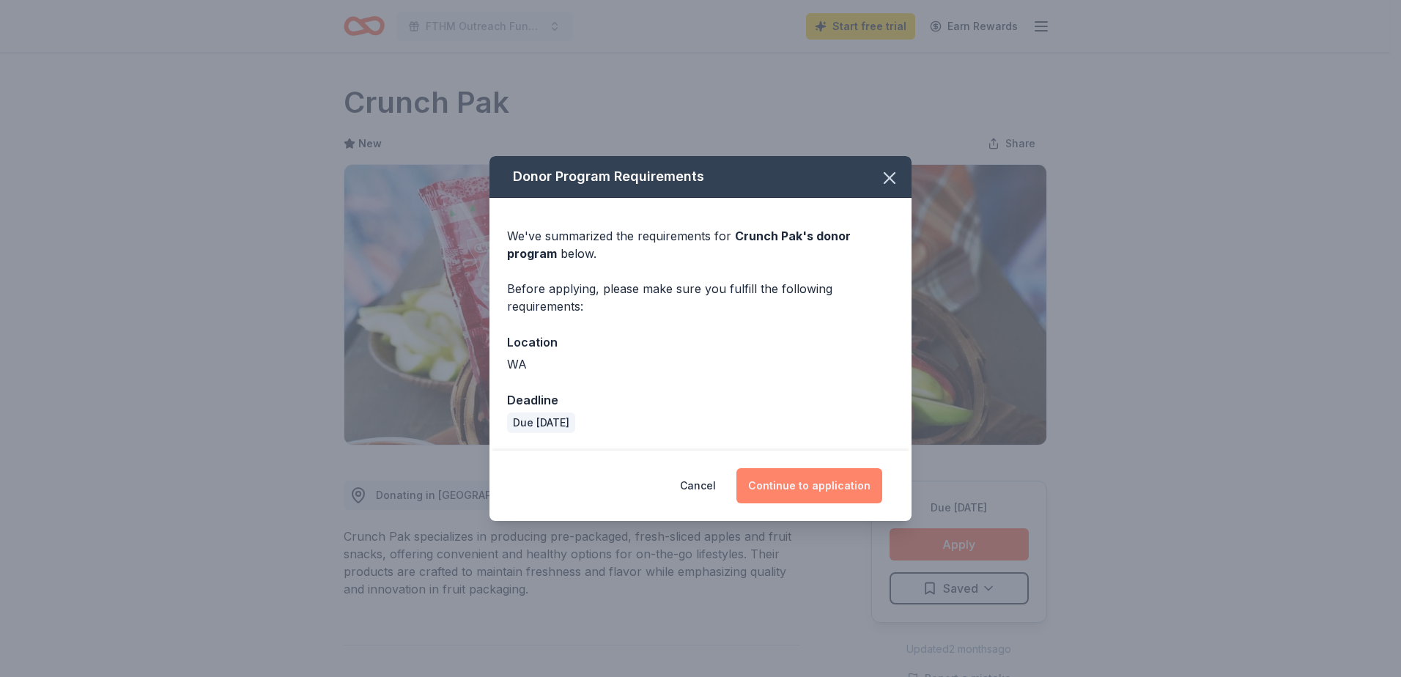
click at [801, 486] on button "Continue to application" at bounding box center [809, 485] width 146 height 35
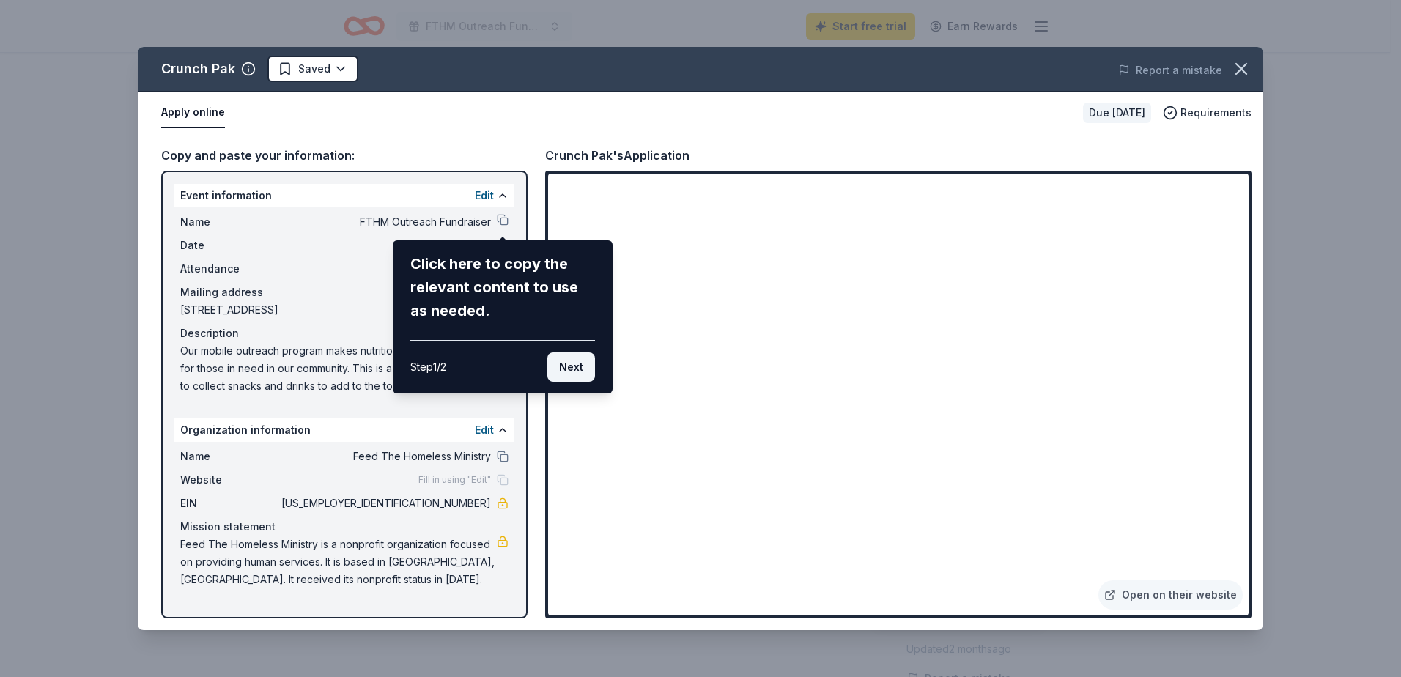
click at [566, 362] on button "Next" at bounding box center [571, 366] width 48 height 29
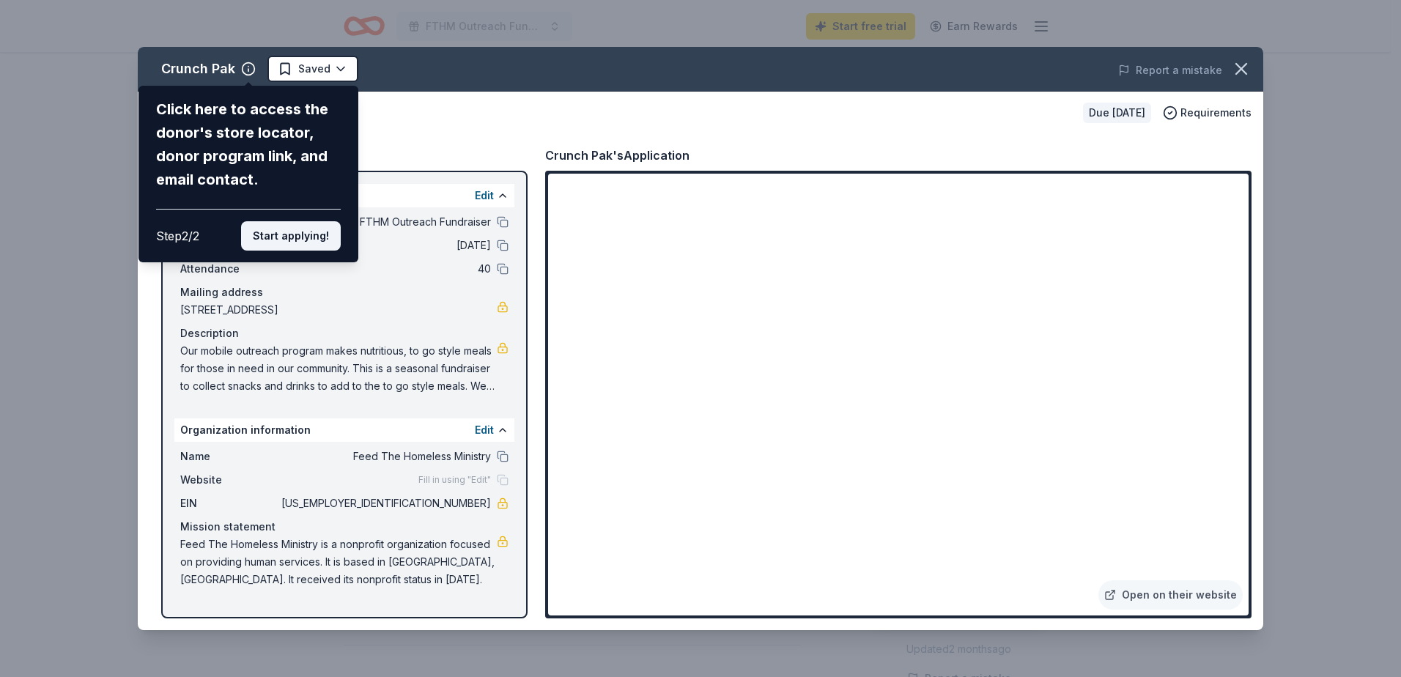
click at [270, 238] on button "Start applying!" at bounding box center [291, 235] width 100 height 29
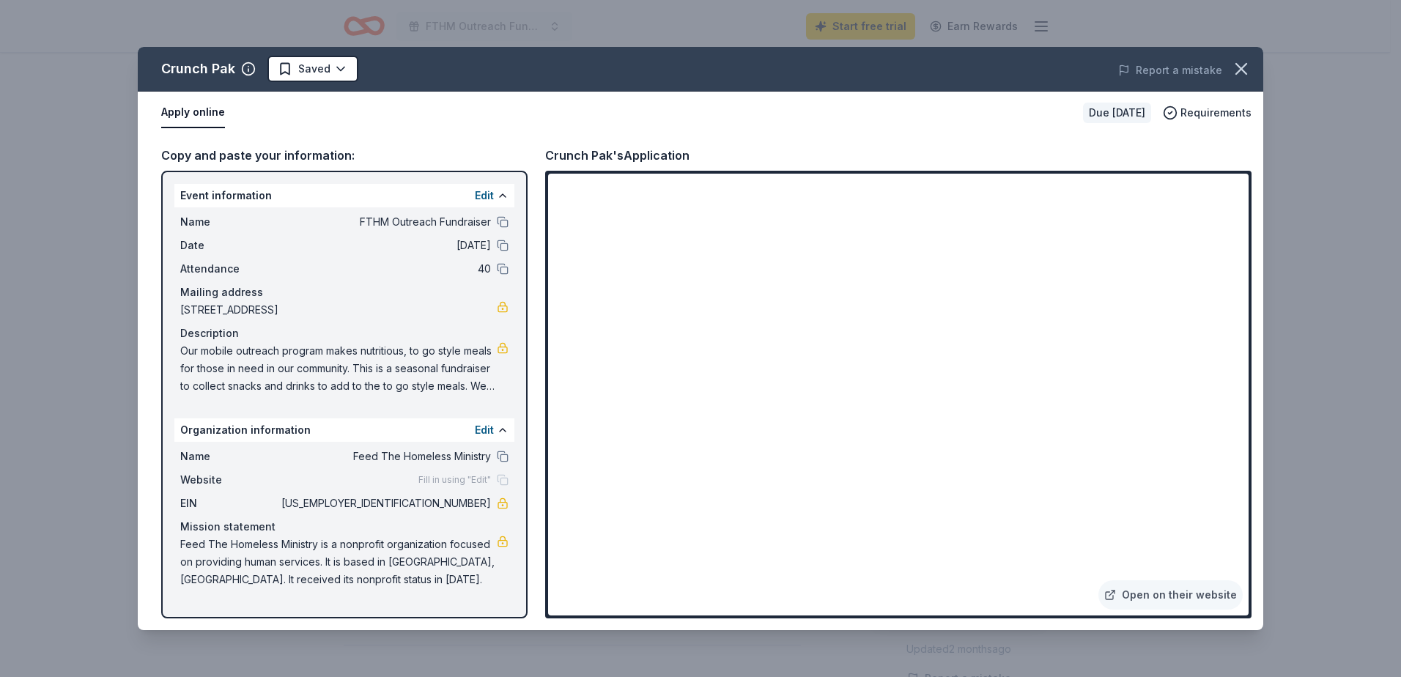
click at [1248, 450] on div "Open on their website" at bounding box center [898, 395] width 706 height 448
click at [1241, 64] on icon "button" at bounding box center [1241, 69] width 21 height 21
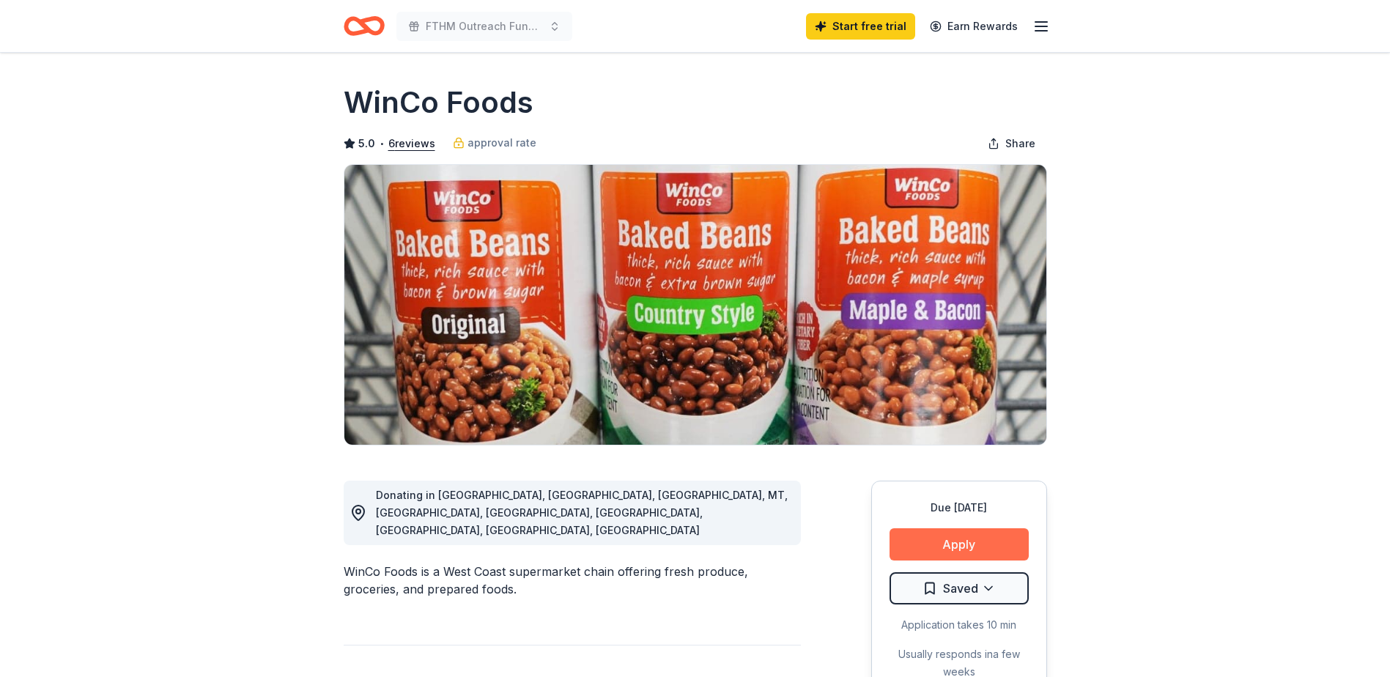
click at [962, 544] on button "Apply" at bounding box center [958, 544] width 139 height 32
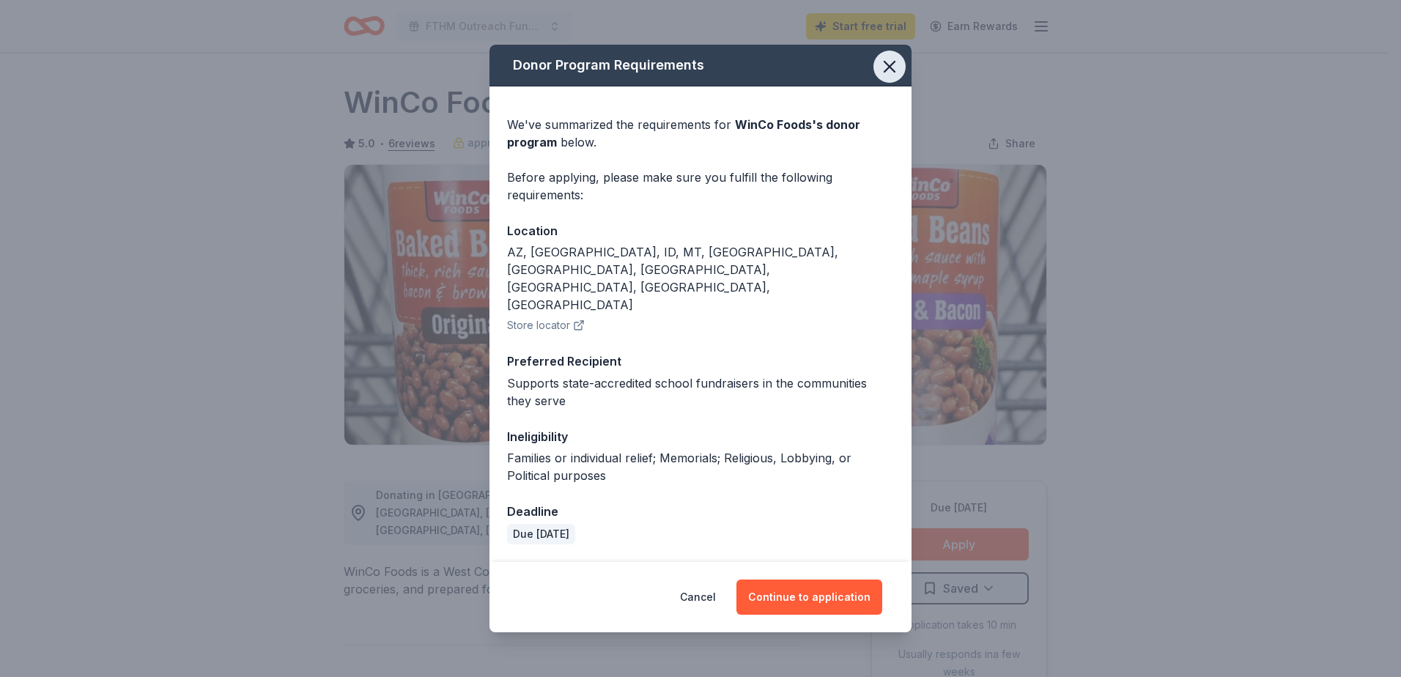
click at [883, 77] on icon "button" at bounding box center [889, 66] width 21 height 21
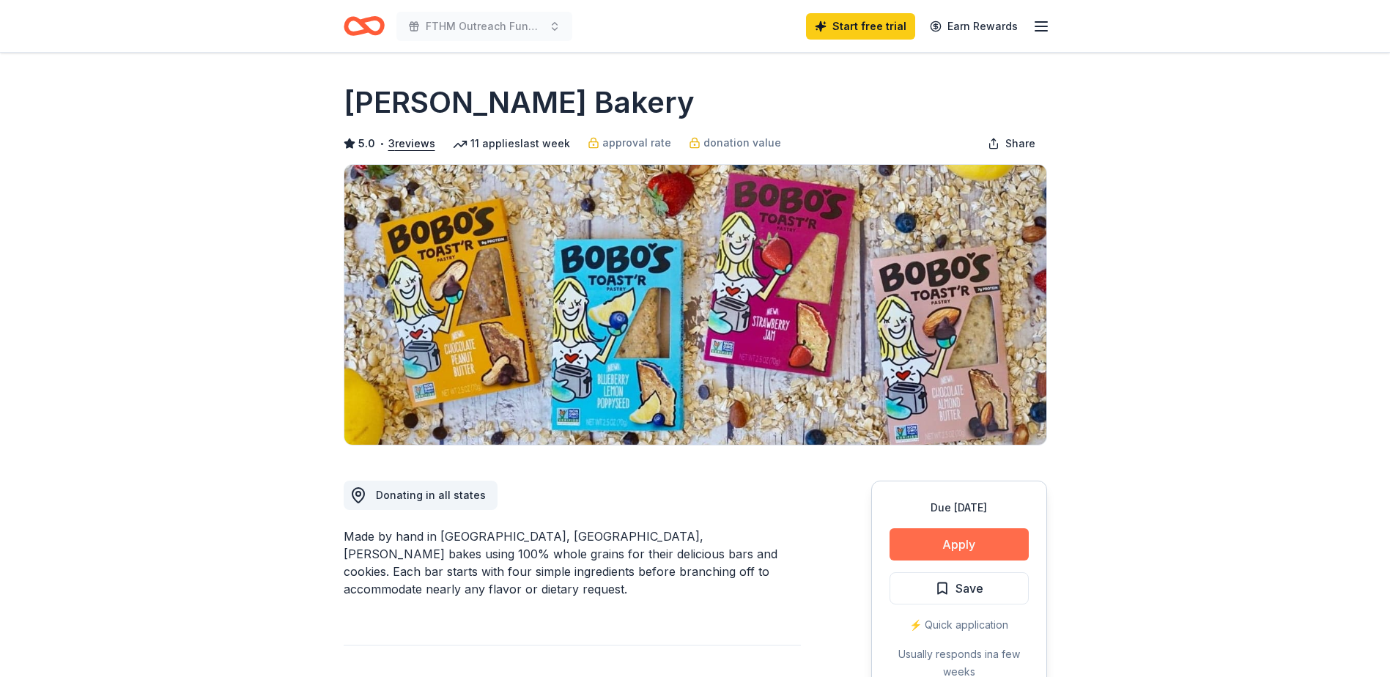
click at [945, 537] on button "Apply" at bounding box center [958, 544] width 139 height 32
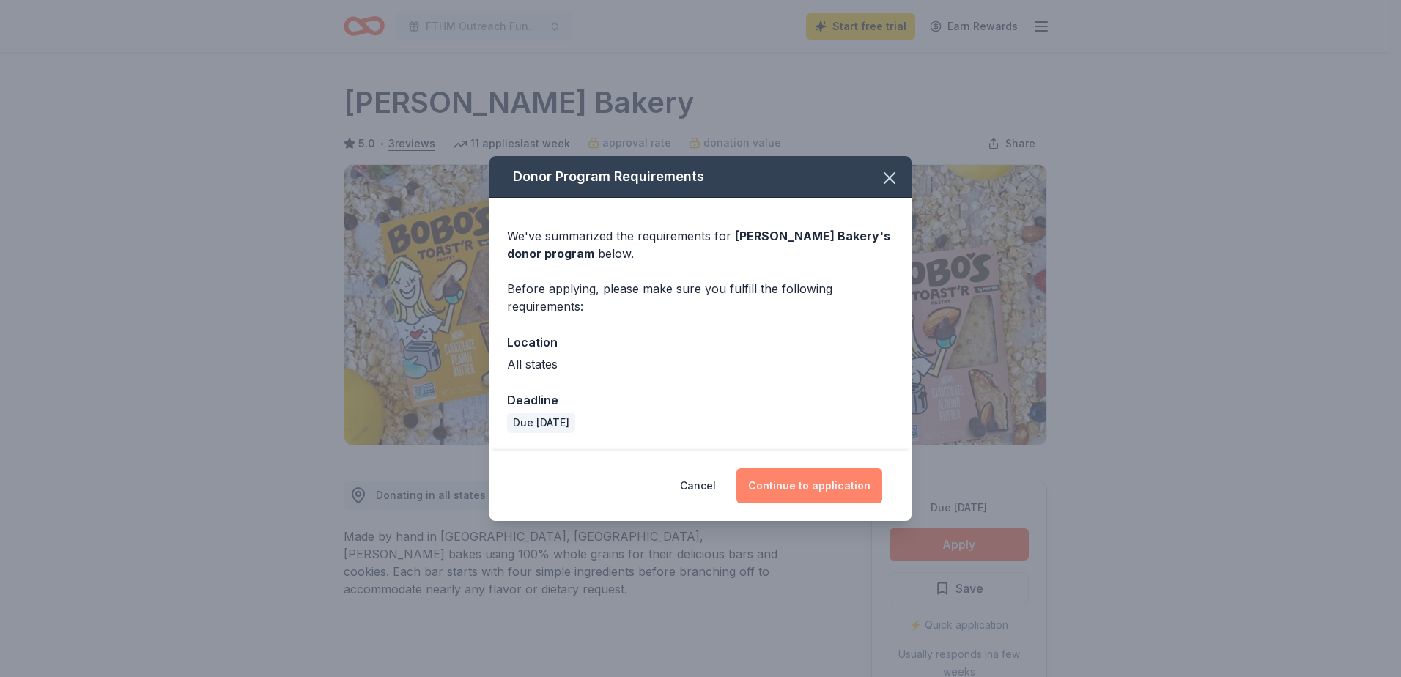
click at [800, 483] on button "Continue to application" at bounding box center [809, 485] width 146 height 35
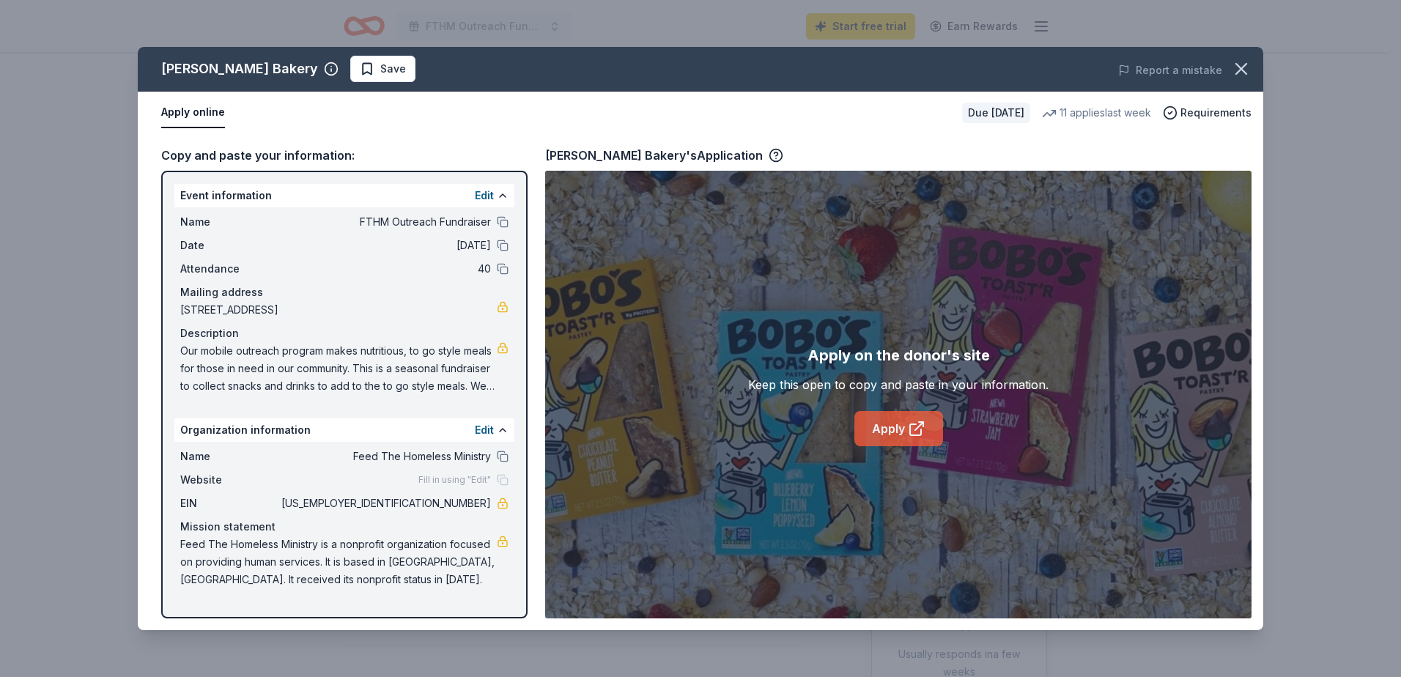
click at [897, 419] on link "Apply" at bounding box center [898, 428] width 89 height 35
